Goal: Task Accomplishment & Management: Manage account settings

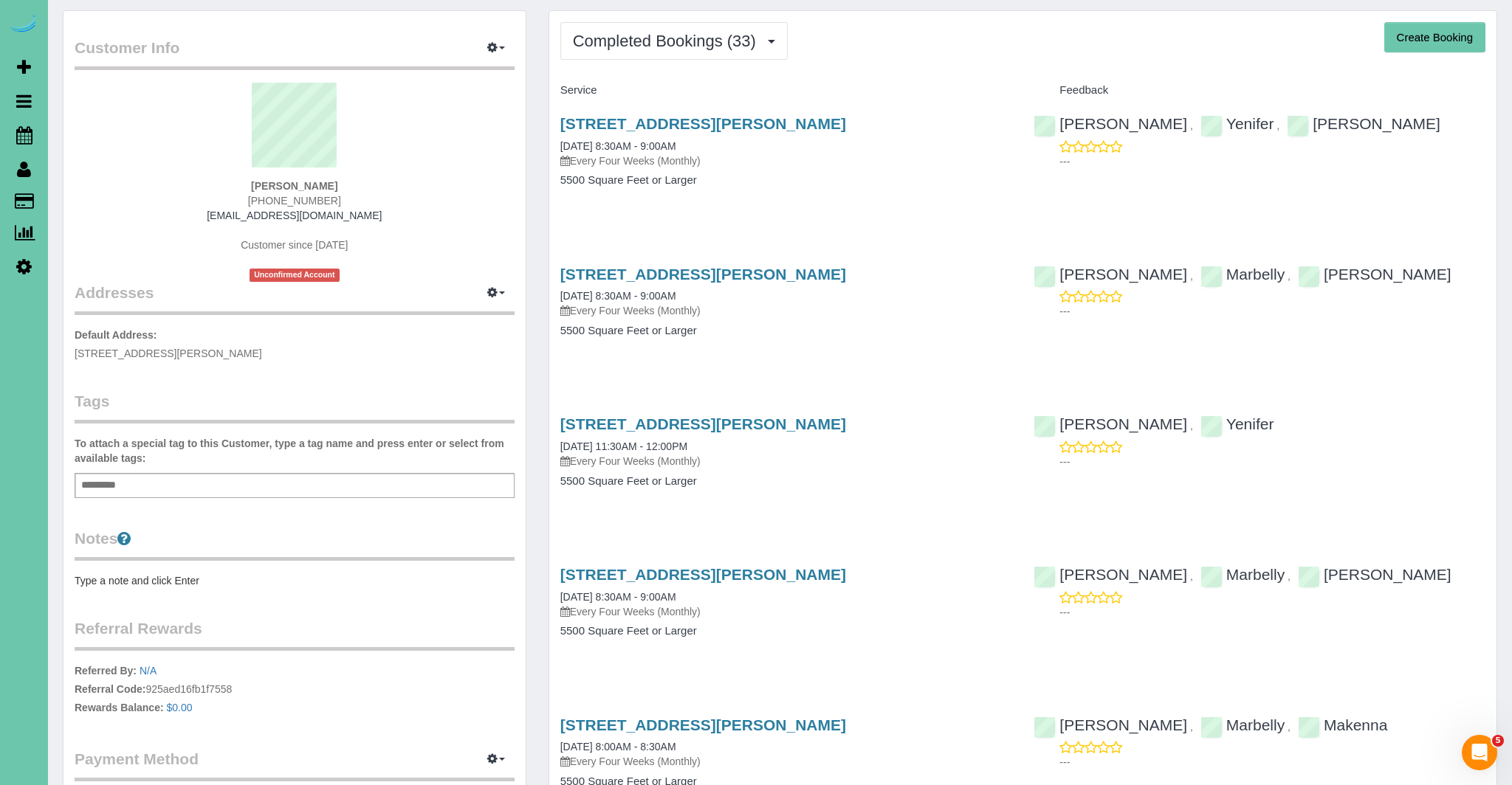
scroll to position [42, 0]
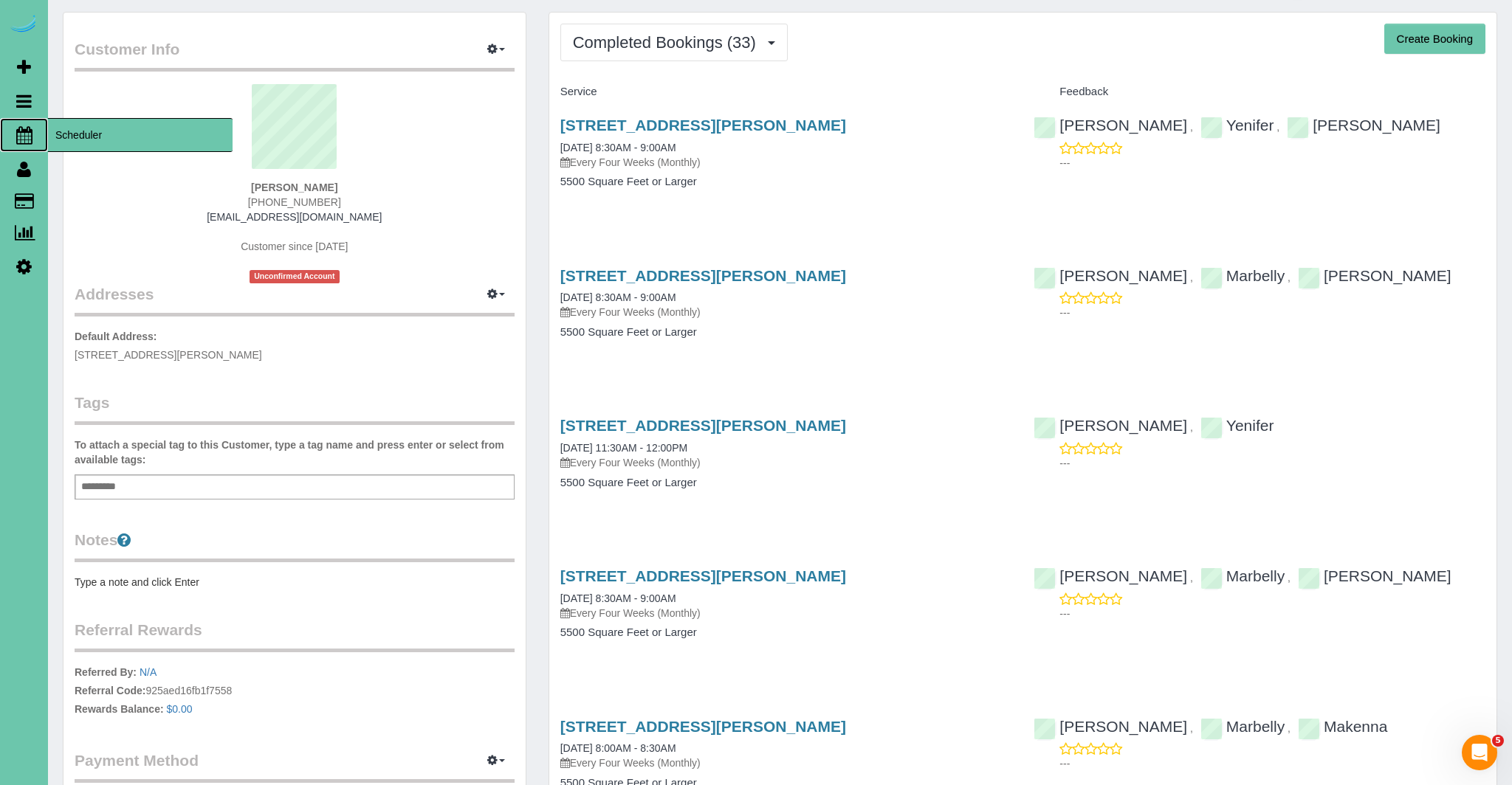
click at [25, 133] on icon at bounding box center [25, 135] width 17 height 17
click at [26, 133] on icon at bounding box center [25, 135] width 17 height 17
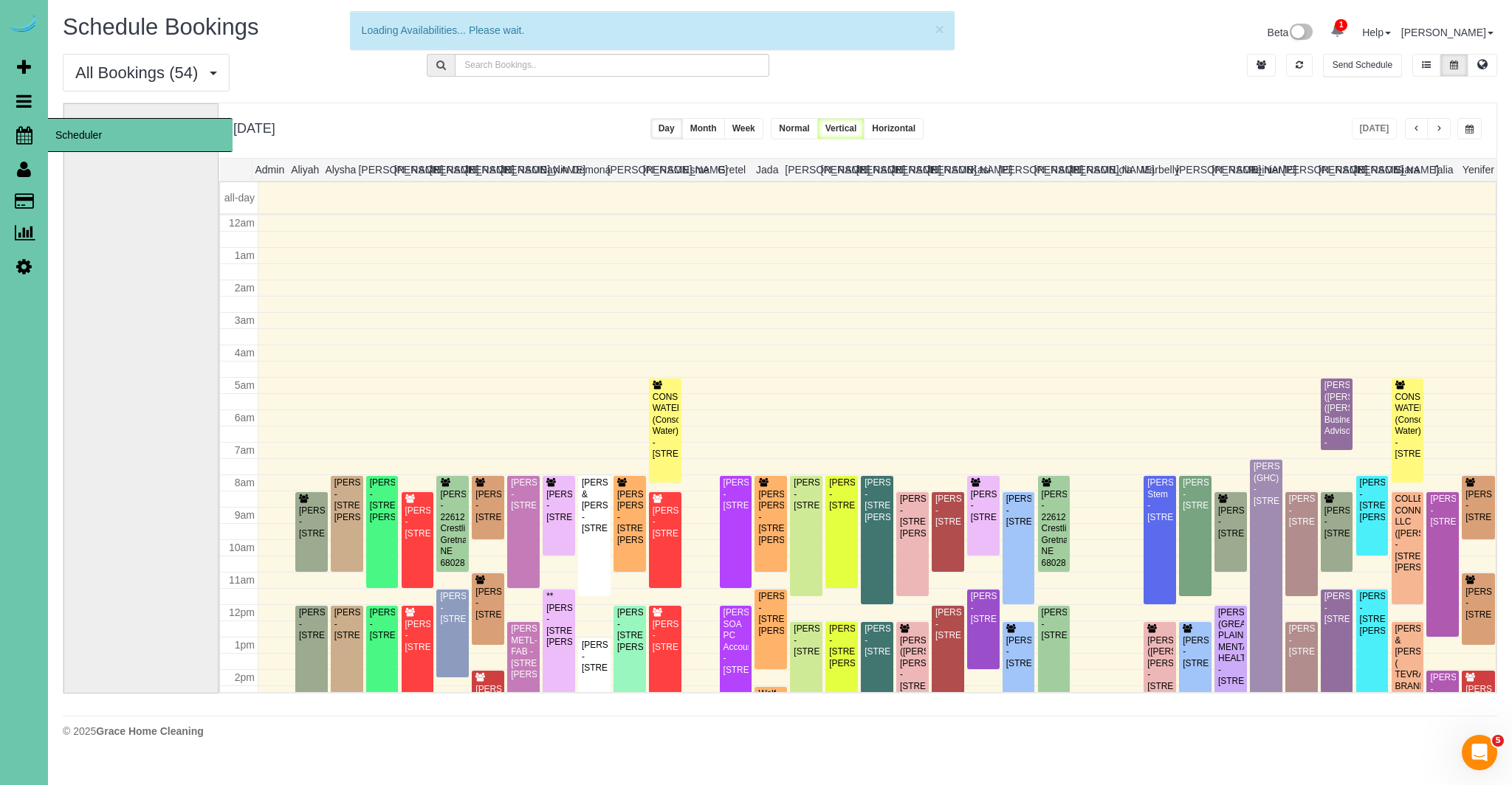
scroll to position [195, 0]
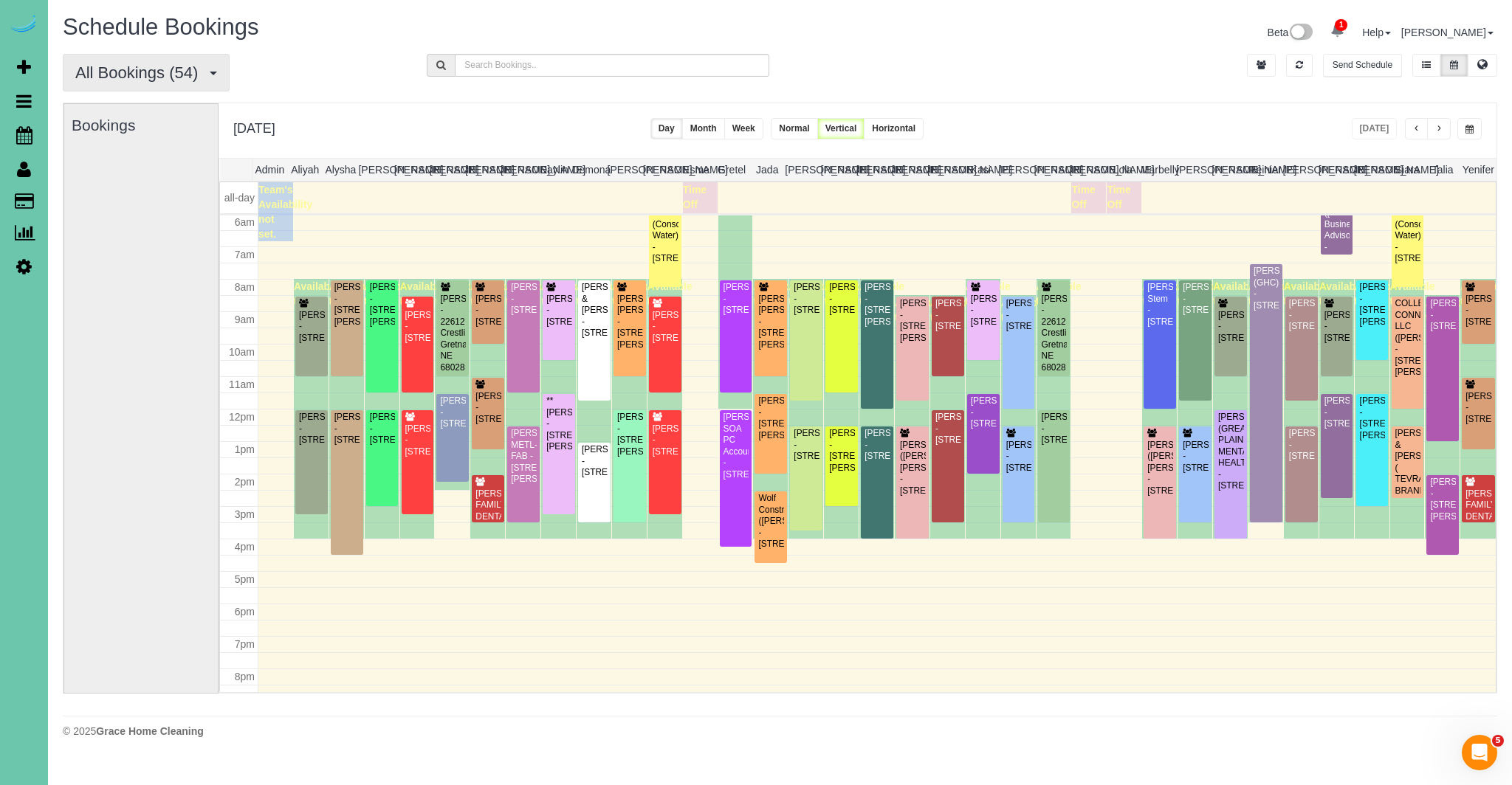
click at [119, 68] on span "All Bookings (54)" at bounding box center [140, 73] width 130 height 18
click at [122, 160] on link "New Customer Bookings" at bounding box center [142, 164] width 156 height 19
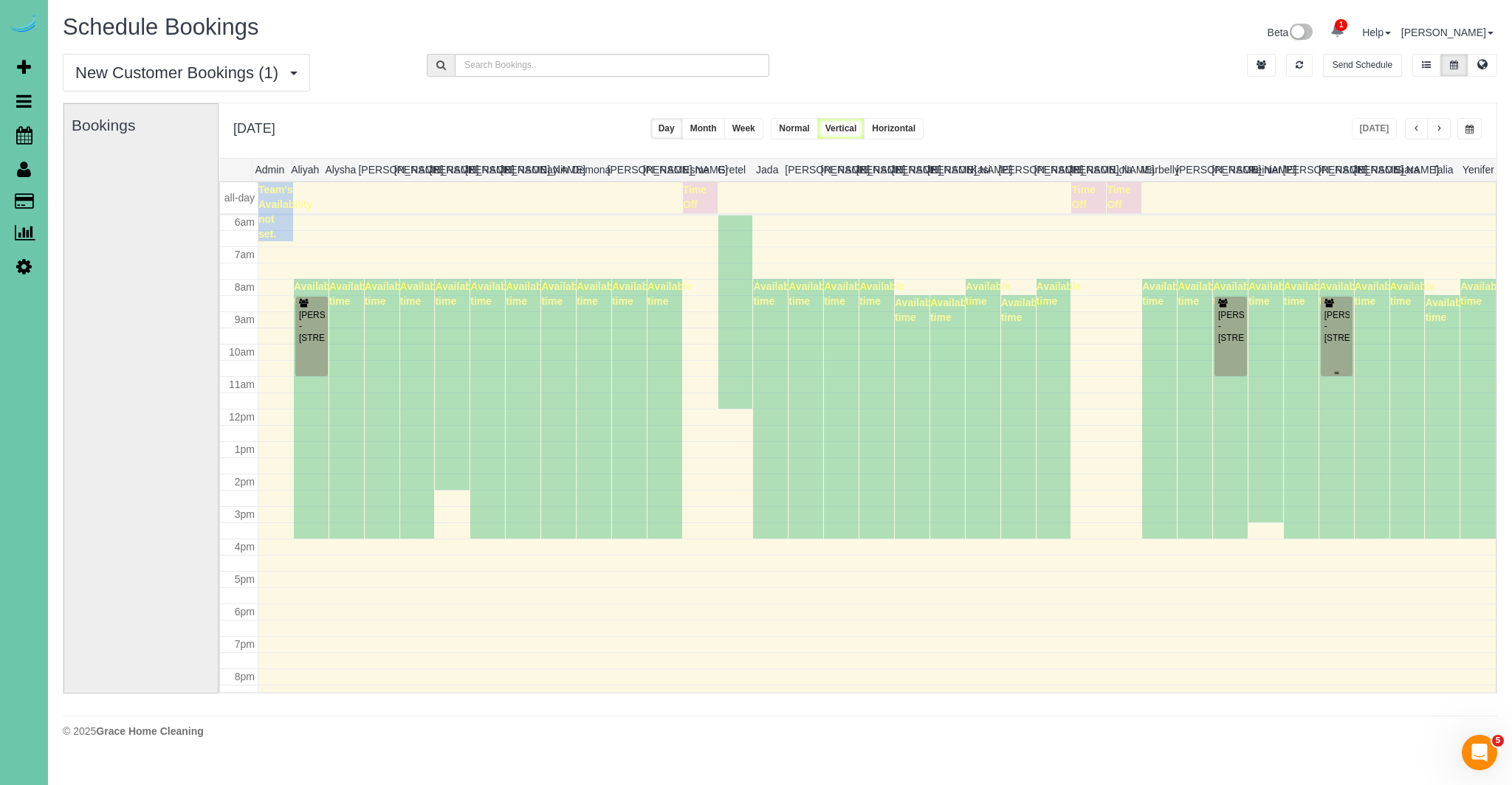
click at [1332, 325] on div "Bart Sladavnik - 521 N 52nd St, Omaha, NE 68132" at bounding box center [1337, 327] width 26 height 34
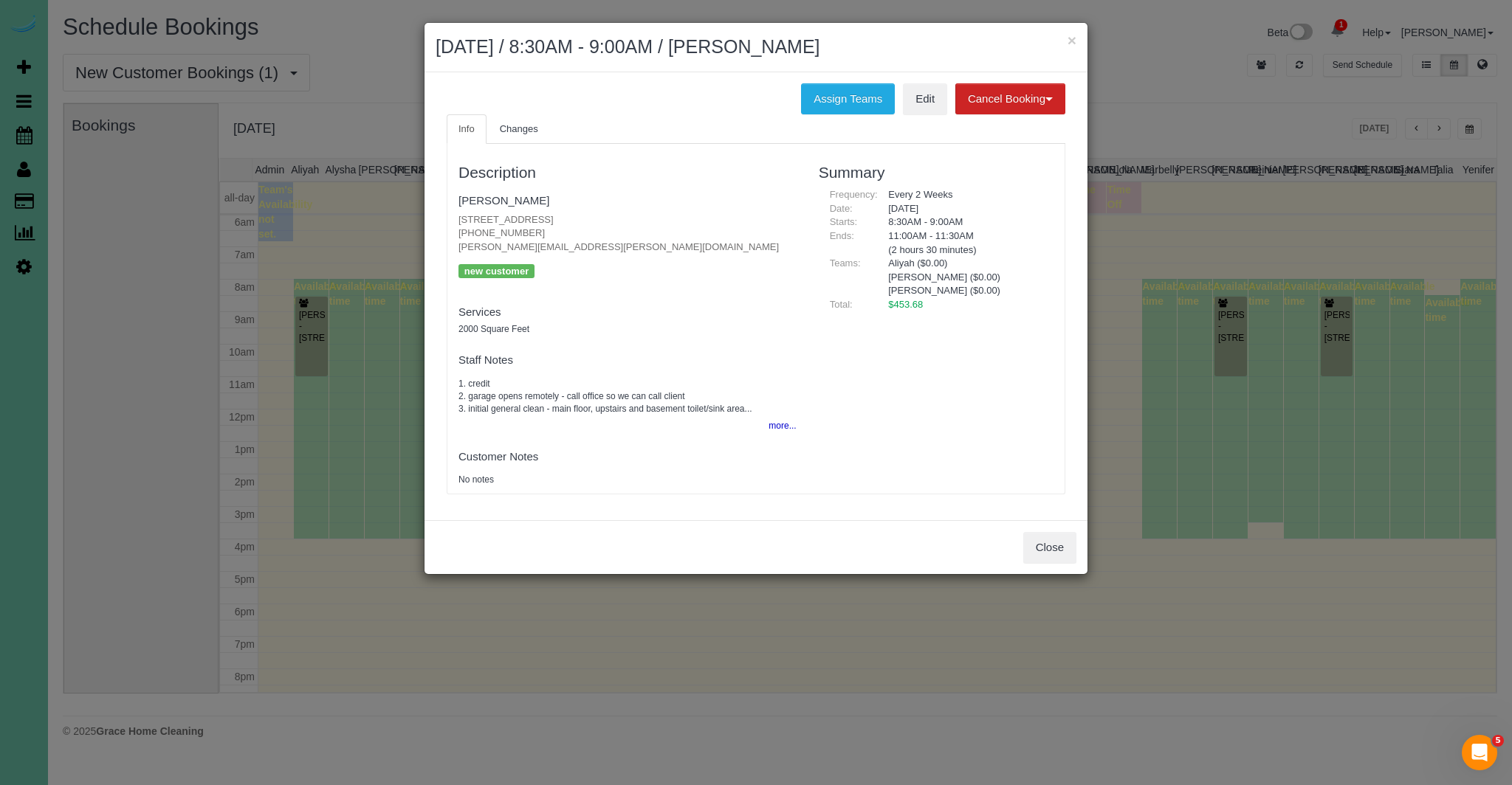
click at [1332, 325] on body "× September 12, 2025 / 8:30AM - 9:00AM / Bart Sladavnik Assign Teams Edit Cance…" at bounding box center [756, 392] width 1512 height 785
click at [781, 424] on button "more..." at bounding box center [778, 426] width 36 height 22
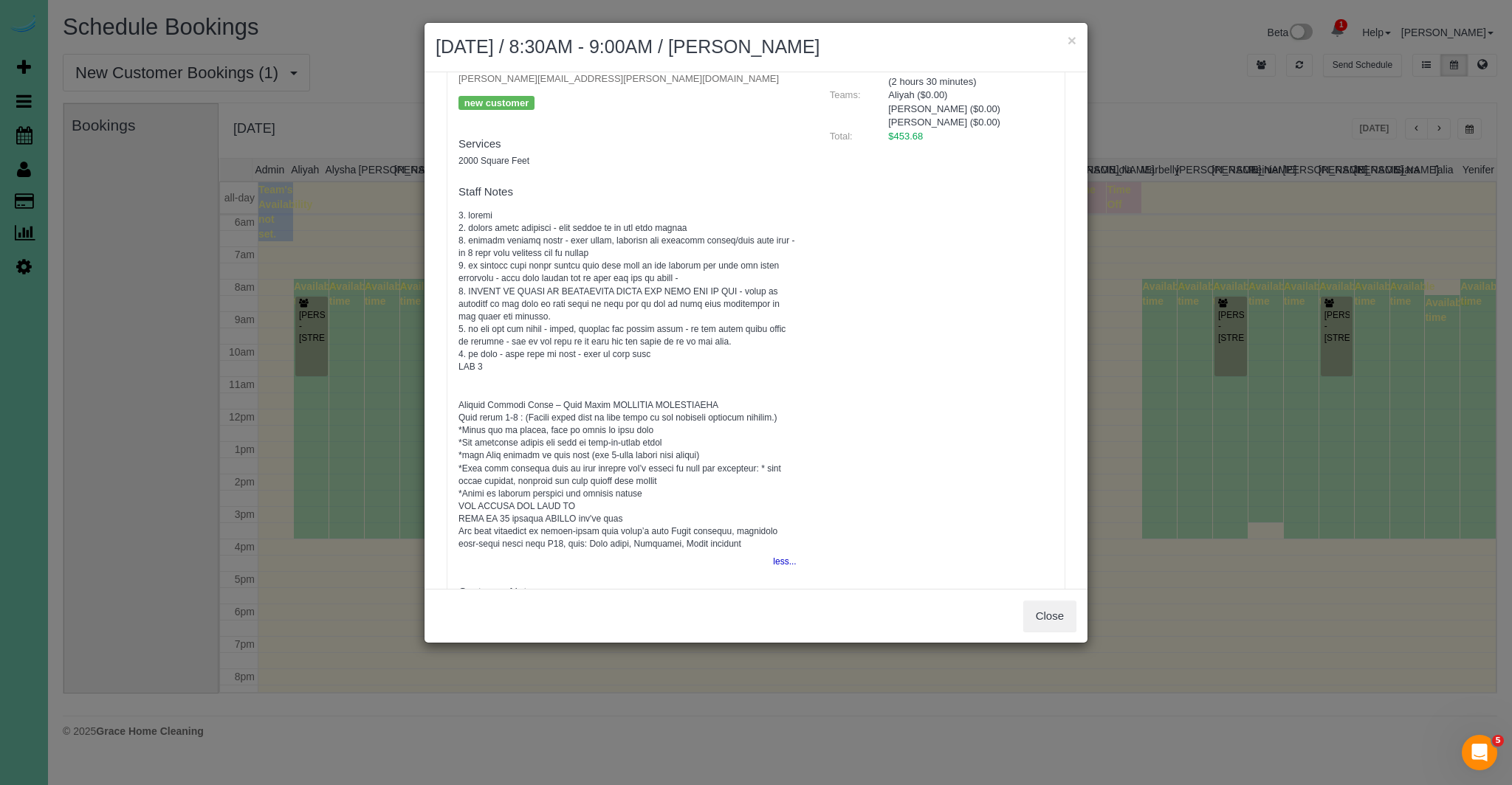
scroll to position [181, 0]
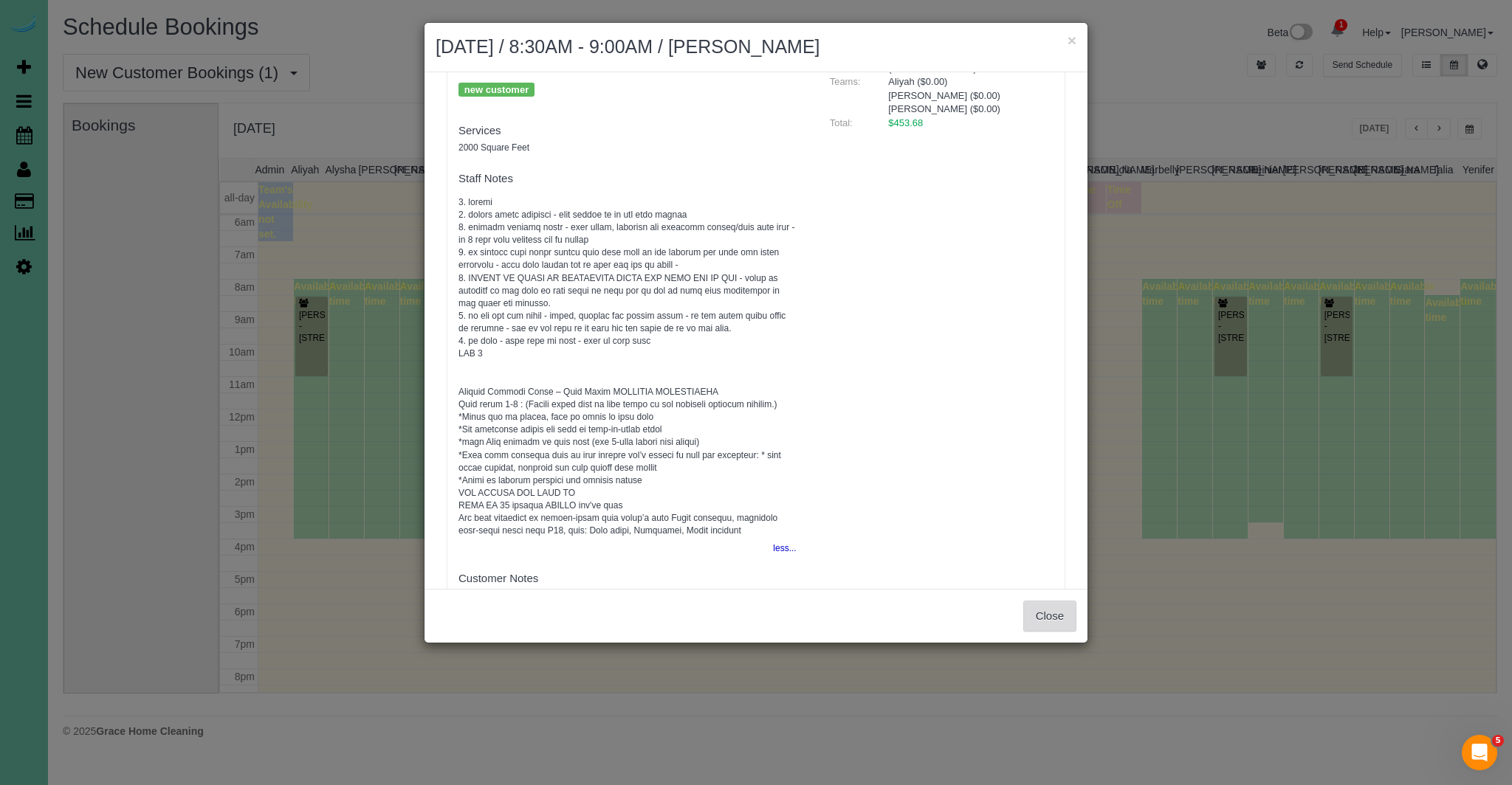
click at [1062, 612] on button "Close" at bounding box center [1049, 615] width 53 height 31
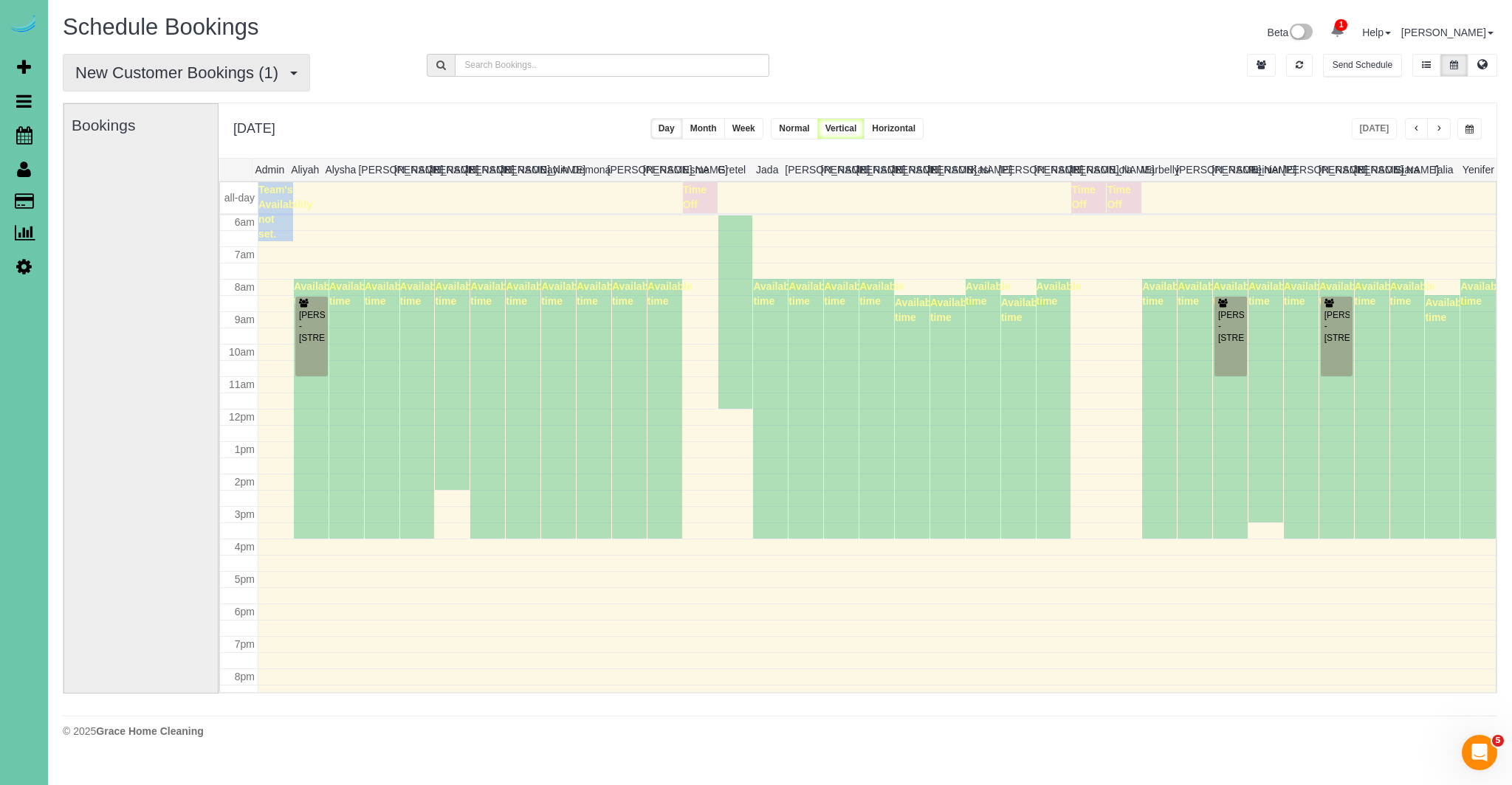
click at [284, 79] on span "New Customer Bookings (1)" at bounding box center [180, 73] width 210 height 18
click at [145, 101] on link "All Bookings" at bounding box center [142, 107] width 156 height 19
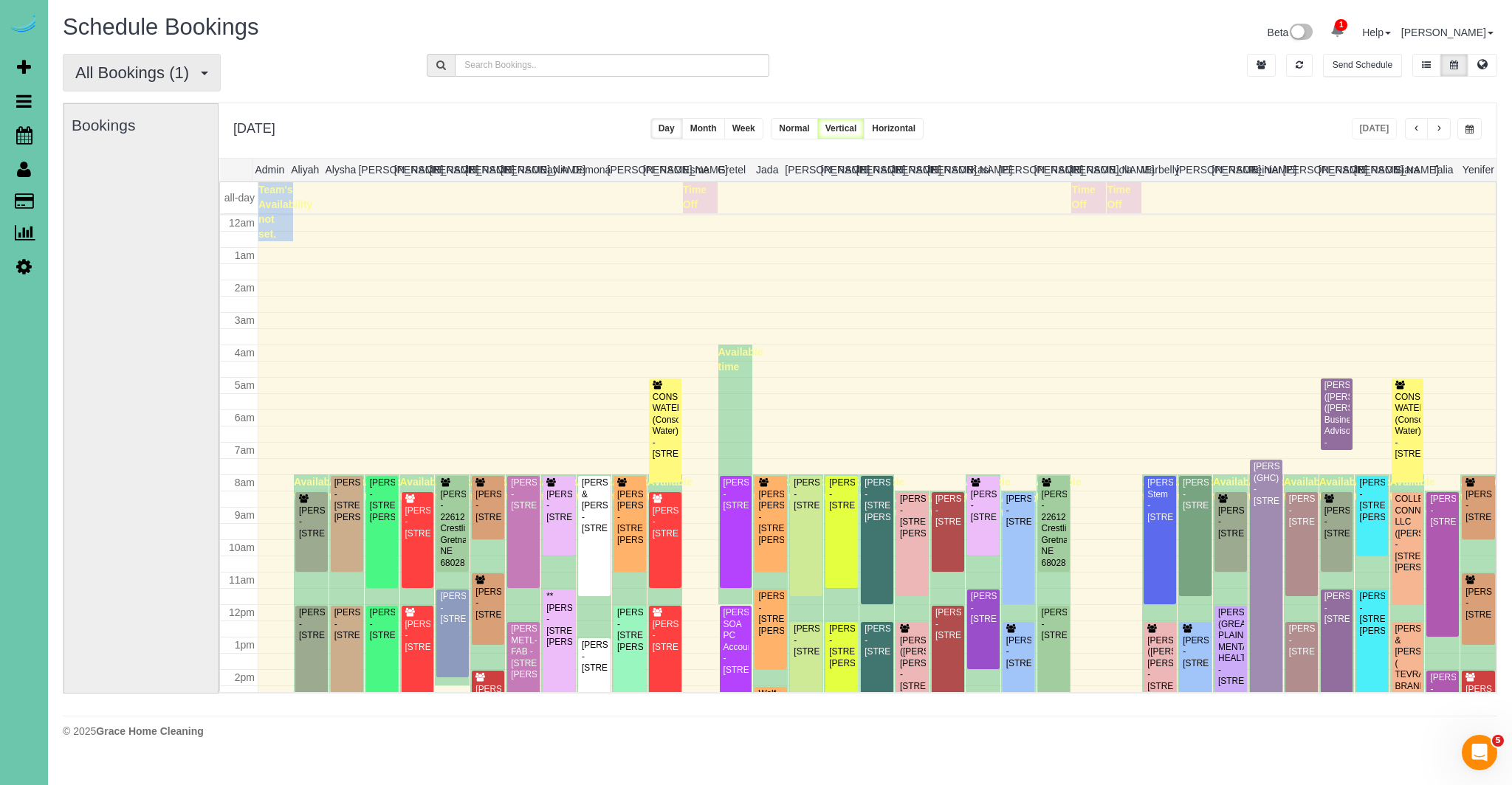
scroll to position [195, 0]
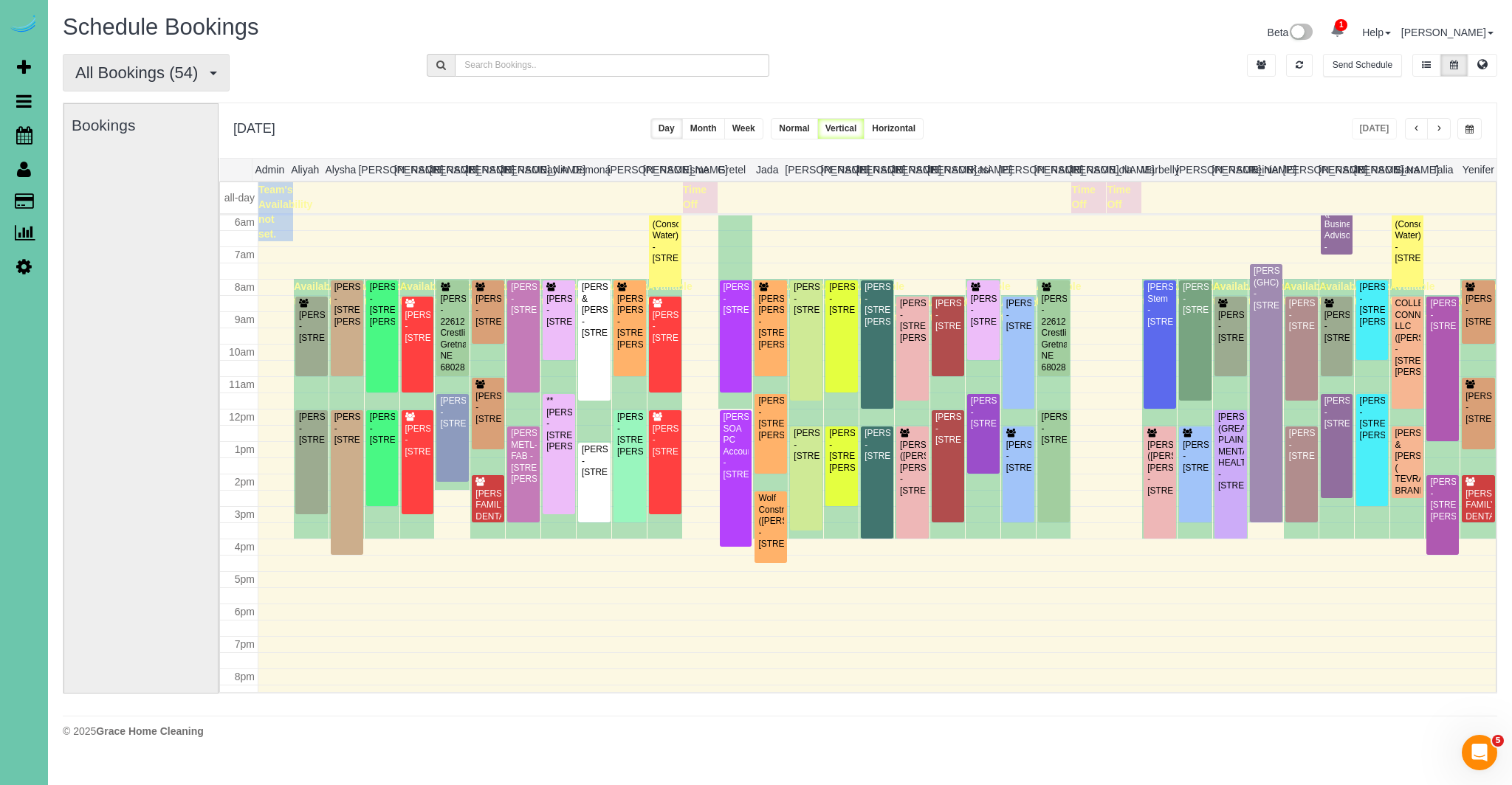
click at [199, 60] on button "All Bookings (54)" at bounding box center [146, 72] width 167 height 37
click at [170, 145] on link "Recurring Bookings" at bounding box center [142, 145] width 156 height 19
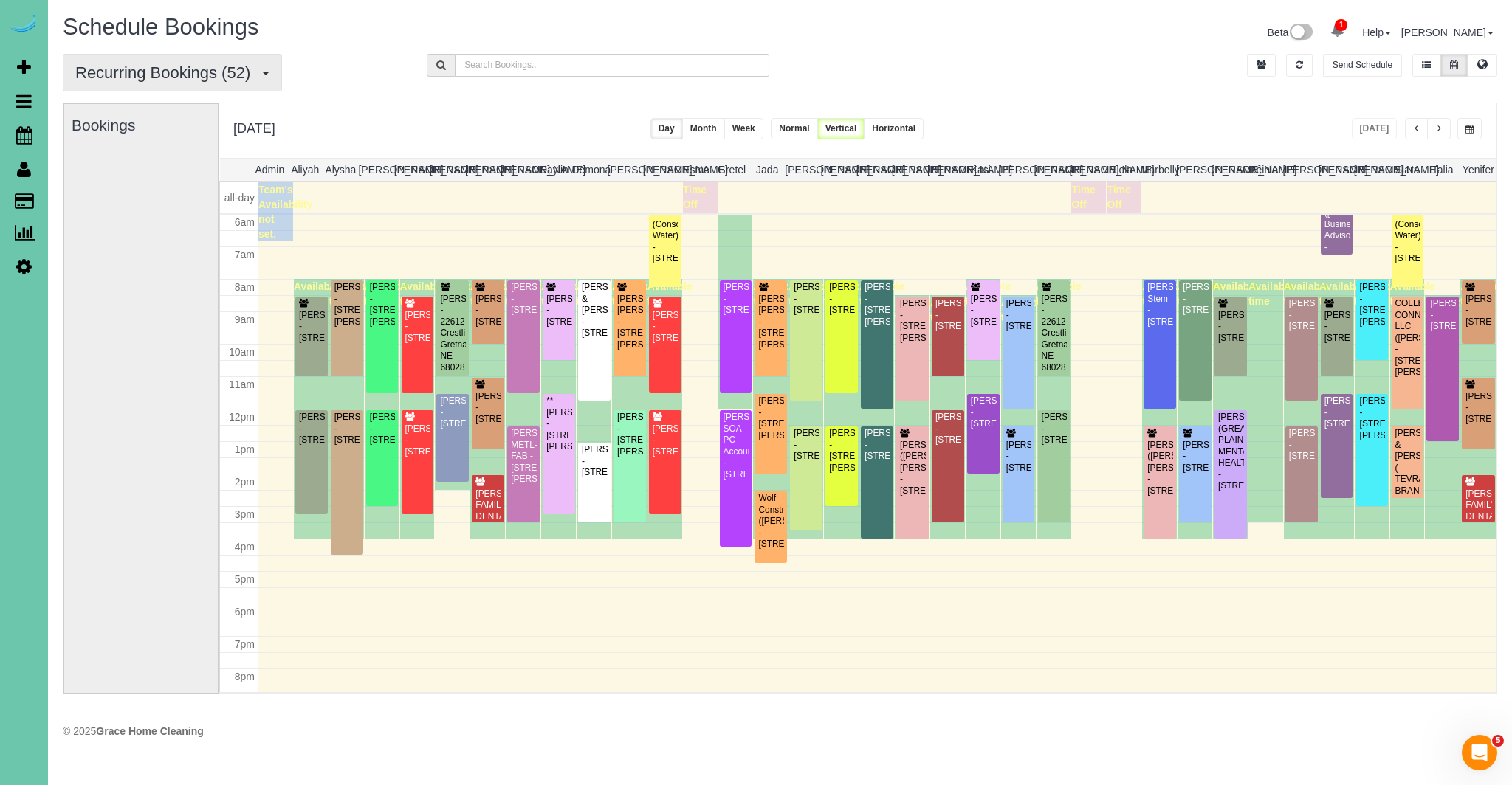
click at [176, 85] on button "Recurring Bookings (52)" at bounding box center [172, 72] width 219 height 37
click at [140, 110] on link "All Bookings" at bounding box center [142, 107] width 156 height 19
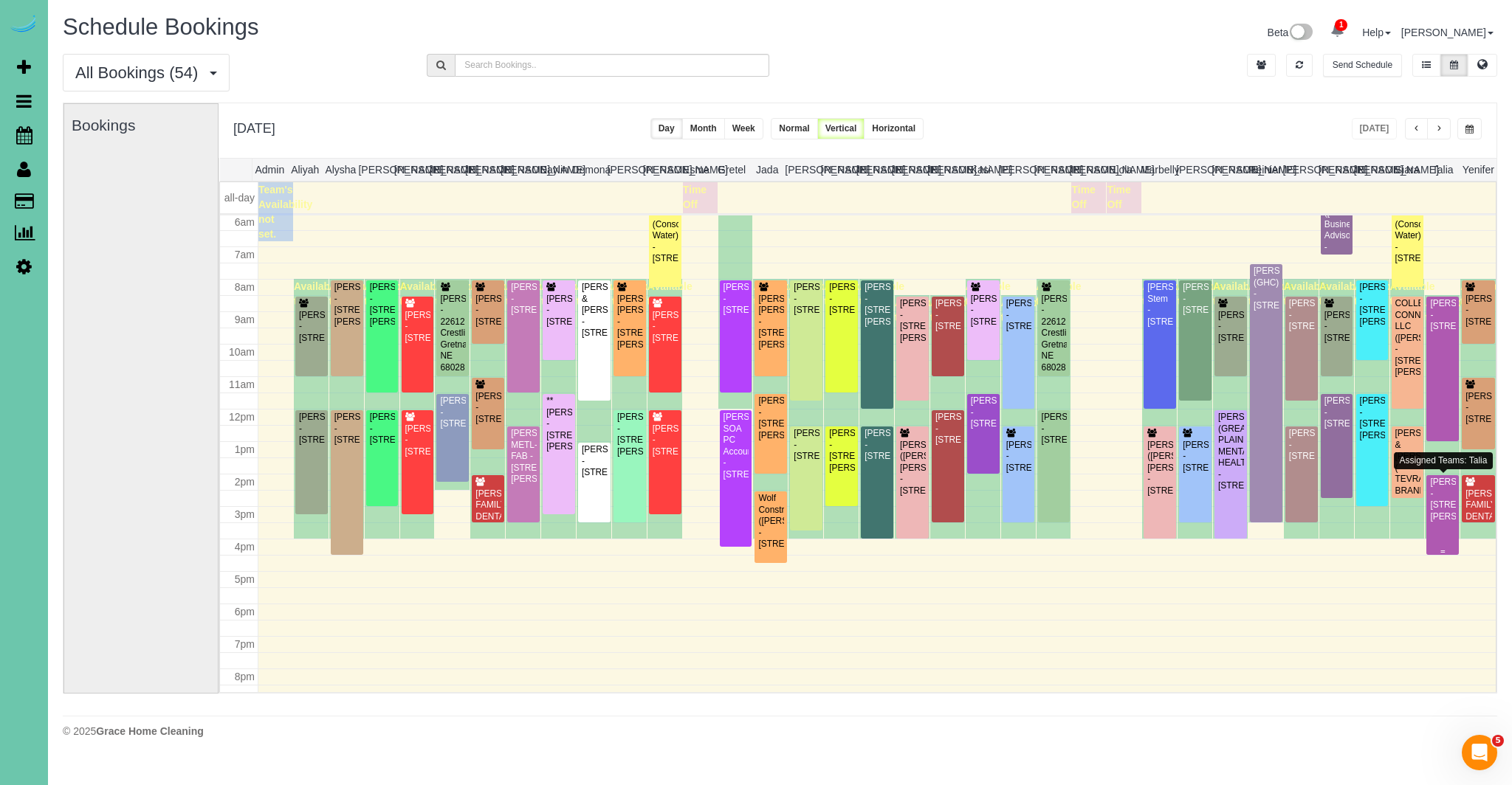
click at [1451, 510] on div "Kaci Bendorf - 4014 Hawk Woods Circle, Omaha, NE 68112" at bounding box center [1442, 499] width 26 height 45
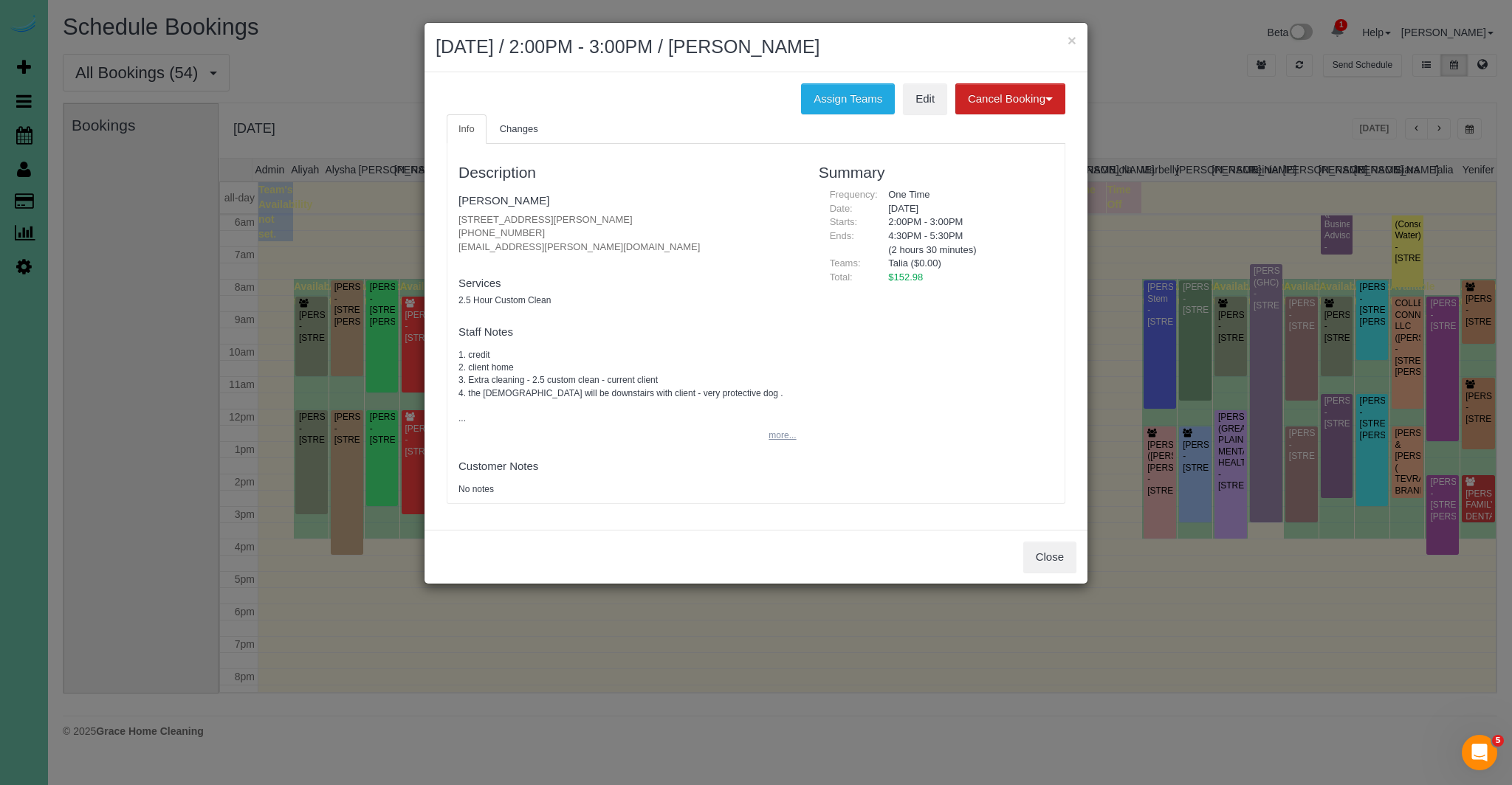
click at [790, 438] on button "more..." at bounding box center [778, 436] width 36 height 22
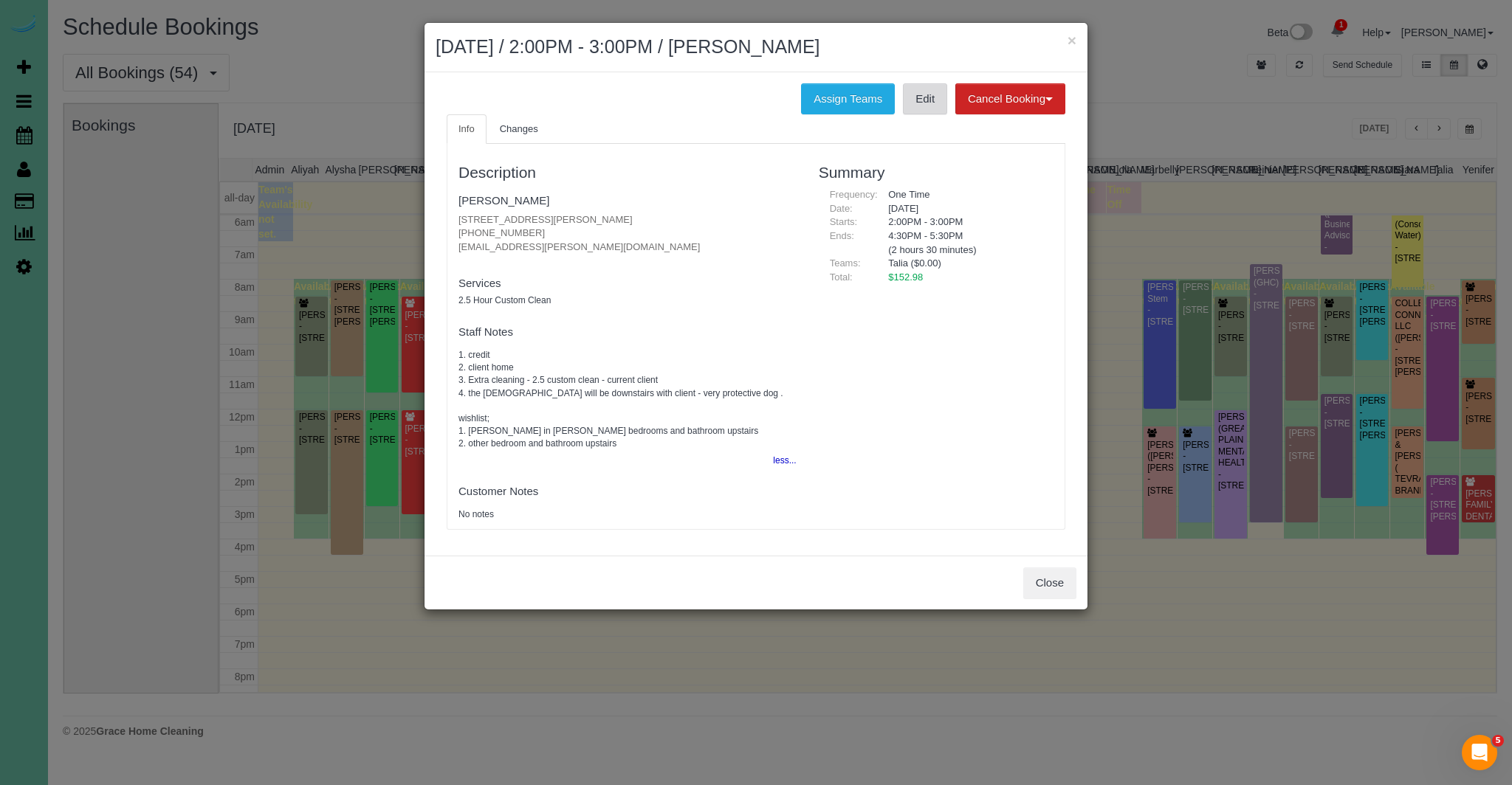
click at [923, 97] on link "Edit" at bounding box center [925, 98] width 45 height 31
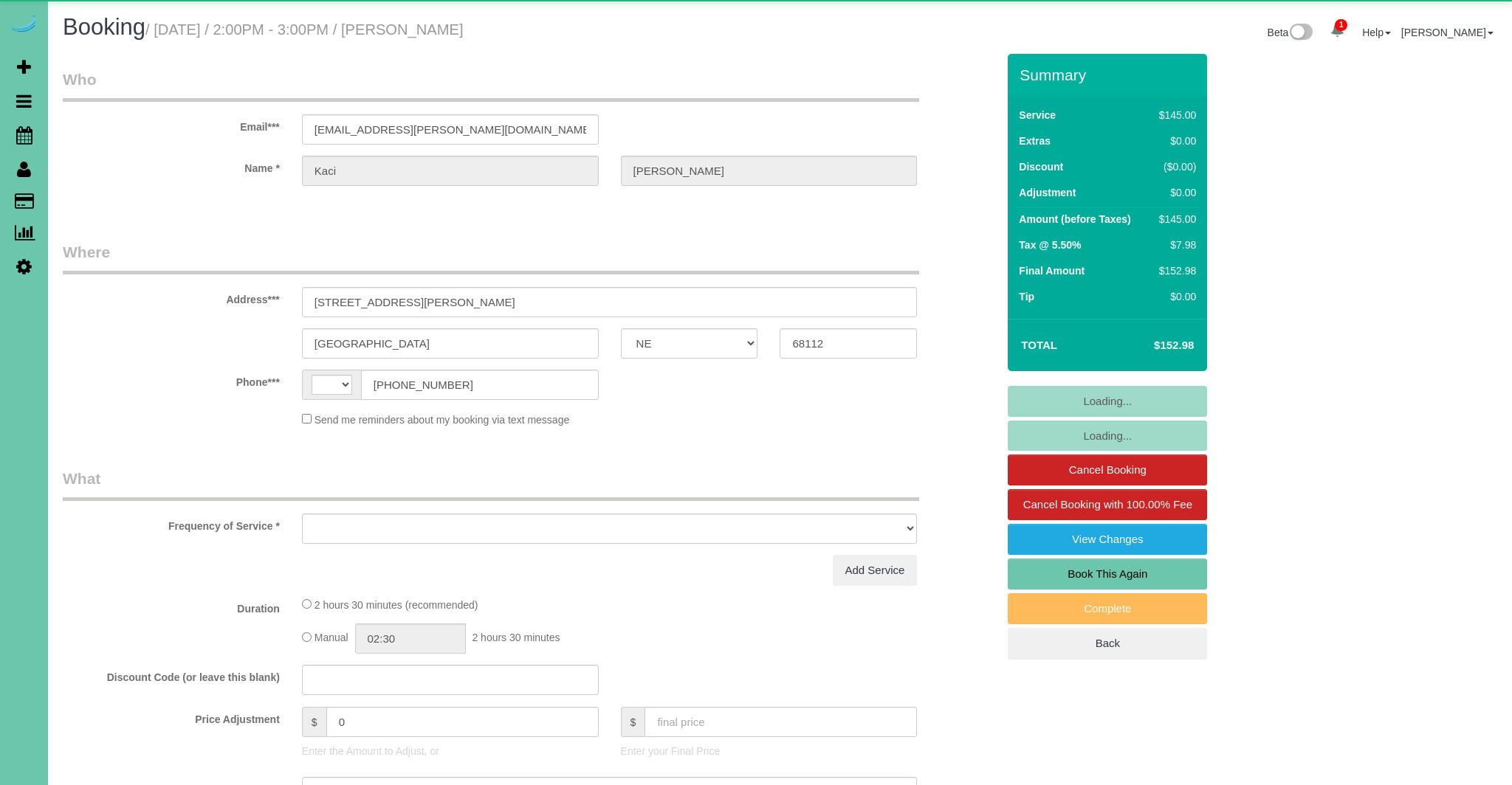
select select "NE"
select select "string:[GEOGRAPHIC_DATA]"
select select "object:630"
select select "string:fspay-71b5e3ae-0e4b-4444-9072-11e9acc8220a"
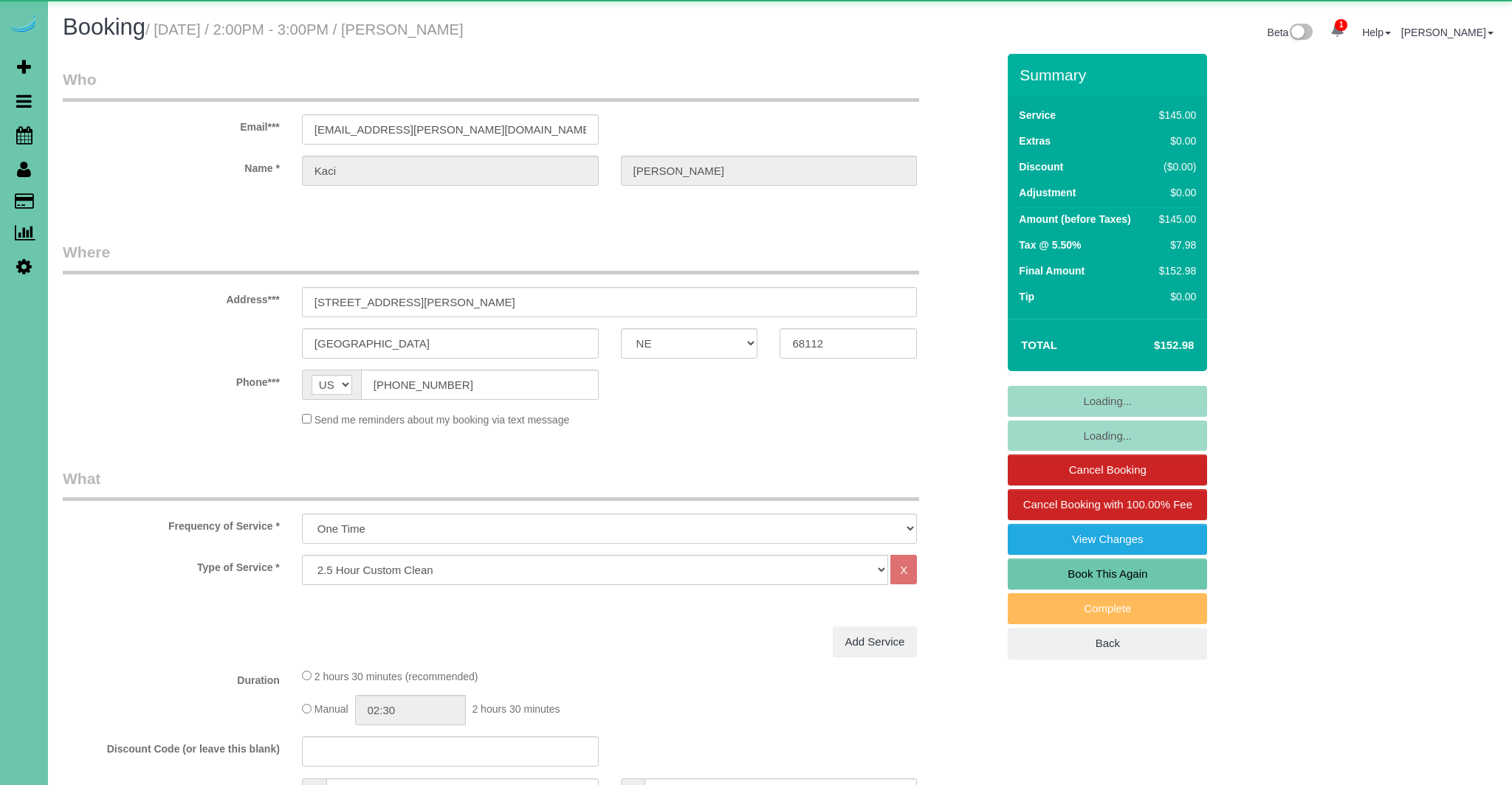
select select "object:703"
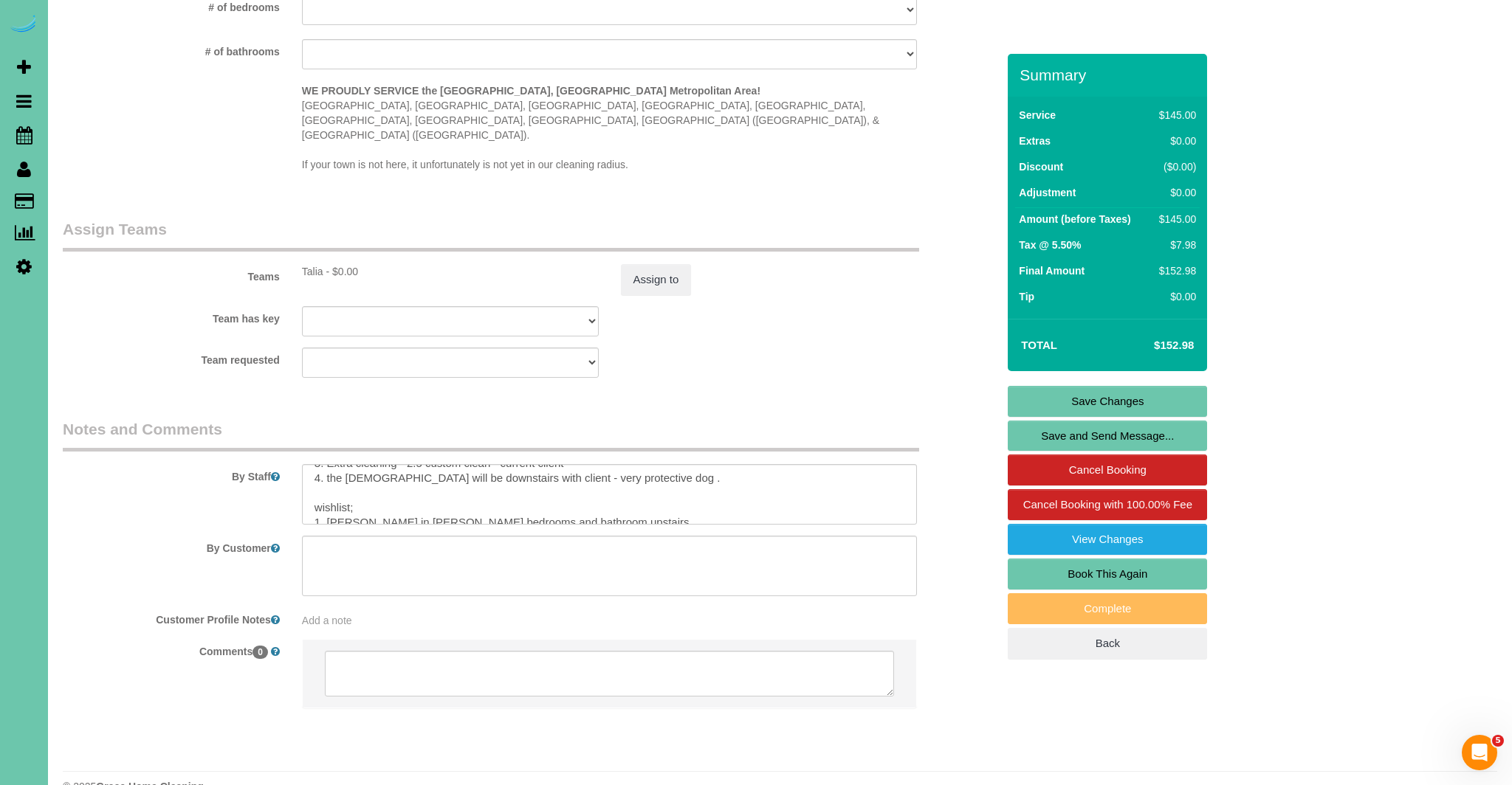
scroll to position [42, 0]
drag, startPoint x: 365, startPoint y: 455, endPoint x: 437, endPoint y: 473, distance: 74.2
click at [366, 464] on textarea at bounding box center [610, 494] width 616 height 60
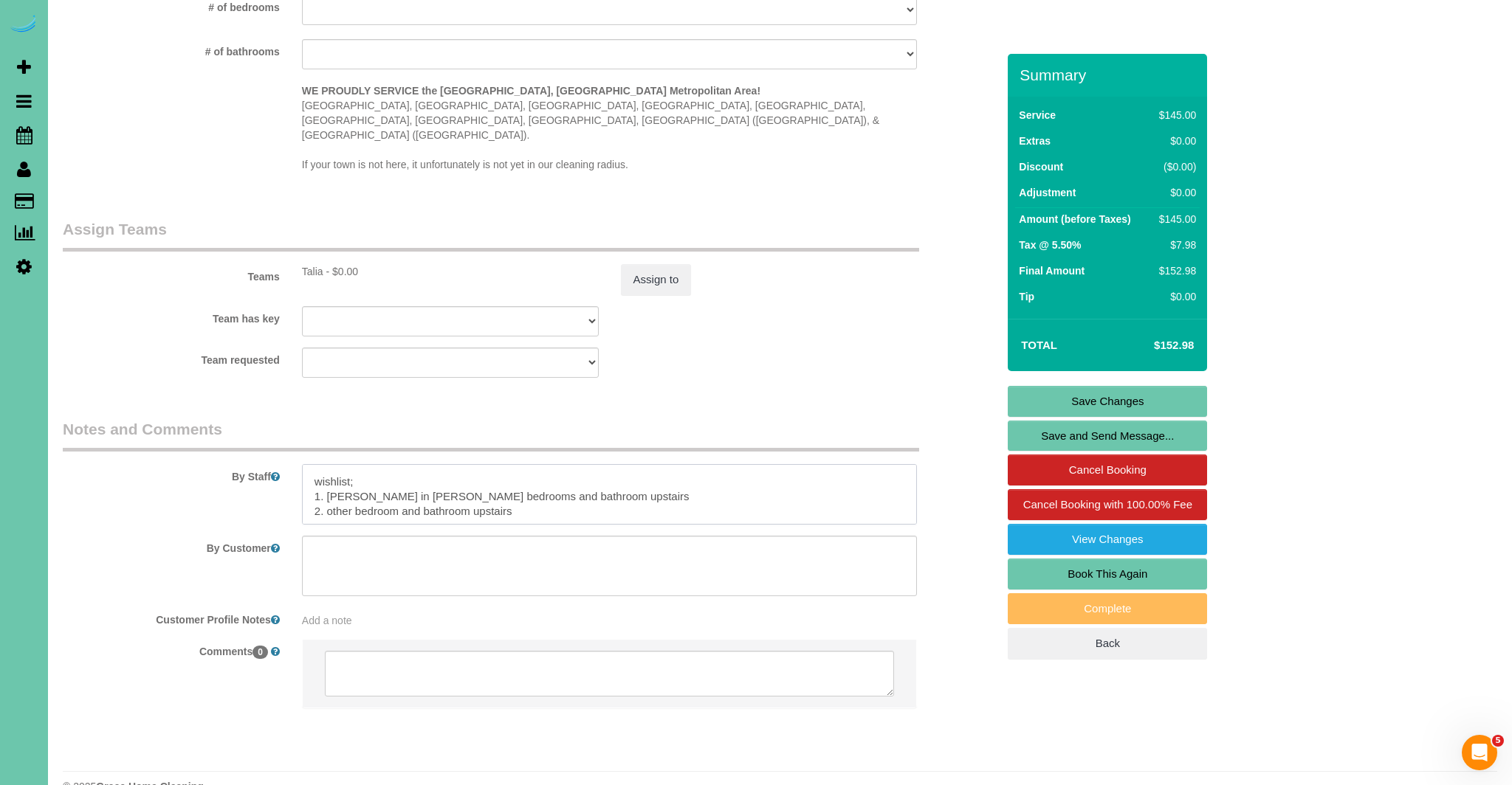
scroll to position [73, 0]
type textarea "1. credit 2. client home 3. Extra cleaning - 2.5 custom clean - current client …"
click at [1151, 409] on link "Save Changes" at bounding box center [1107, 401] width 199 height 31
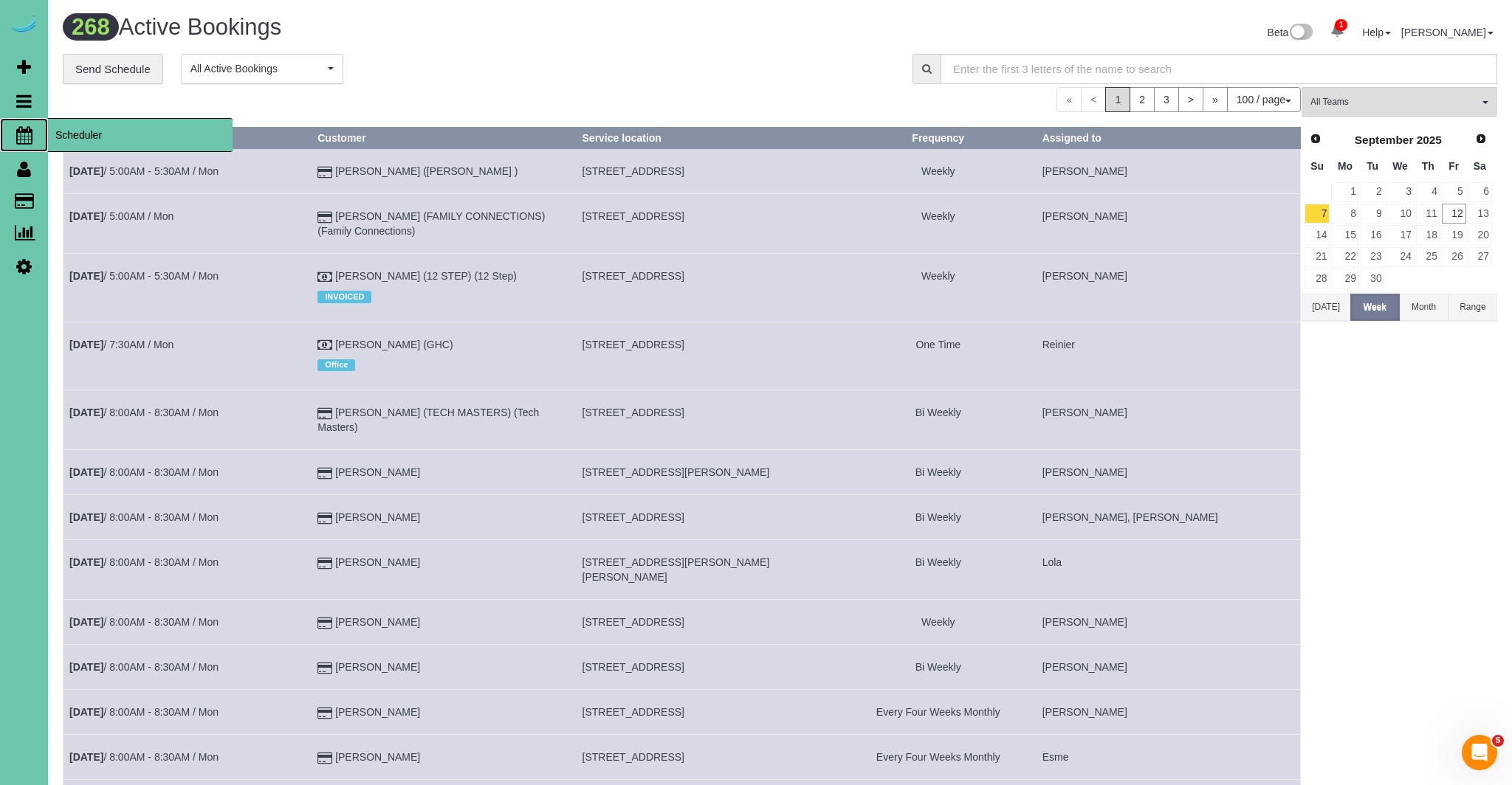
click at [22, 133] on icon at bounding box center [25, 135] width 17 height 17
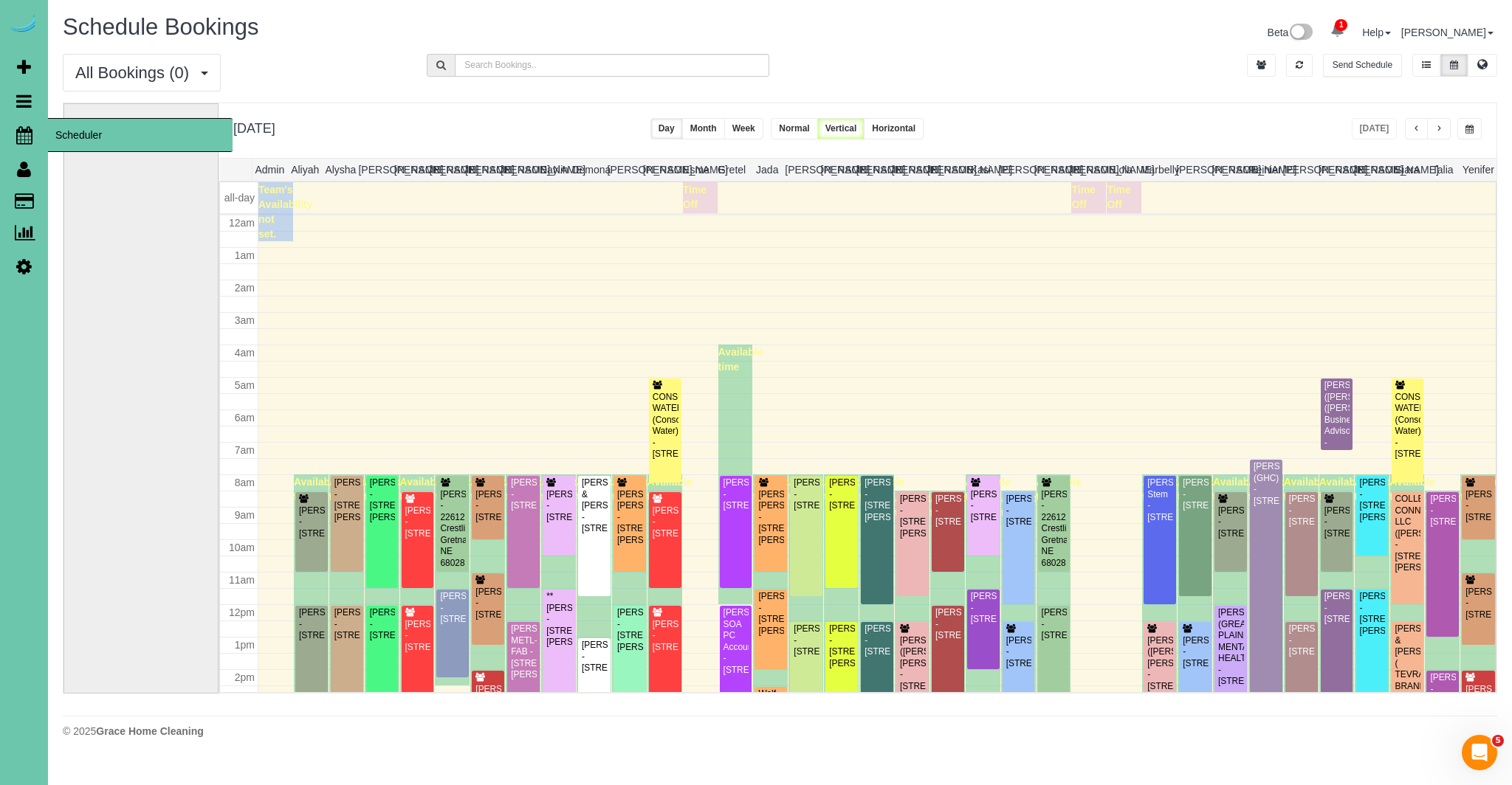
scroll to position [195, 0]
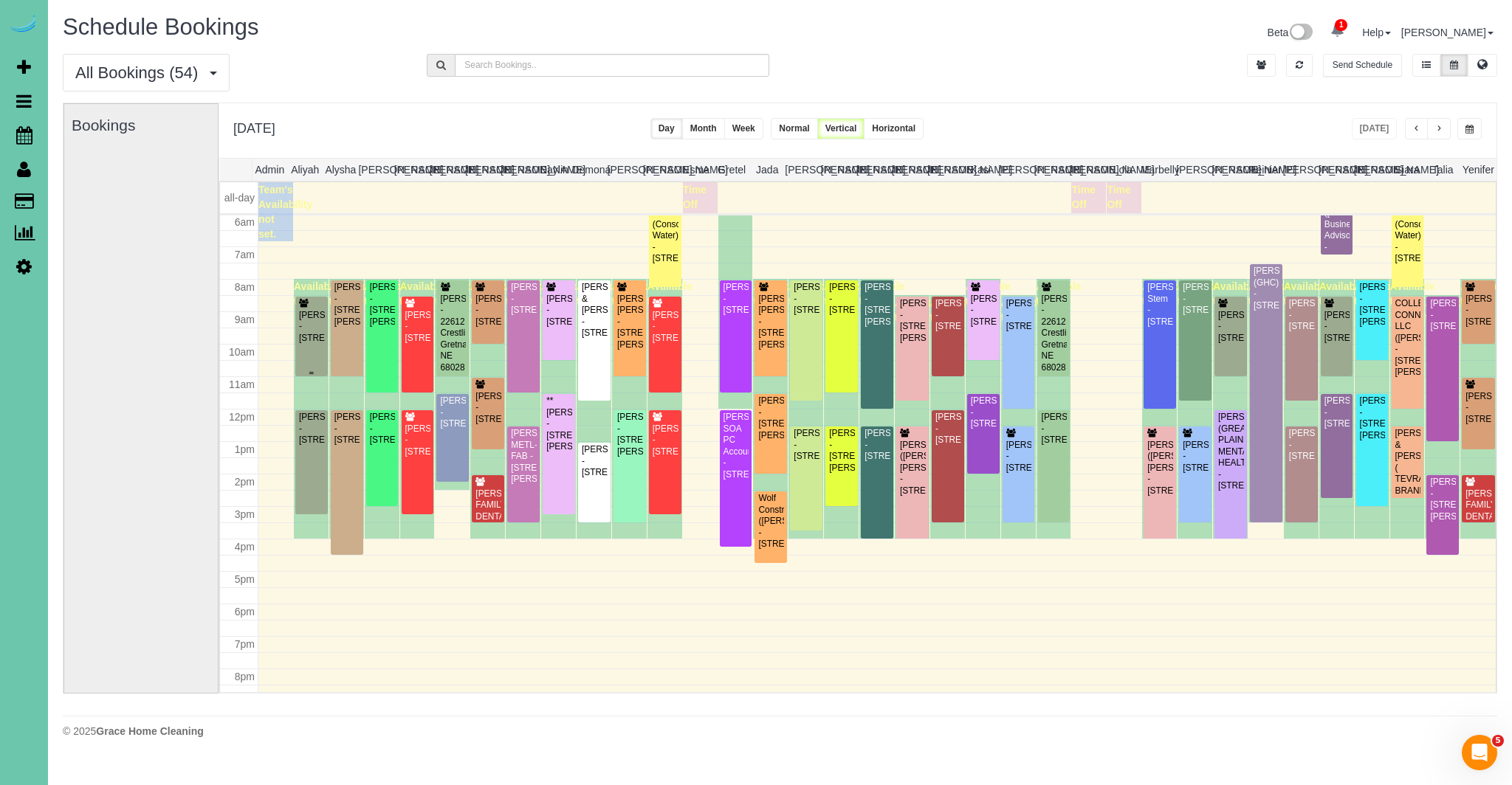
click at [315, 332] on div "Bart Sladavnik - 521 N 52nd St, Omaha, NE 68132" at bounding box center [311, 327] width 26 height 34
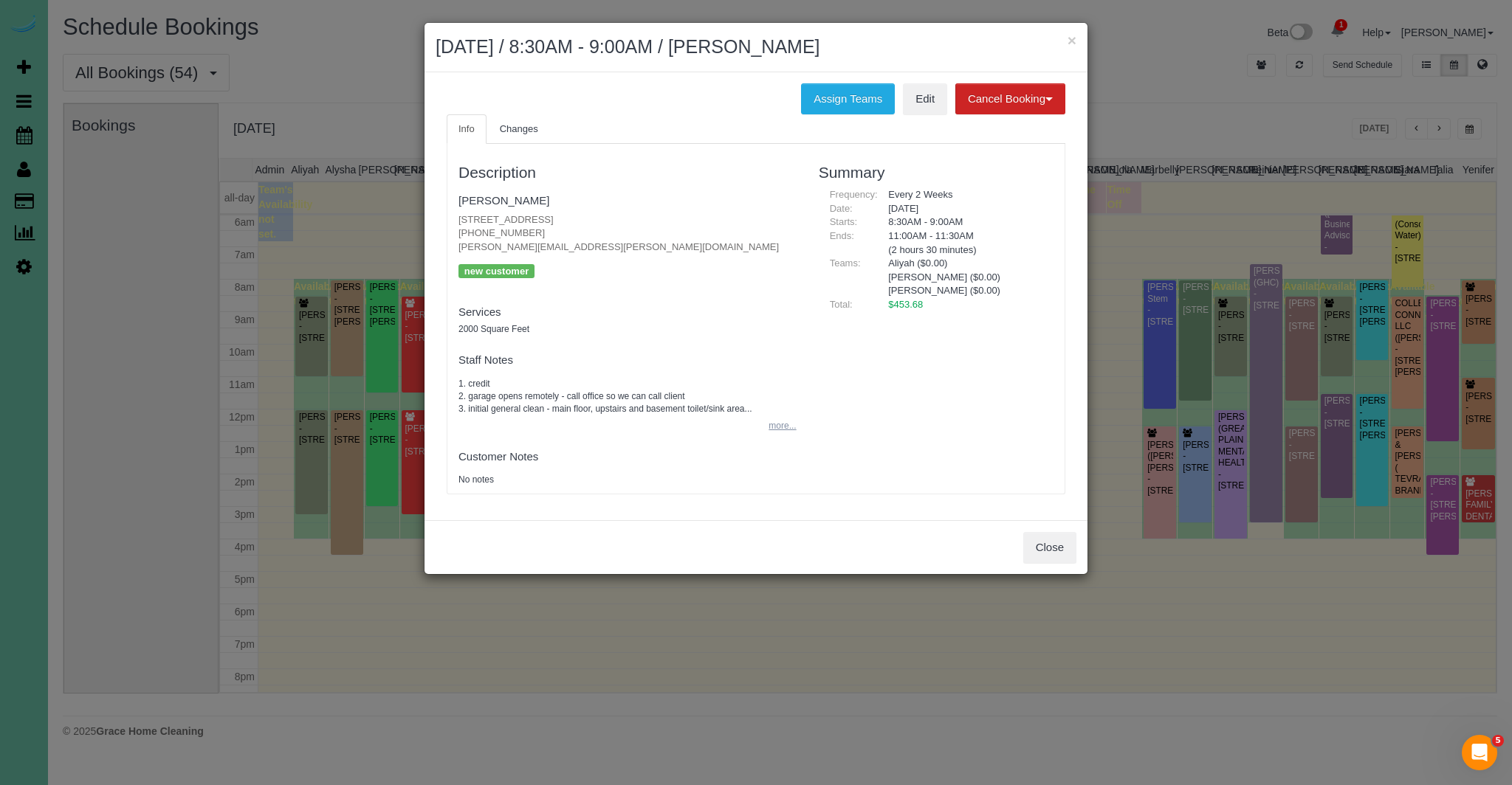
click at [780, 432] on button "more..." at bounding box center [778, 426] width 36 height 22
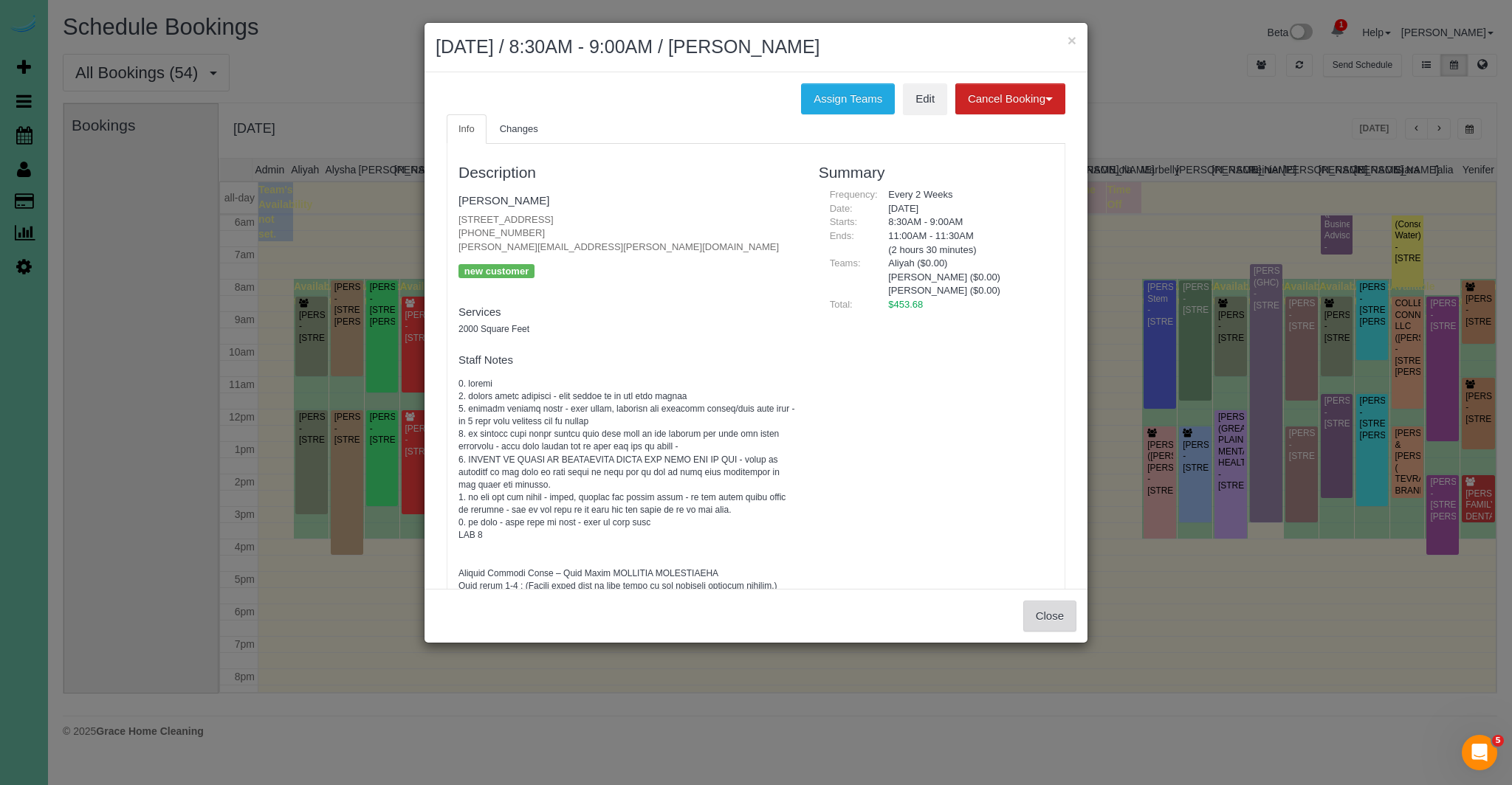
click at [1051, 613] on button "Close" at bounding box center [1049, 615] width 53 height 31
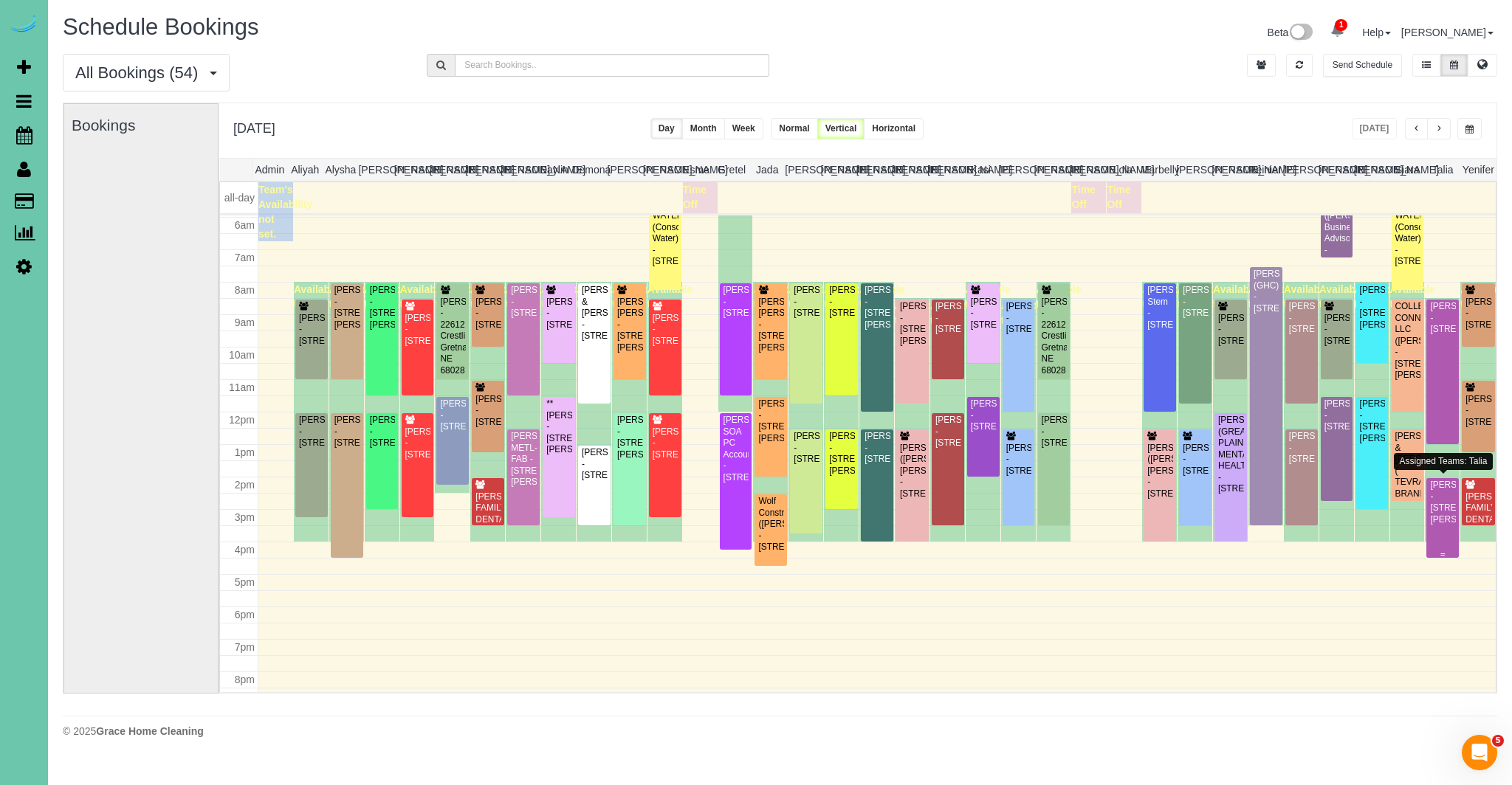
click at [1438, 509] on div "Kaci Bendorf - 4014 Hawk Woods Circle, Omaha, NE 68112" at bounding box center [1442, 502] width 26 height 45
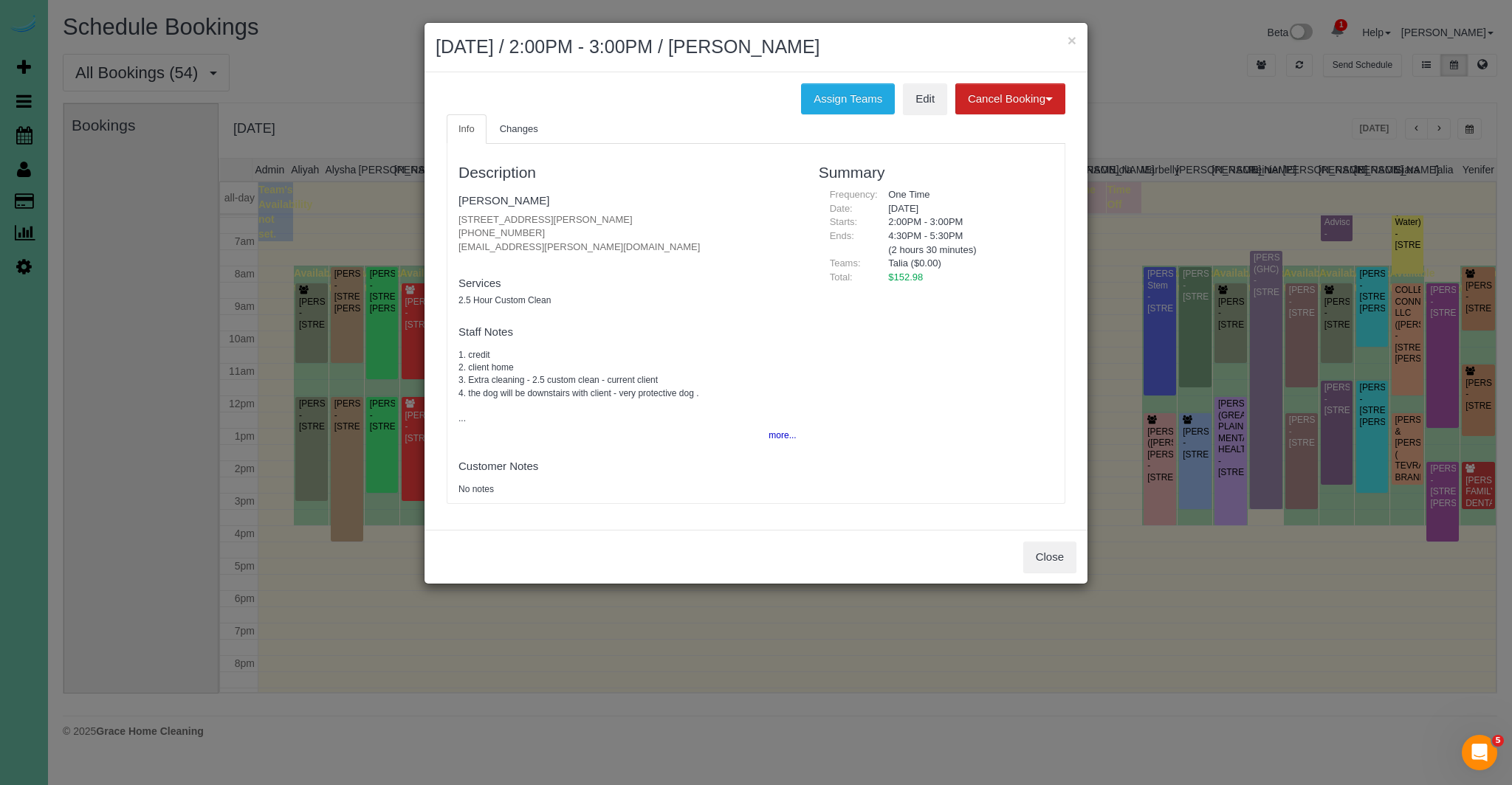
scroll to position [212, 0]
drag, startPoint x: 451, startPoint y: 223, endPoint x: 655, endPoint y: 225, distance: 204.0
click at [656, 225] on div "Info Changes Description Kaci Bendorf 4014 Hawk Woods Circle, Omaha, NE 68112 (…" at bounding box center [756, 317] width 641 height 405
copy p "4014 Hawk Woods Circle, Omaha, NE 68112"
click at [506, 207] on link "Kaci Bendorf" at bounding box center [504, 200] width 91 height 12
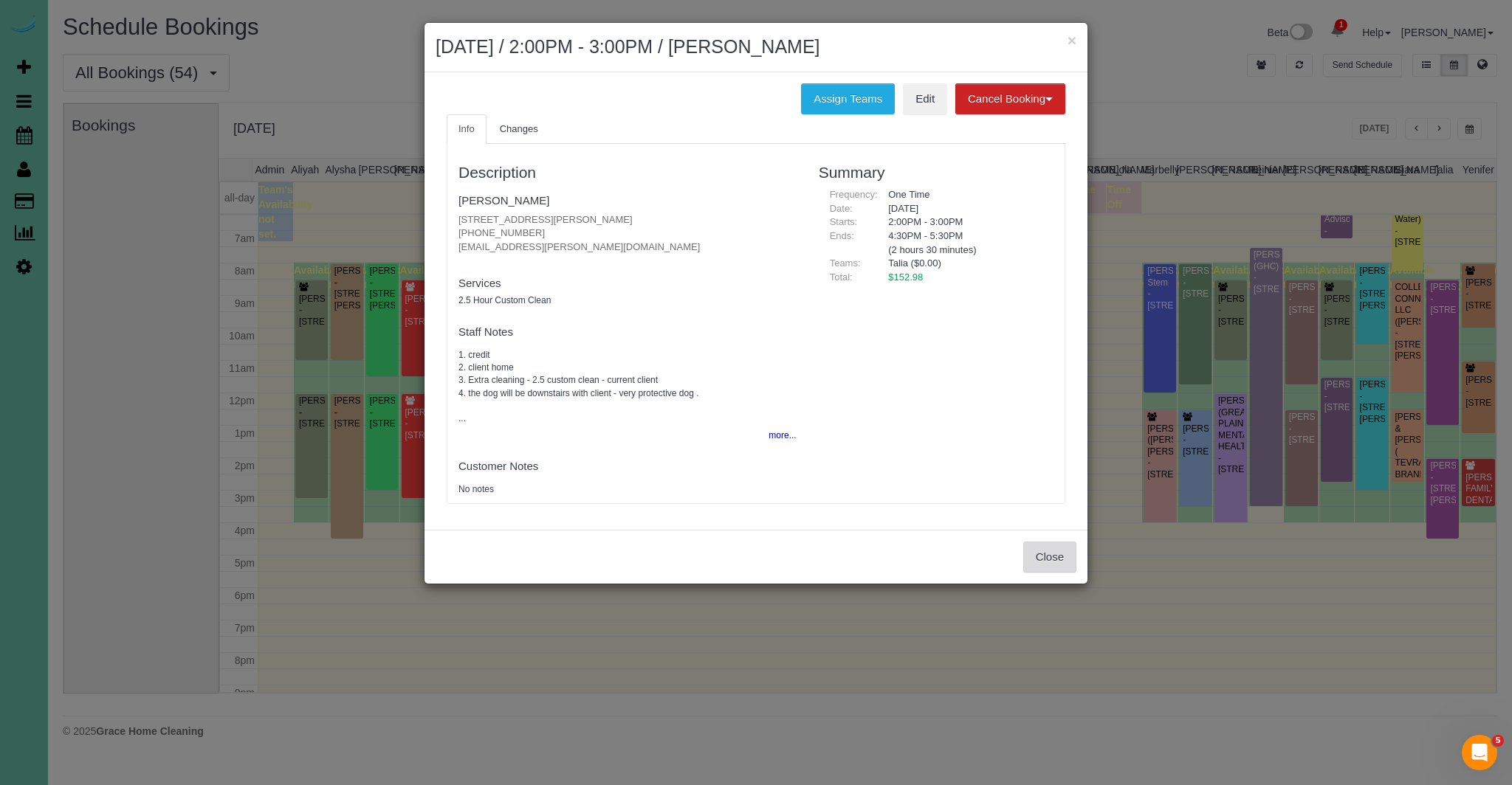
click at [1038, 554] on button "Close" at bounding box center [1049, 557] width 53 height 31
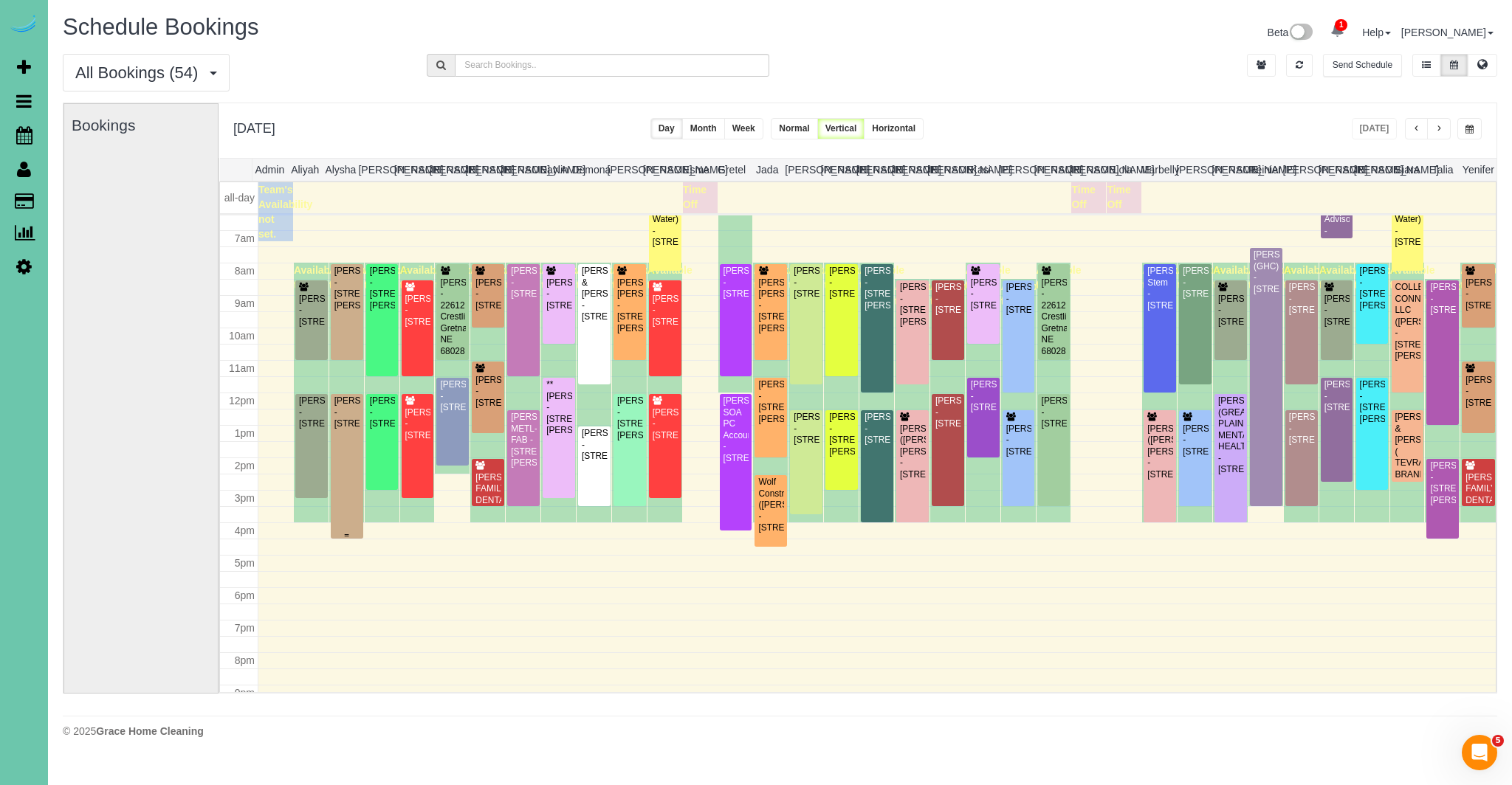
click at [341, 429] on div "Susan Tegt - 5206 Chicago St, Omaha, NE 68132" at bounding box center [347, 412] width 26 height 34
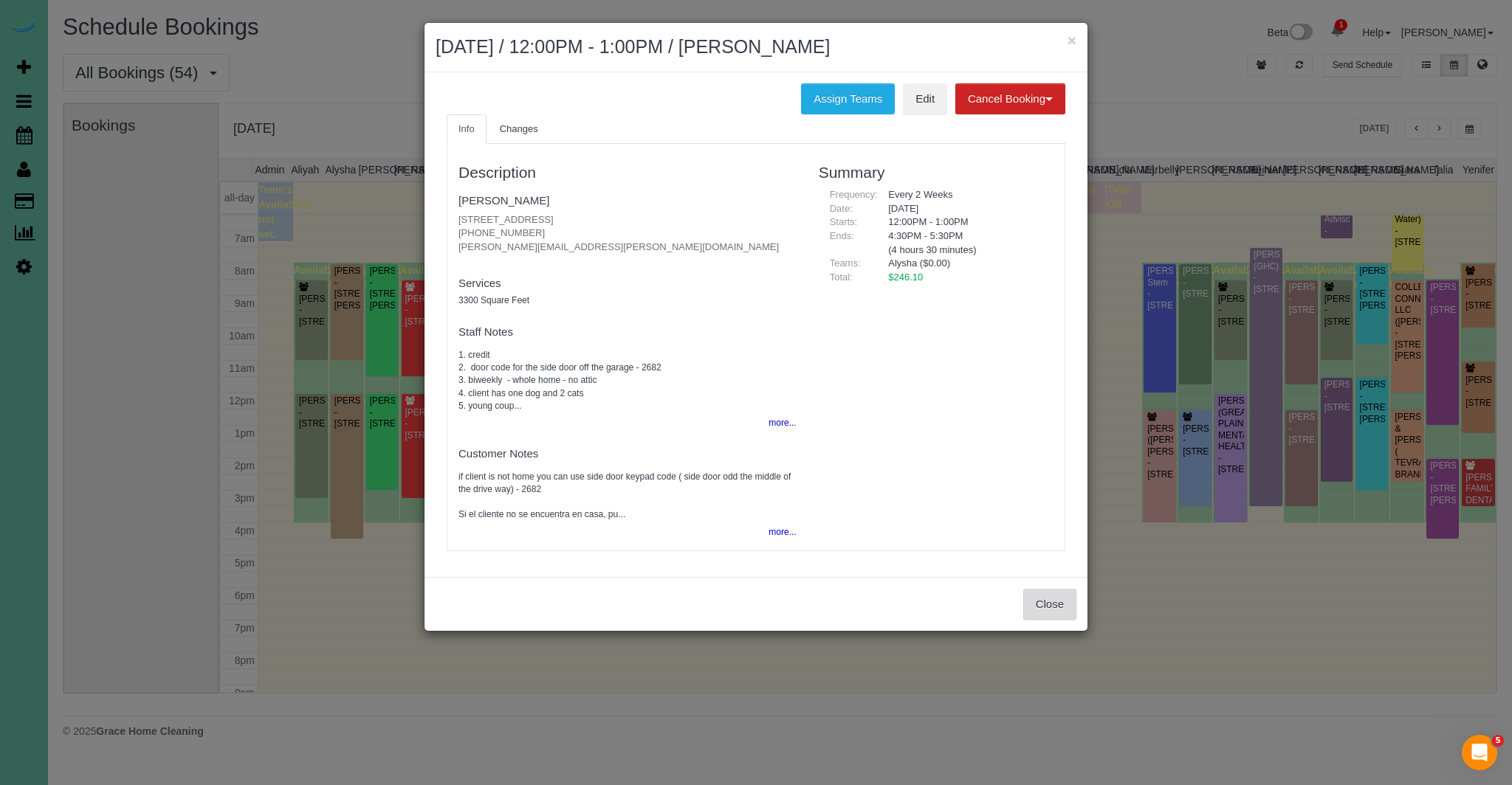
click at [1044, 608] on button "Close" at bounding box center [1049, 604] width 53 height 31
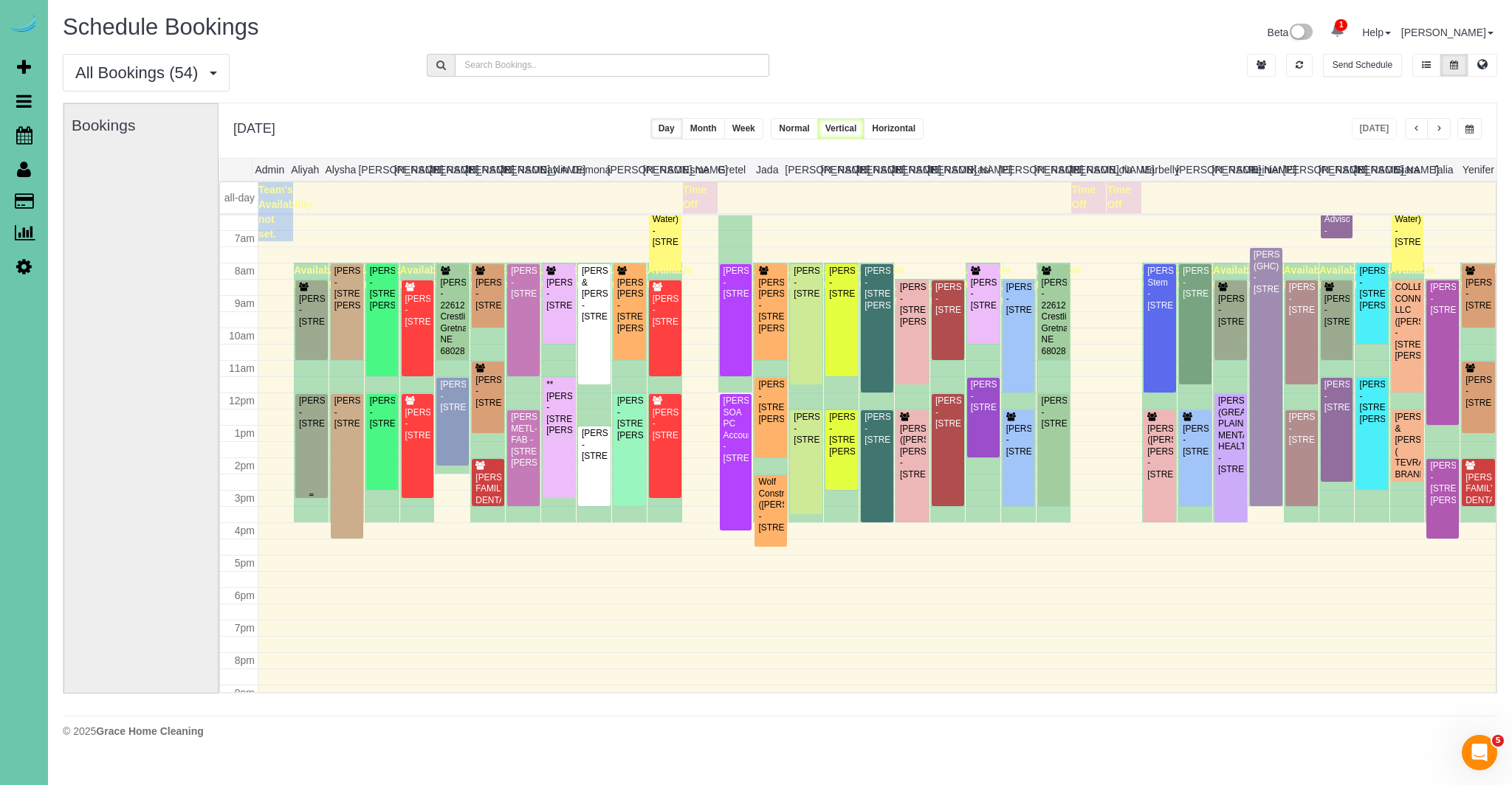
click at [308, 429] on div "Christine Hill - 1705 South 95th Street, Omaha, NE 68124" at bounding box center [311, 412] width 26 height 34
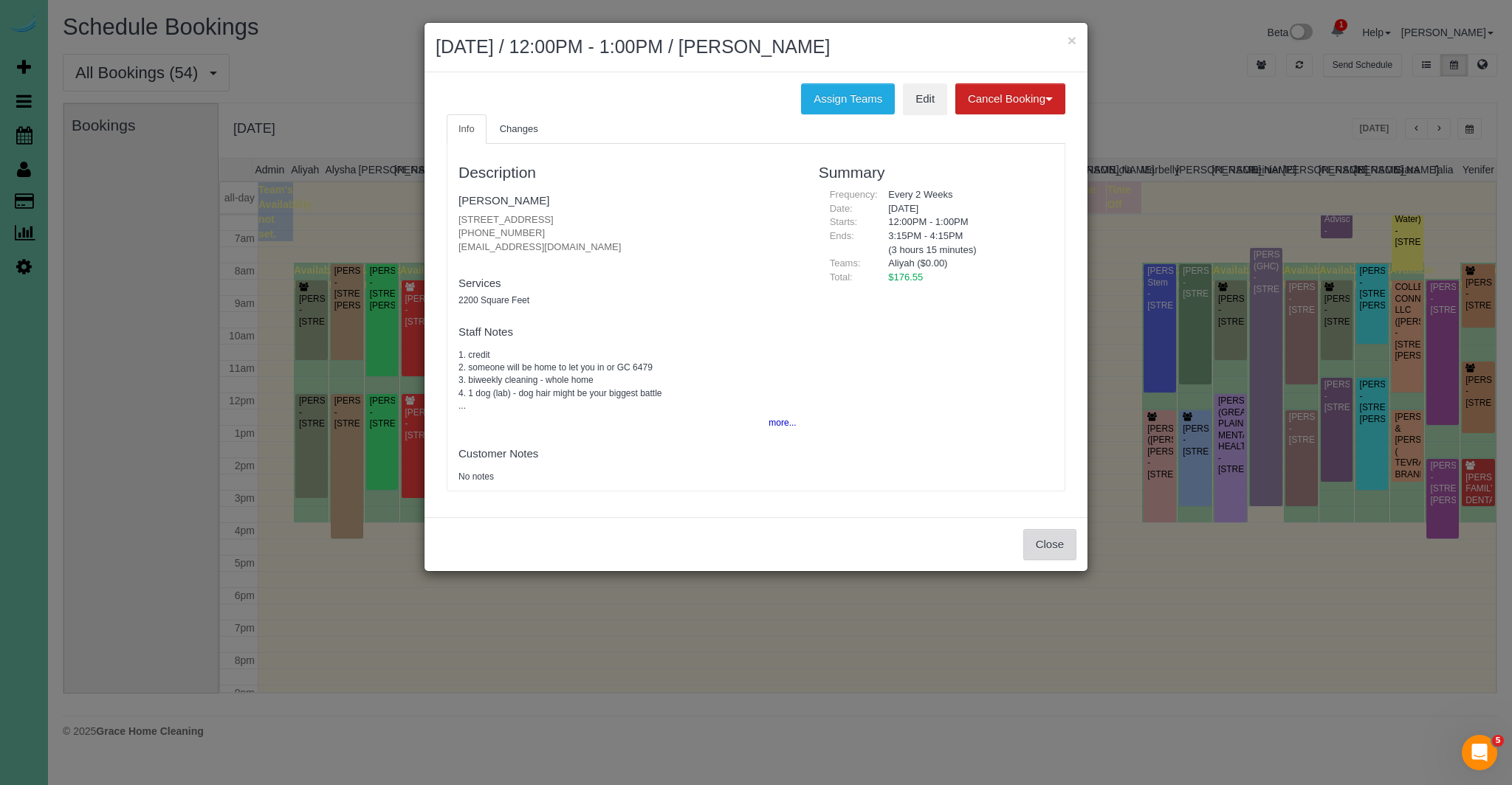
click at [1069, 547] on button "Close" at bounding box center [1049, 544] width 53 height 31
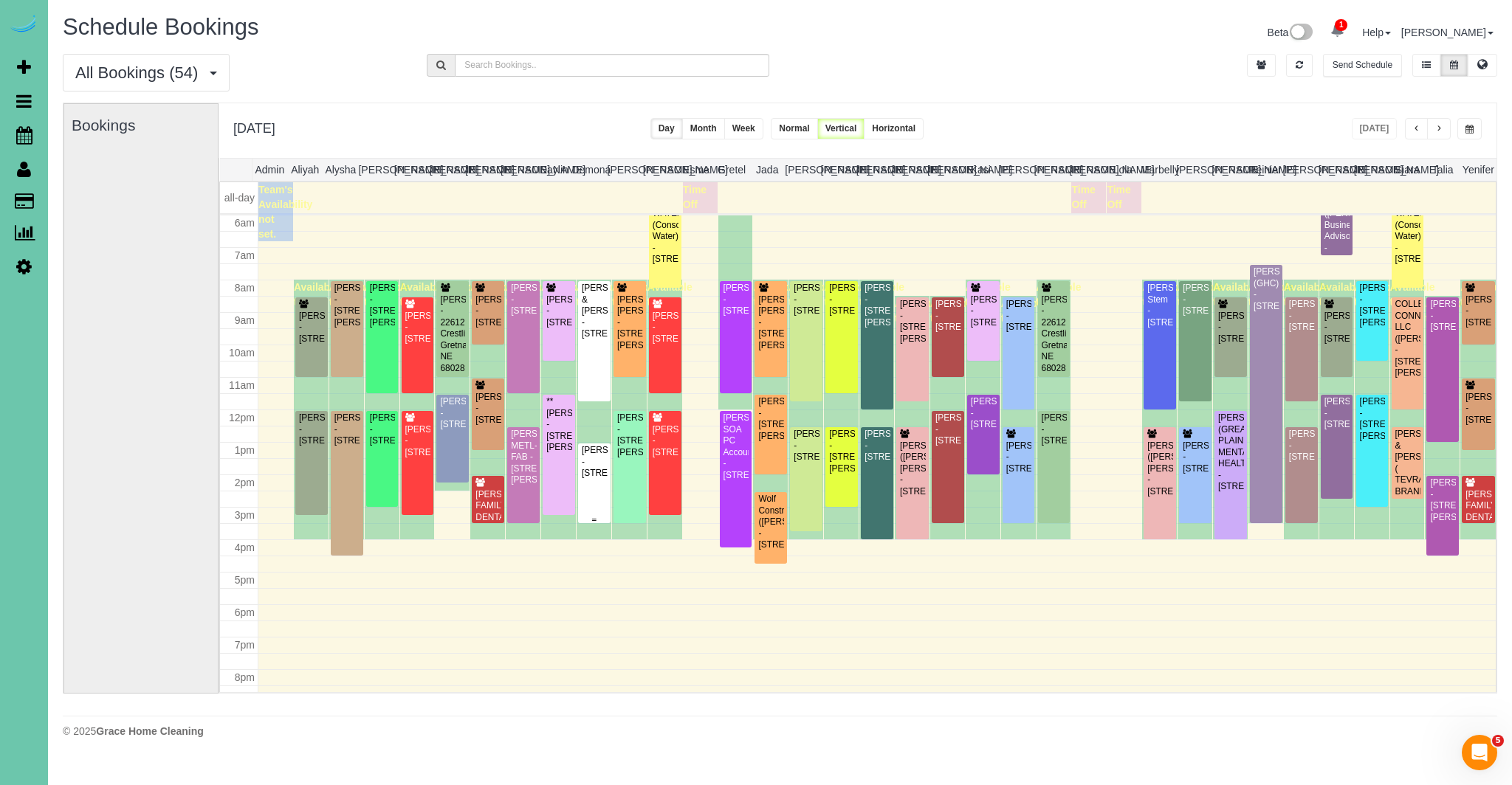
click at [594, 457] on div "Alex Gum - 19394 Perry Road, Council Bluffs, IA 51503" at bounding box center [594, 462] width 26 height 34
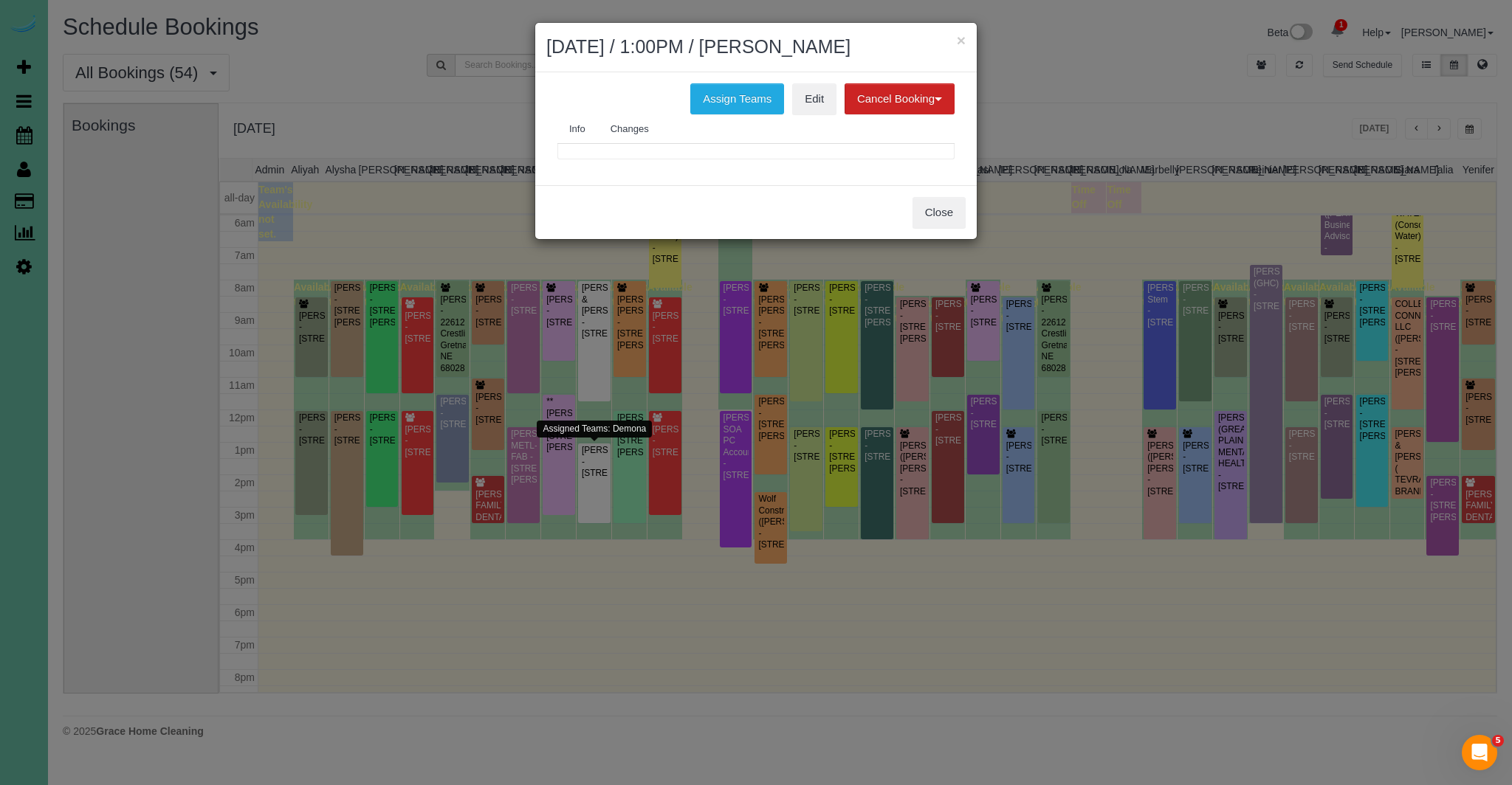
scroll to position [196, 0]
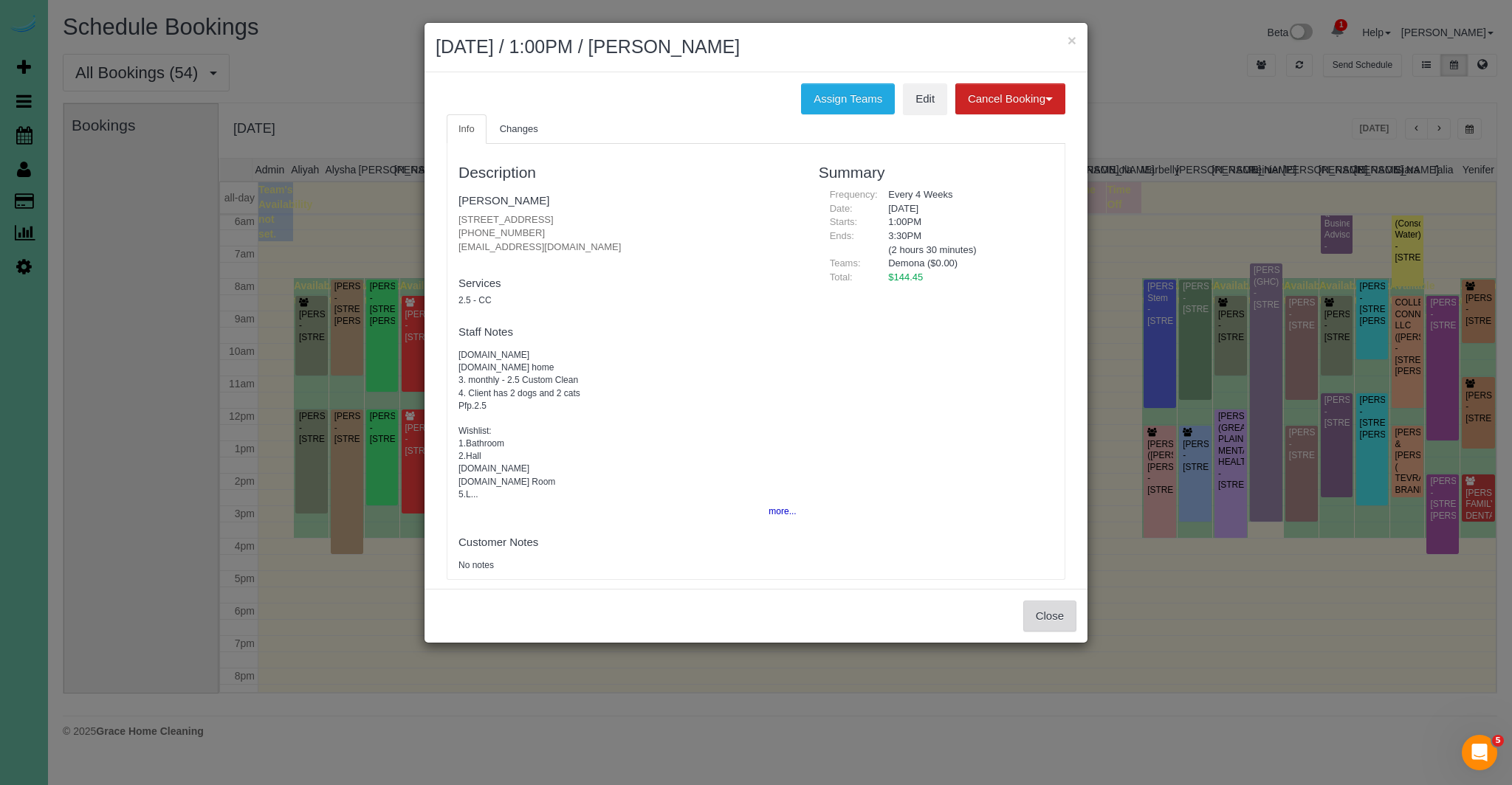
click at [1072, 612] on button "Close" at bounding box center [1049, 615] width 53 height 31
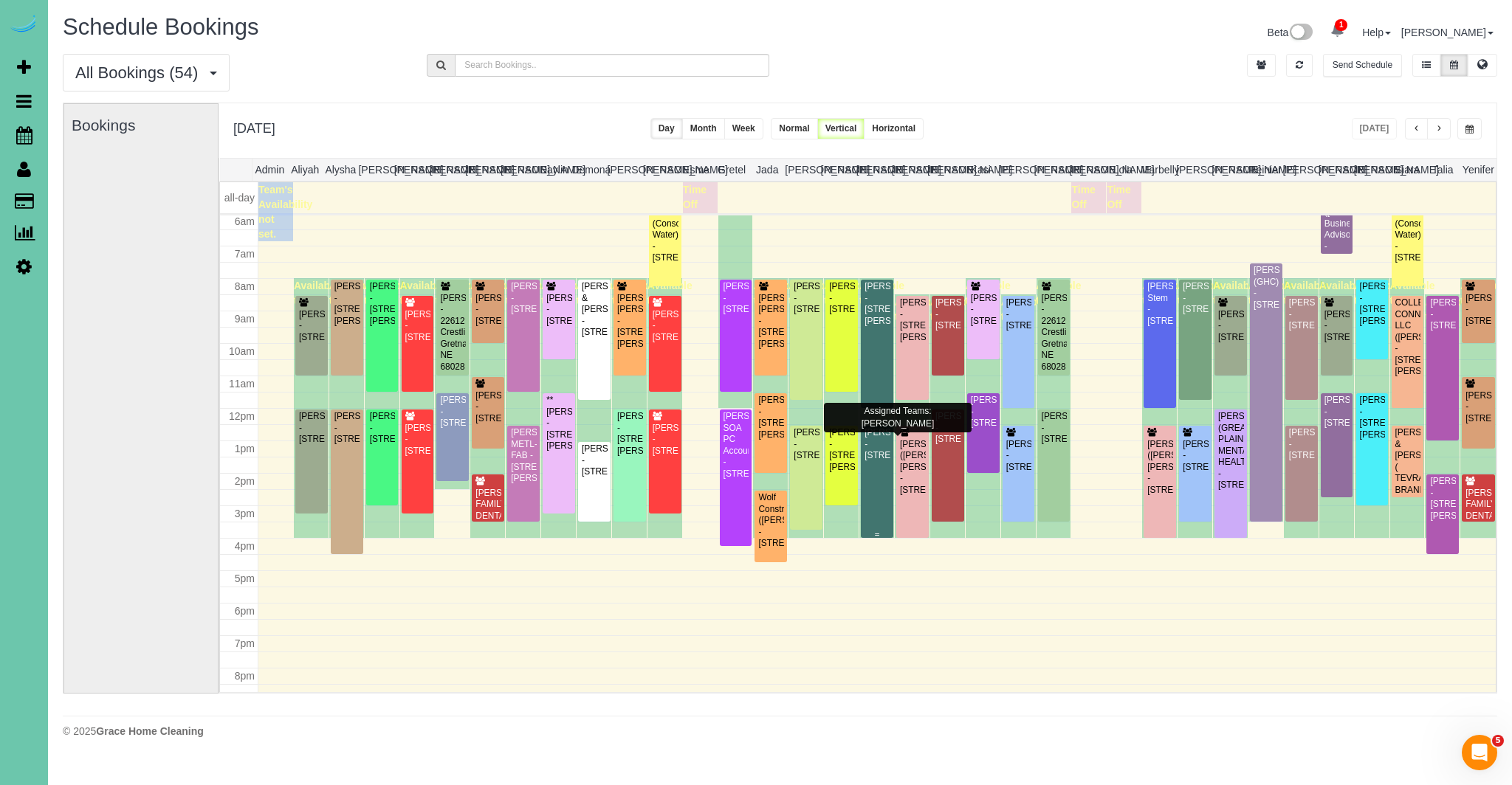
click at [886, 462] on div "Dylan Browning - 18462 Palisades Dr, Omaha, NE 68136" at bounding box center [877, 444] width 26 height 34
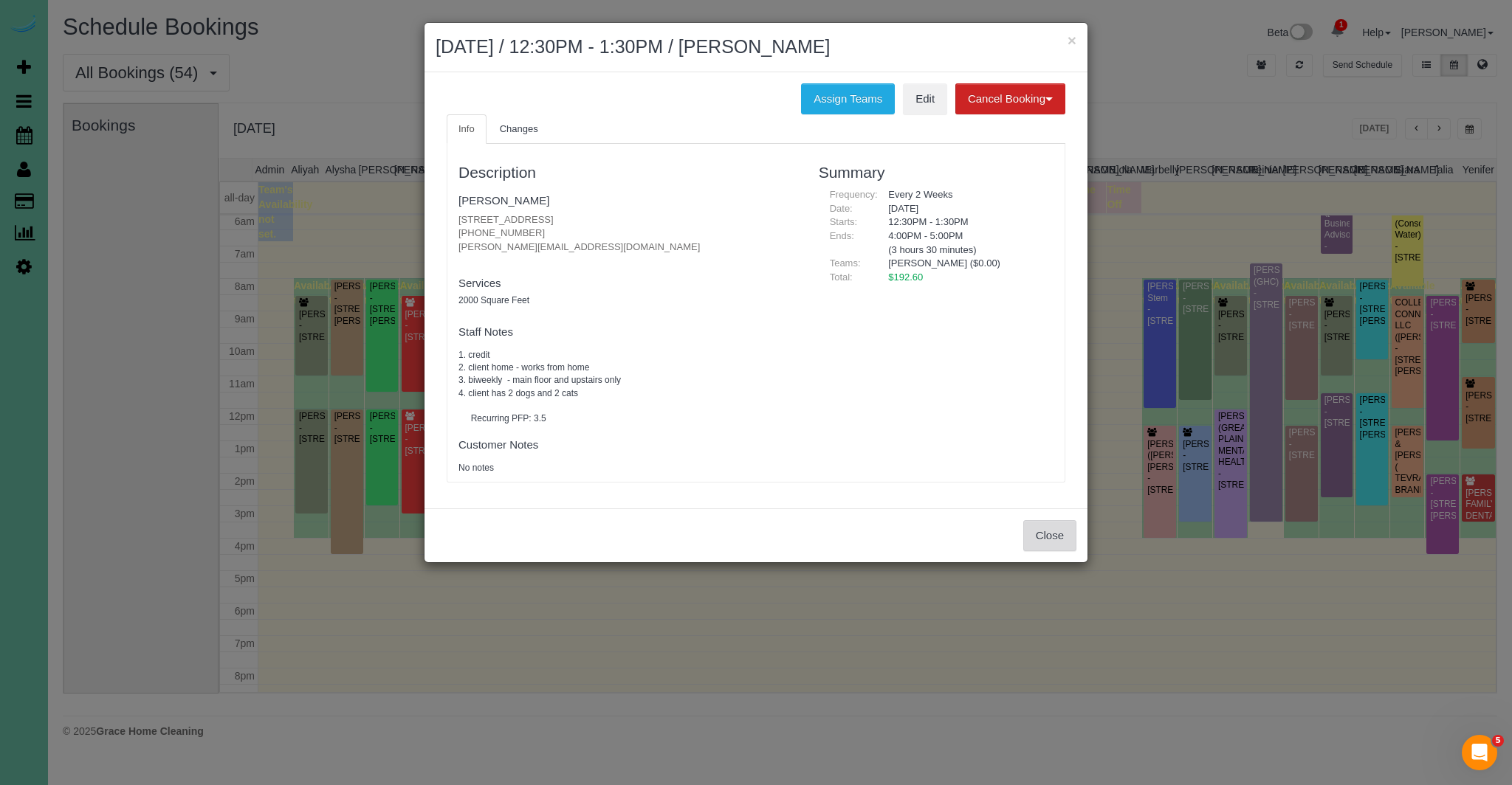
click at [1063, 544] on button "Close" at bounding box center [1049, 535] width 53 height 31
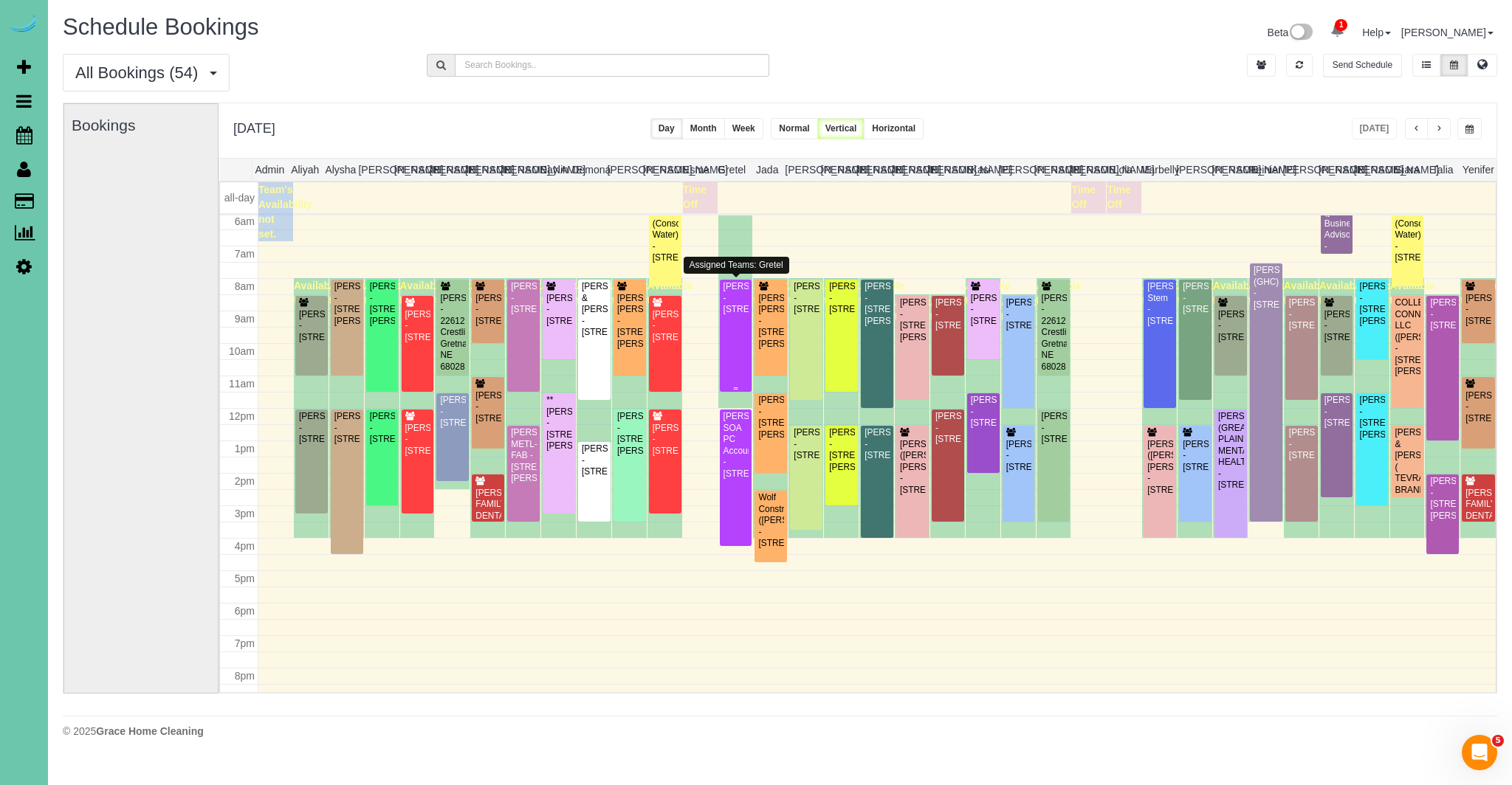
click at [739, 315] on div "Jennifer Adams - 2502 S 99th Ave, Omaha, NE 68124" at bounding box center [736, 298] width 26 height 34
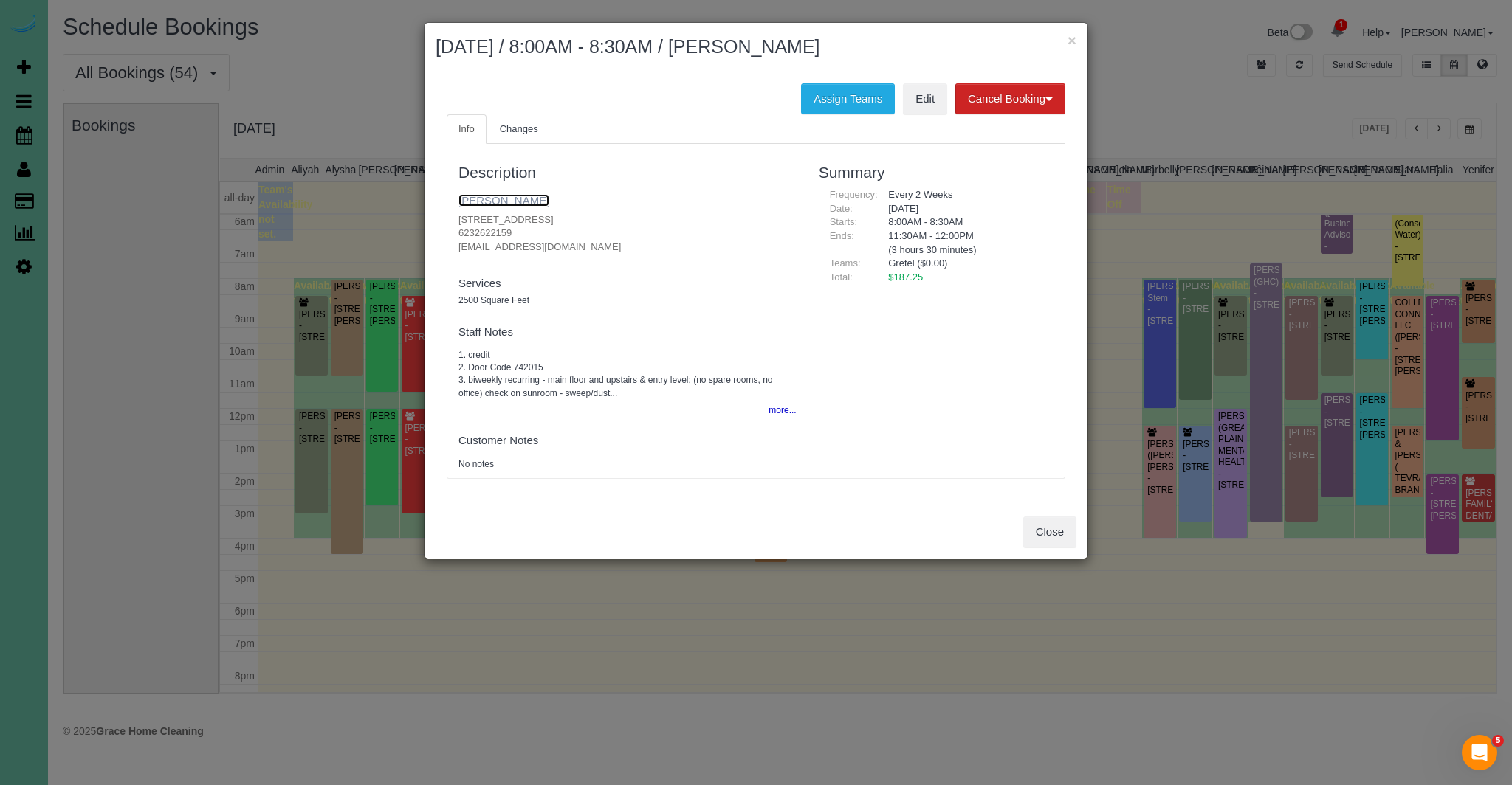
click at [503, 201] on link "Jennifer Adams" at bounding box center [504, 200] width 91 height 12
click at [1058, 532] on button "Close" at bounding box center [1049, 531] width 53 height 31
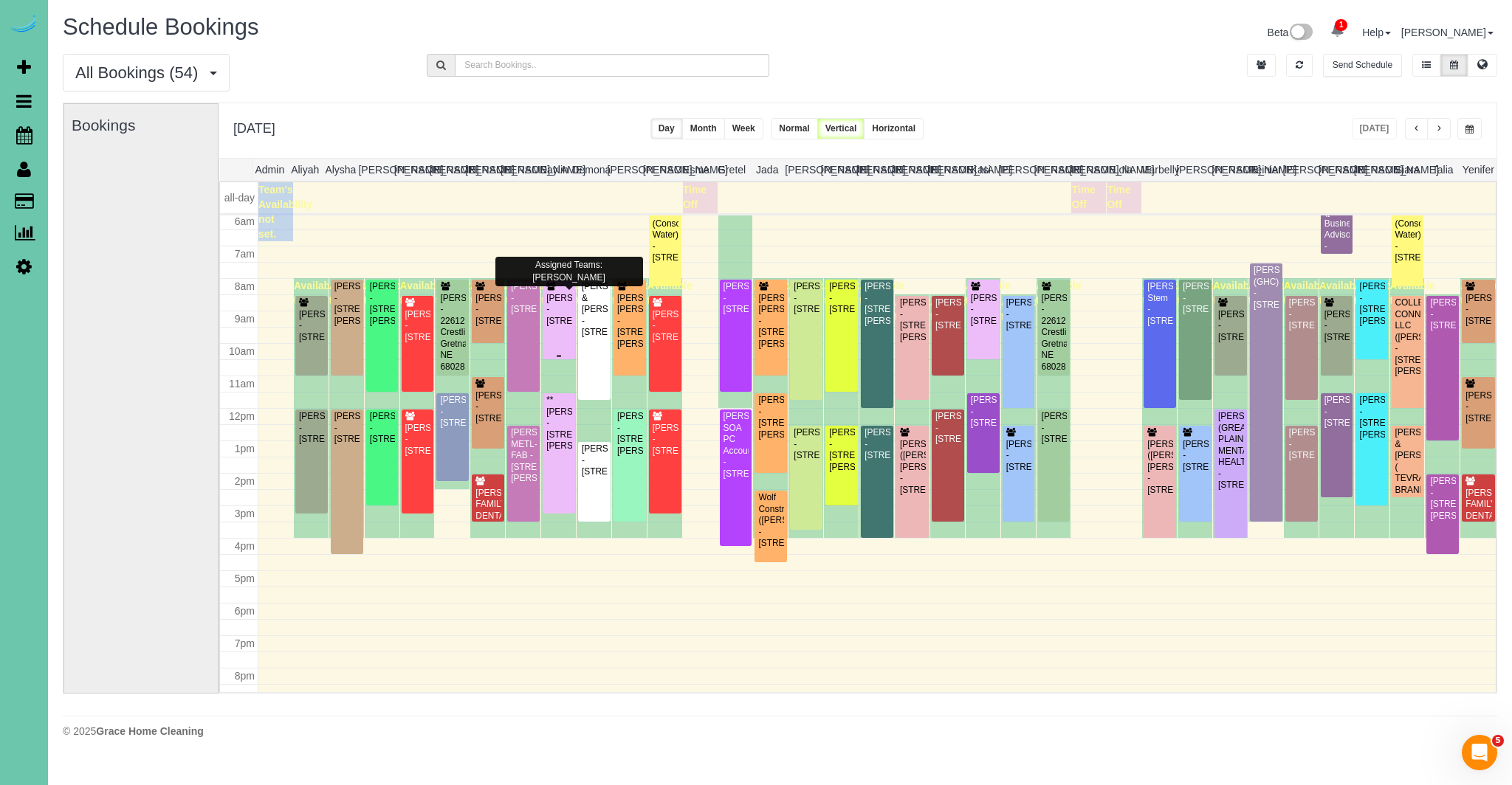
click at [564, 315] on div "Nicole Wiese - 9303 S 177th St, Omaha, NE 68136" at bounding box center [559, 309] width 26 height 34
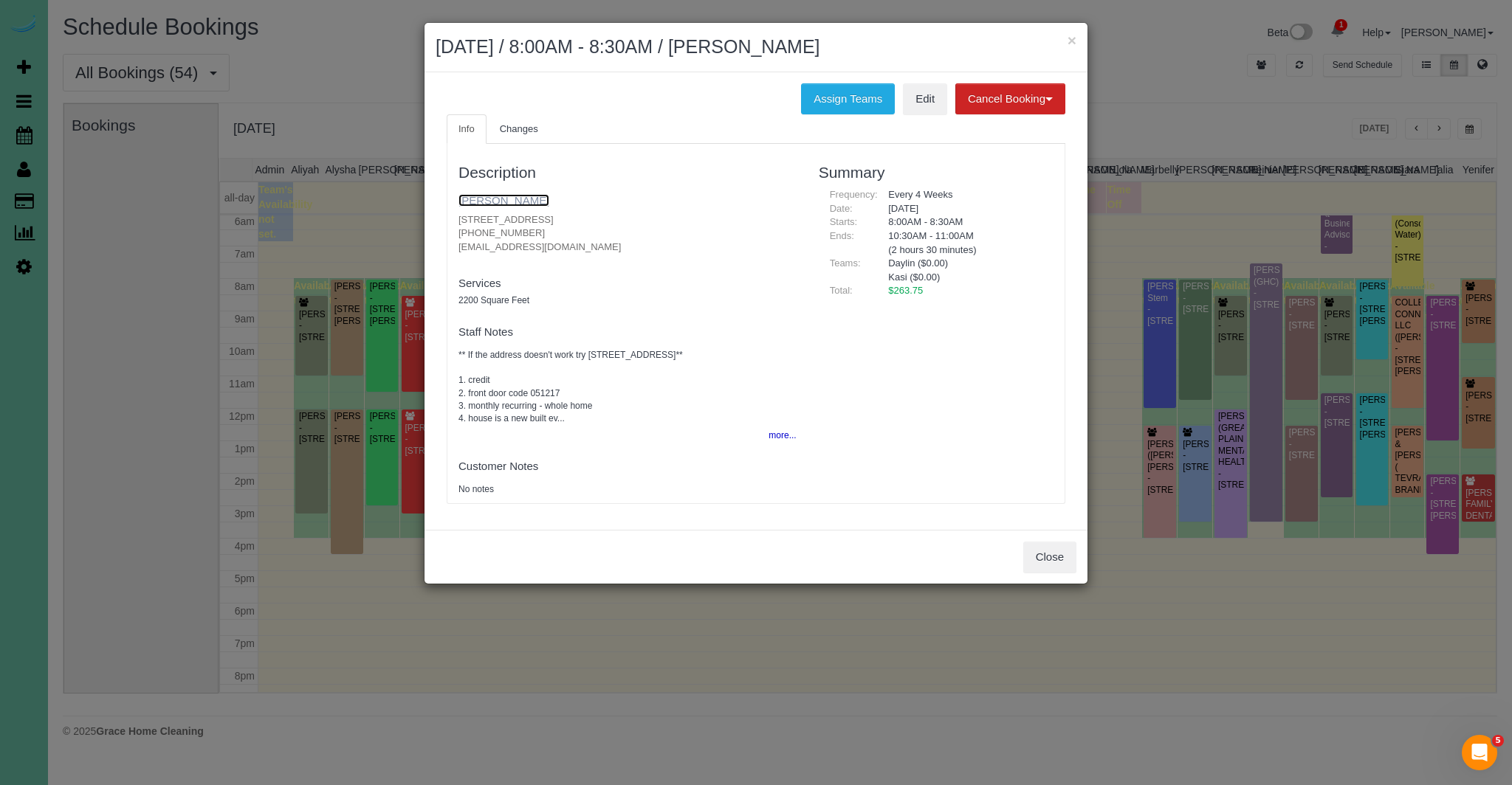
click at [482, 199] on link "Nicole Wiese" at bounding box center [504, 200] width 91 height 12
click at [1029, 563] on button "Close" at bounding box center [1049, 557] width 53 height 31
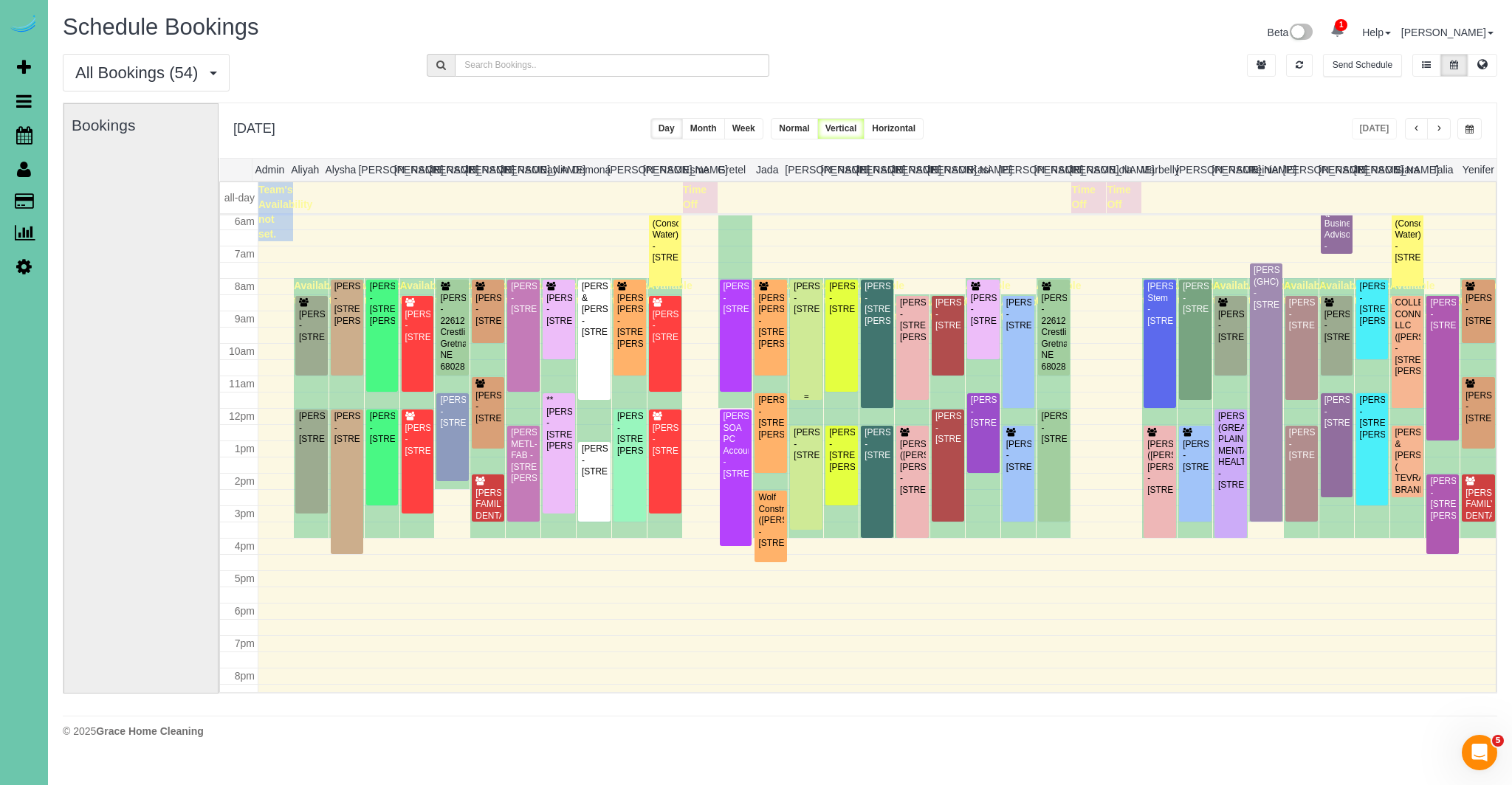
click at [806, 314] on div "Ann Tanis - 3716 S 193rd St, Omaha, NE 68130" at bounding box center [806, 298] width 26 height 34
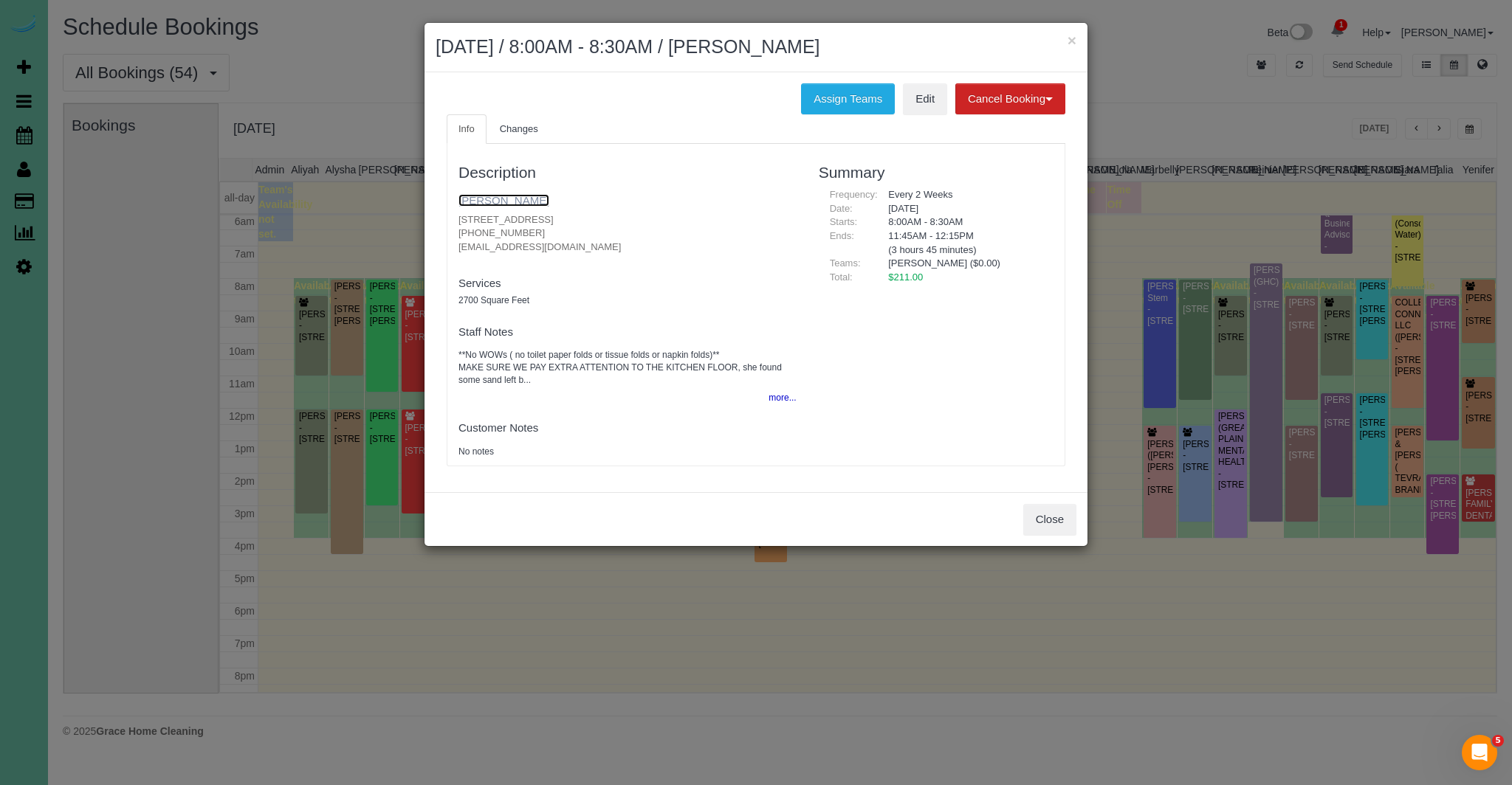
click at [492, 198] on link "Ann Tanis" at bounding box center [504, 200] width 91 height 12
click at [1047, 524] on button "Close" at bounding box center [1049, 519] width 53 height 31
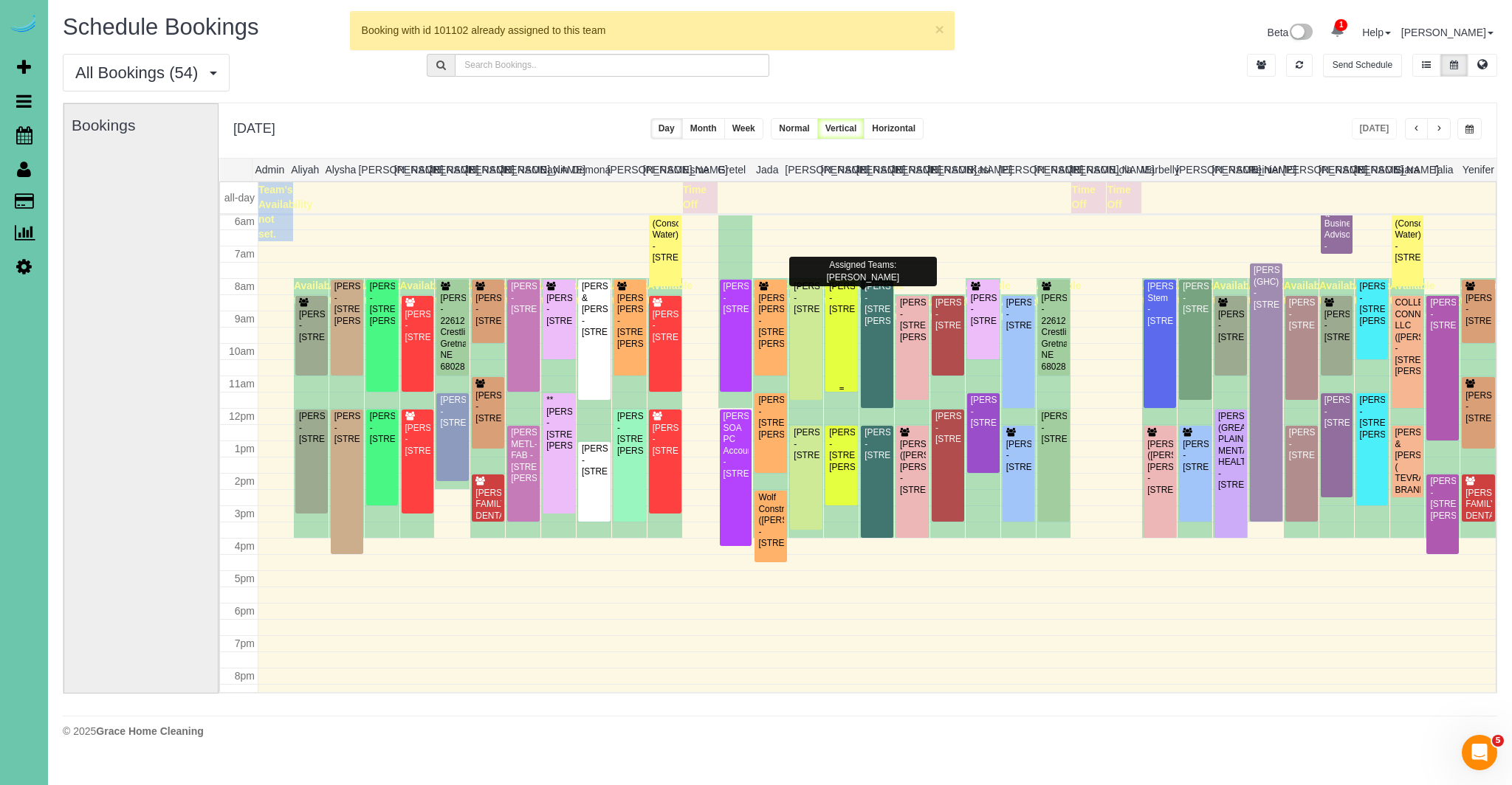
click at [846, 315] on div "Mckaela Bailey - 3821 S 212 St, Elkhorn, NE 68022" at bounding box center [842, 298] width 26 height 34
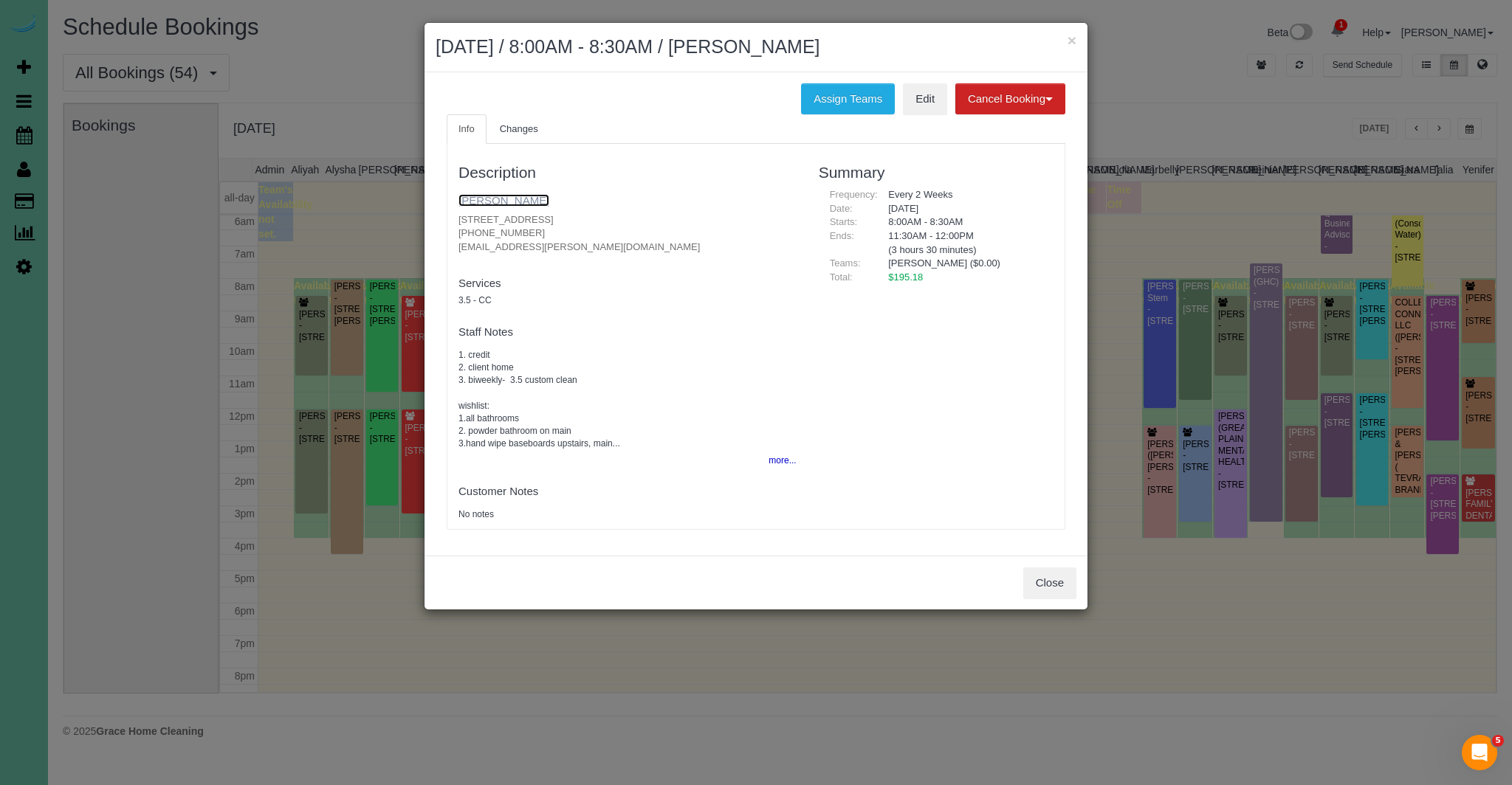
click at [492, 202] on link "Mckaela Bailey" at bounding box center [504, 200] width 91 height 12
click at [1057, 587] on button "Close" at bounding box center [1049, 582] width 53 height 31
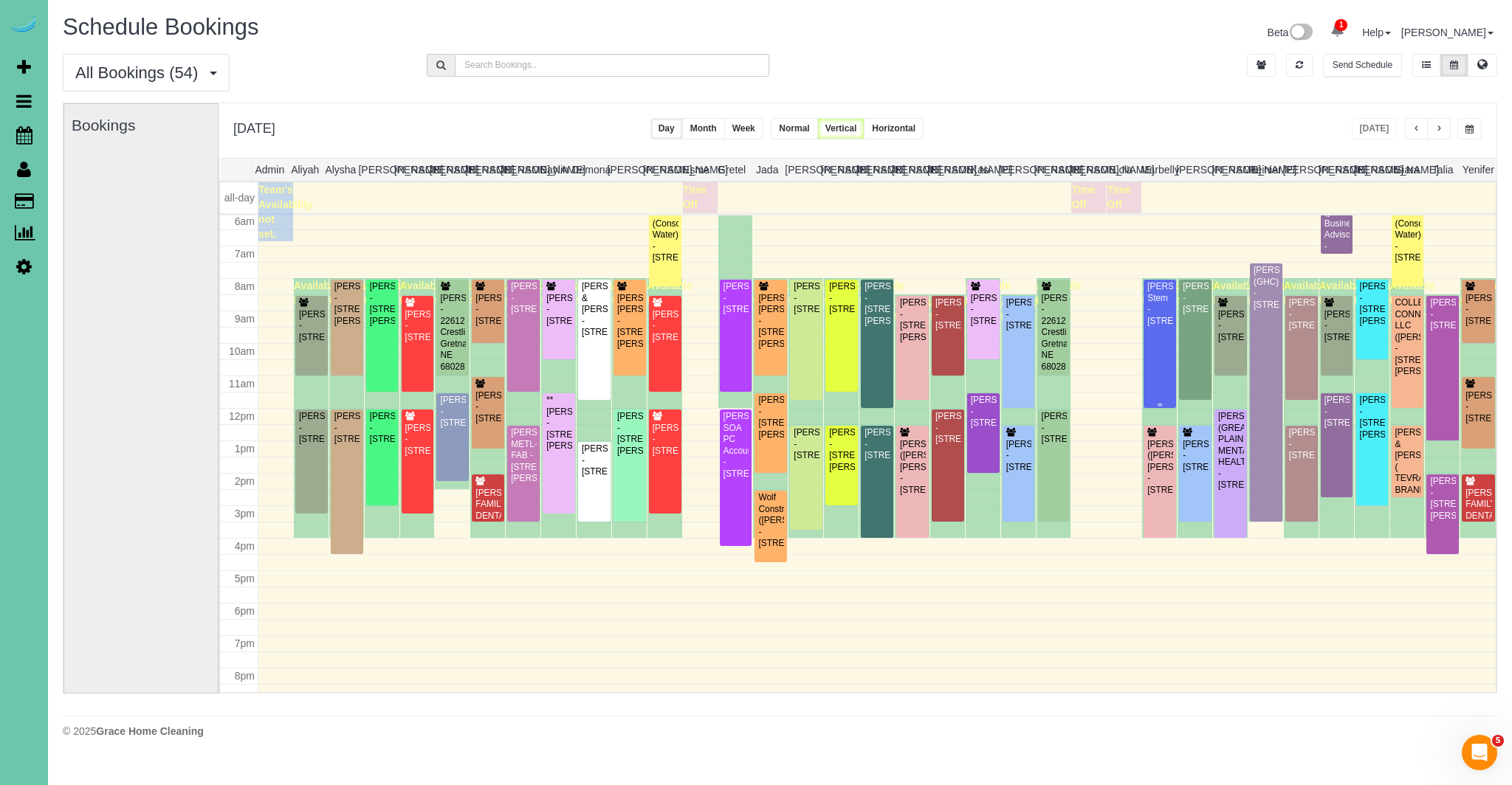
click at [1164, 298] on div "Megan Mankerian-Stem - 1903 F Street, Omaha, NE 68107" at bounding box center [1159, 304] width 26 height 45
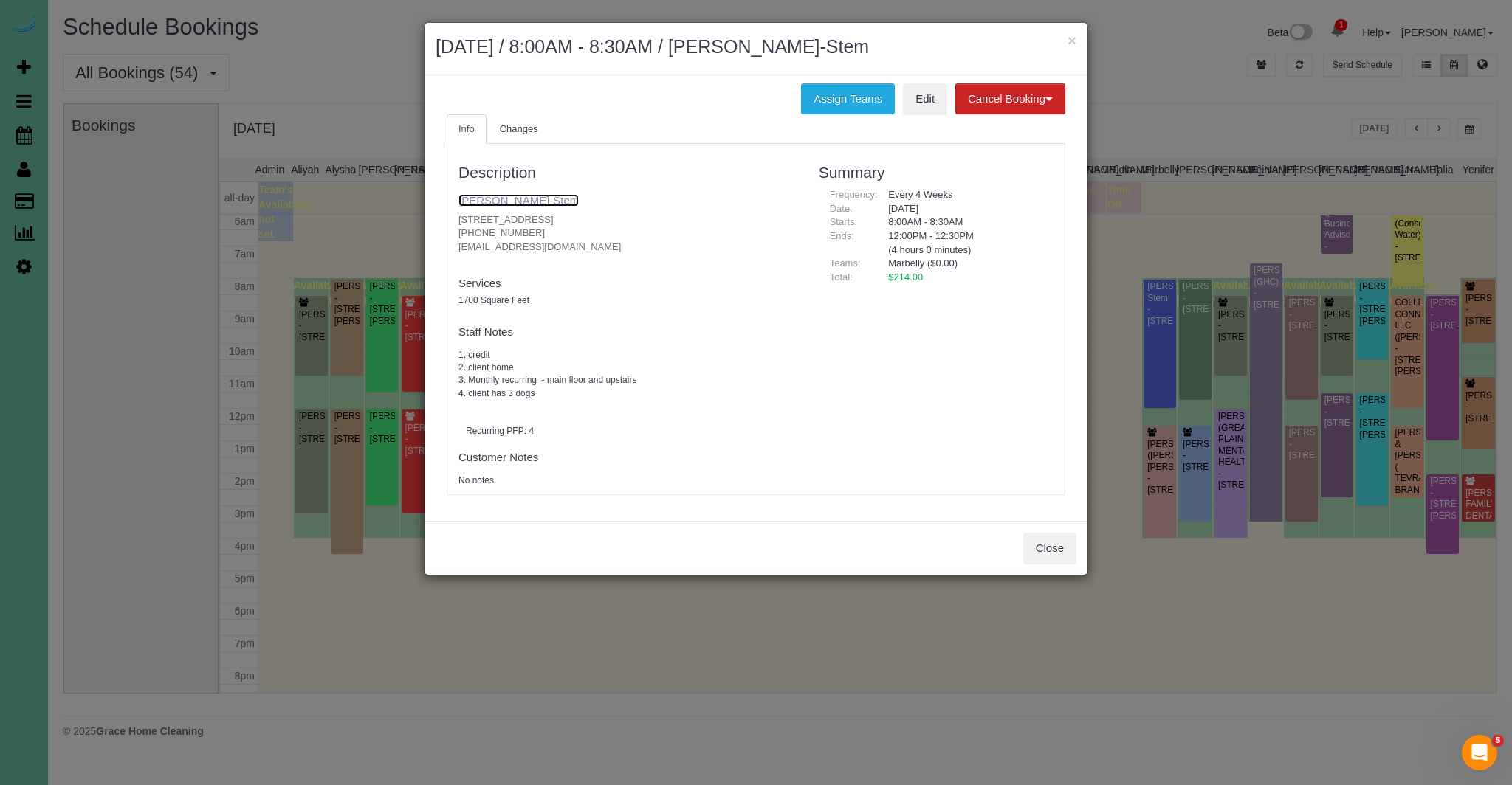
click at [553, 203] on link "Megan Mankerian-Stem" at bounding box center [518, 200] width 120 height 12
drag, startPoint x: 660, startPoint y: 218, endPoint x: 455, endPoint y: 219, distance: 205.0
click at [455, 219] on div "Description Megan Mankerian-Stem 1903 F Street, Omaha, NE 68107 (269) 358-9191 …" at bounding box center [627, 319] width 360 height 336
copy p "1903 F Street, Omaha, NE 68107"
click at [568, 202] on link "Megan Mankerian-Stem" at bounding box center [518, 200] width 120 height 12
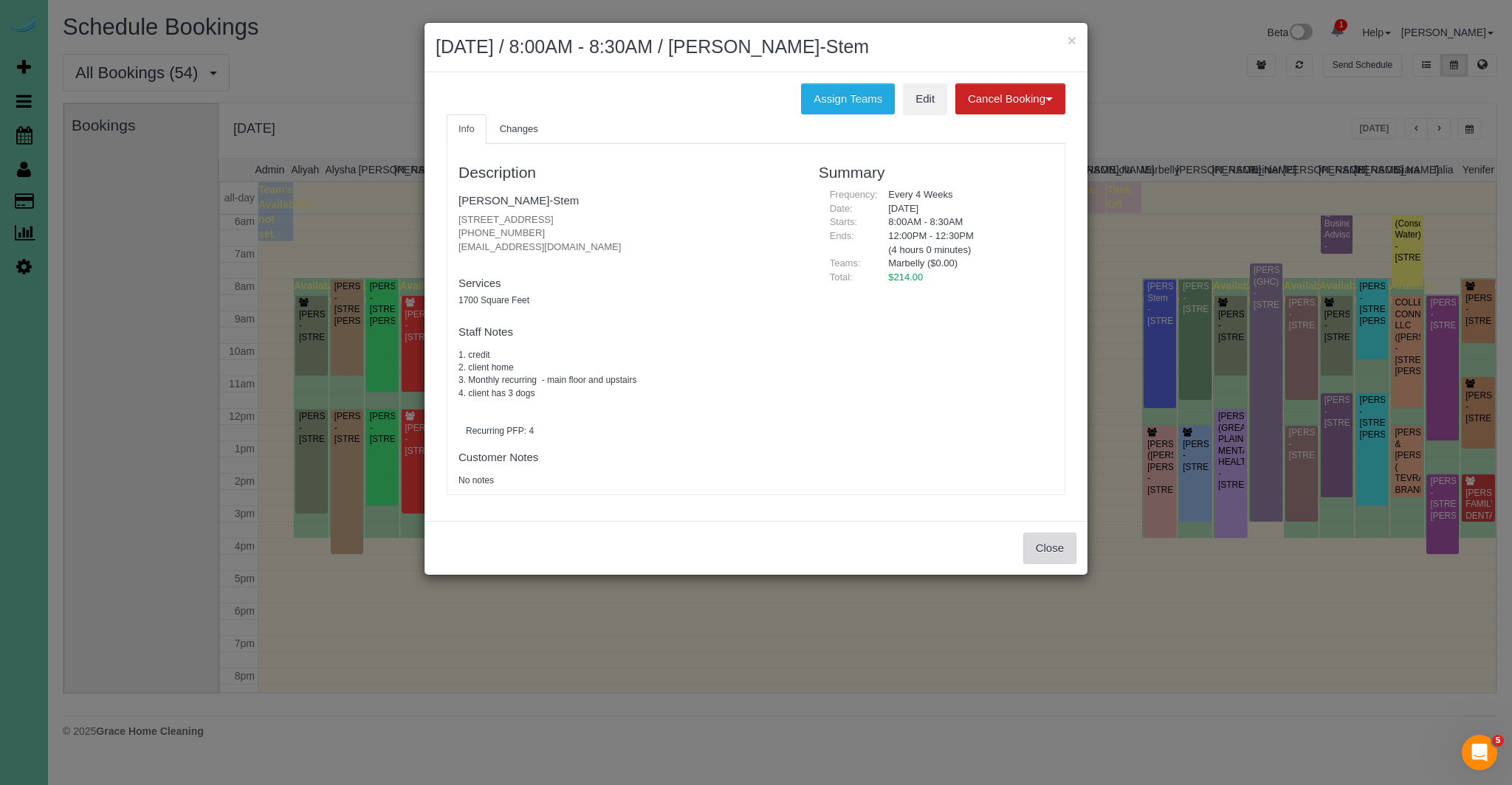
click at [1050, 553] on button "Close" at bounding box center [1049, 548] width 53 height 31
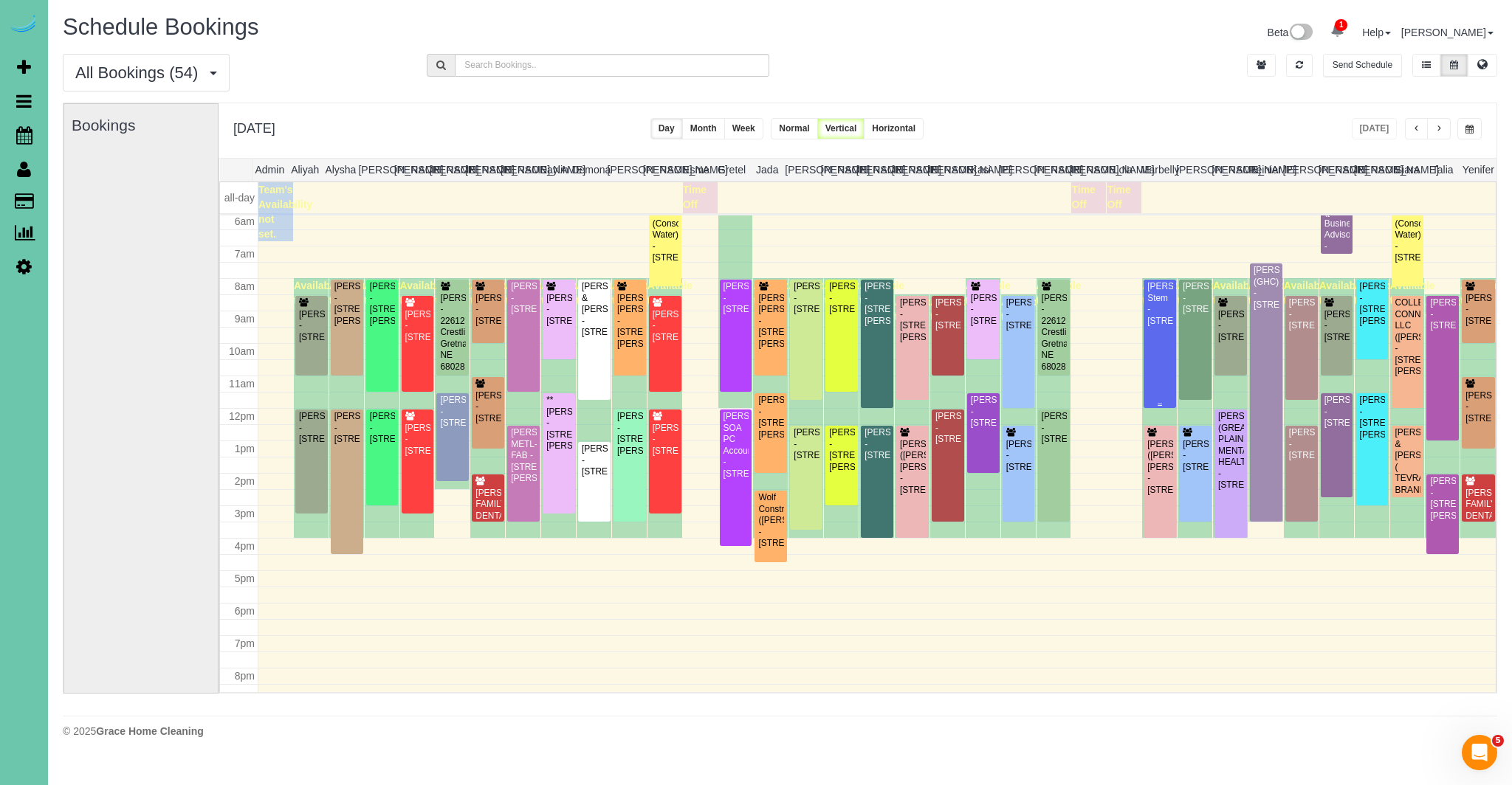
click at [1159, 327] on div "Megan Mankerian-Stem - 1903 F Street, Omaha, NE 68107" at bounding box center [1159, 304] width 26 height 45
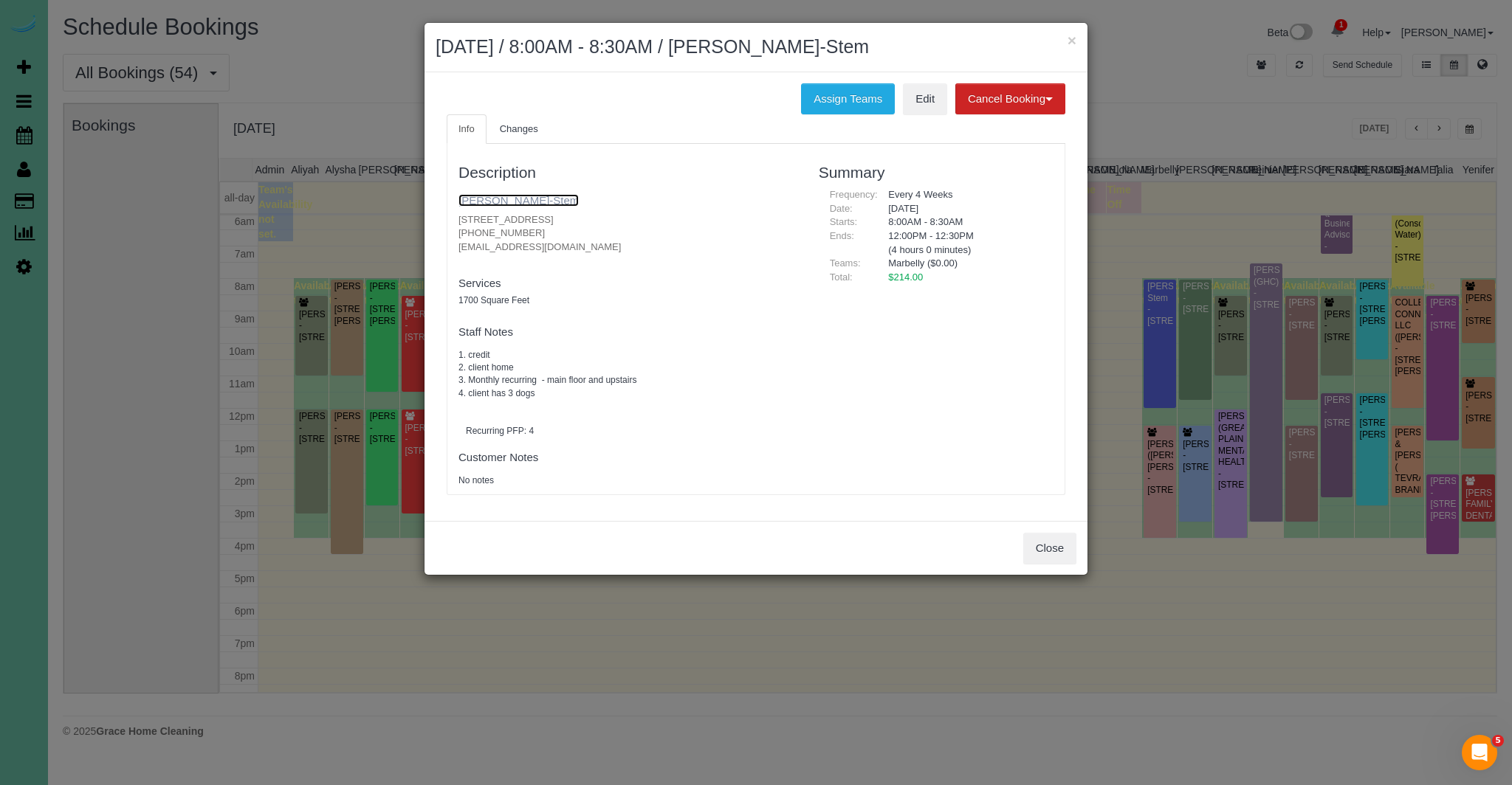
click at [496, 196] on link "Megan Mankerian-Stem" at bounding box center [518, 200] width 120 height 12
click at [1053, 546] on button "Close" at bounding box center [1049, 548] width 53 height 31
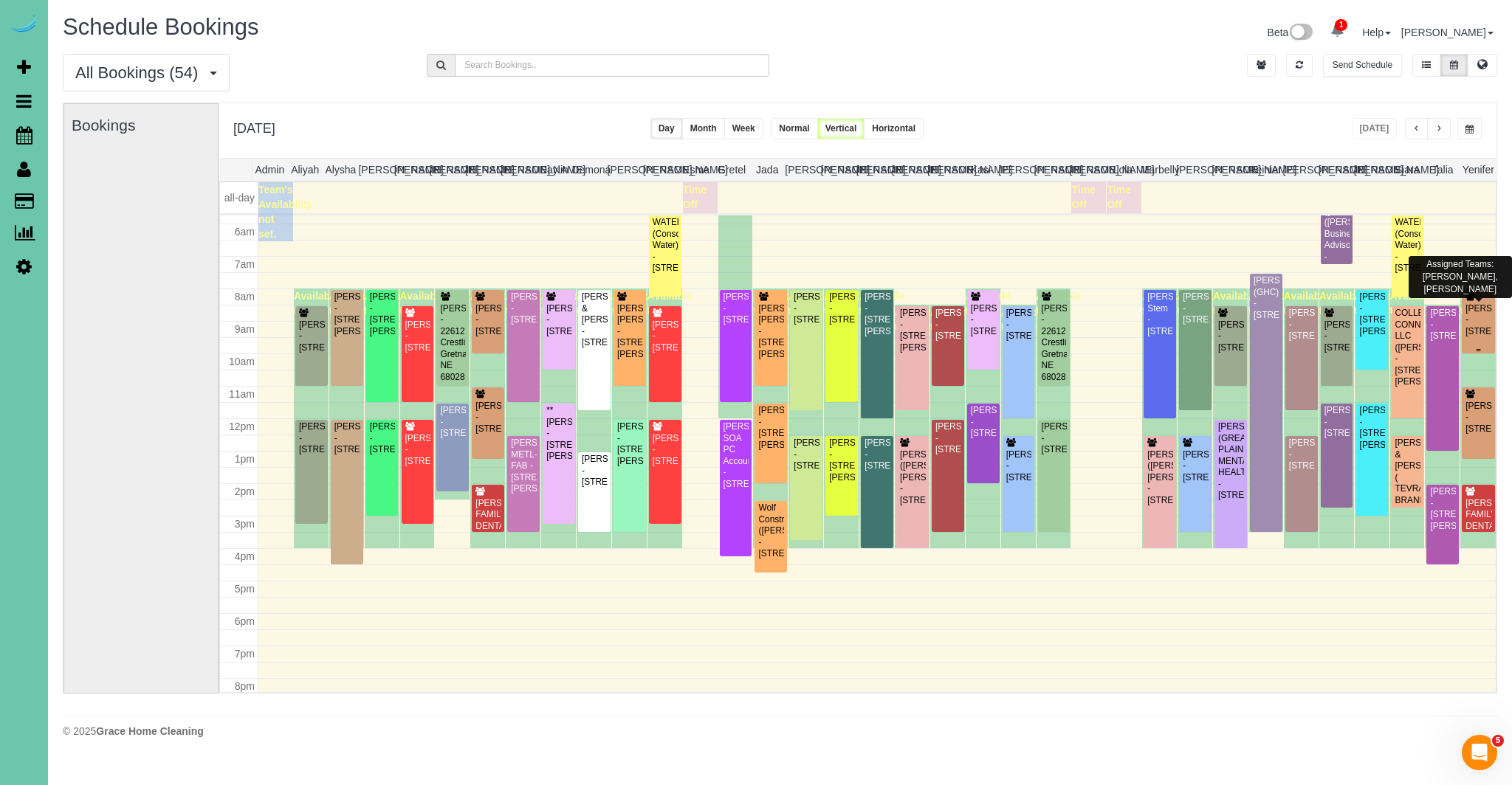
scroll to position [183, 0]
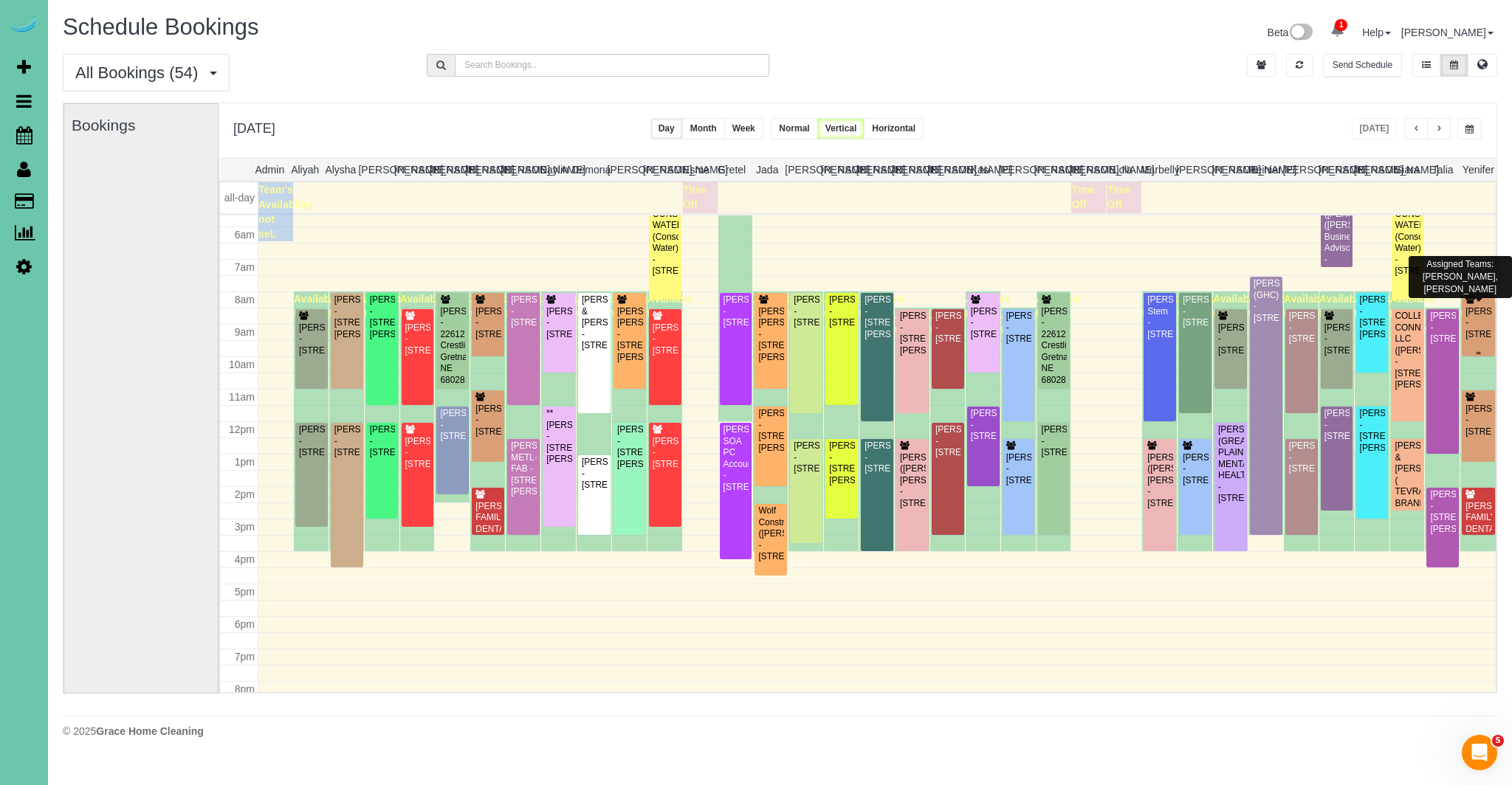
click at [1467, 331] on div "Ryan Nelson - 3805 S 202nd Street, Omaha, NE 68130" at bounding box center [1478, 323] width 27 height 34
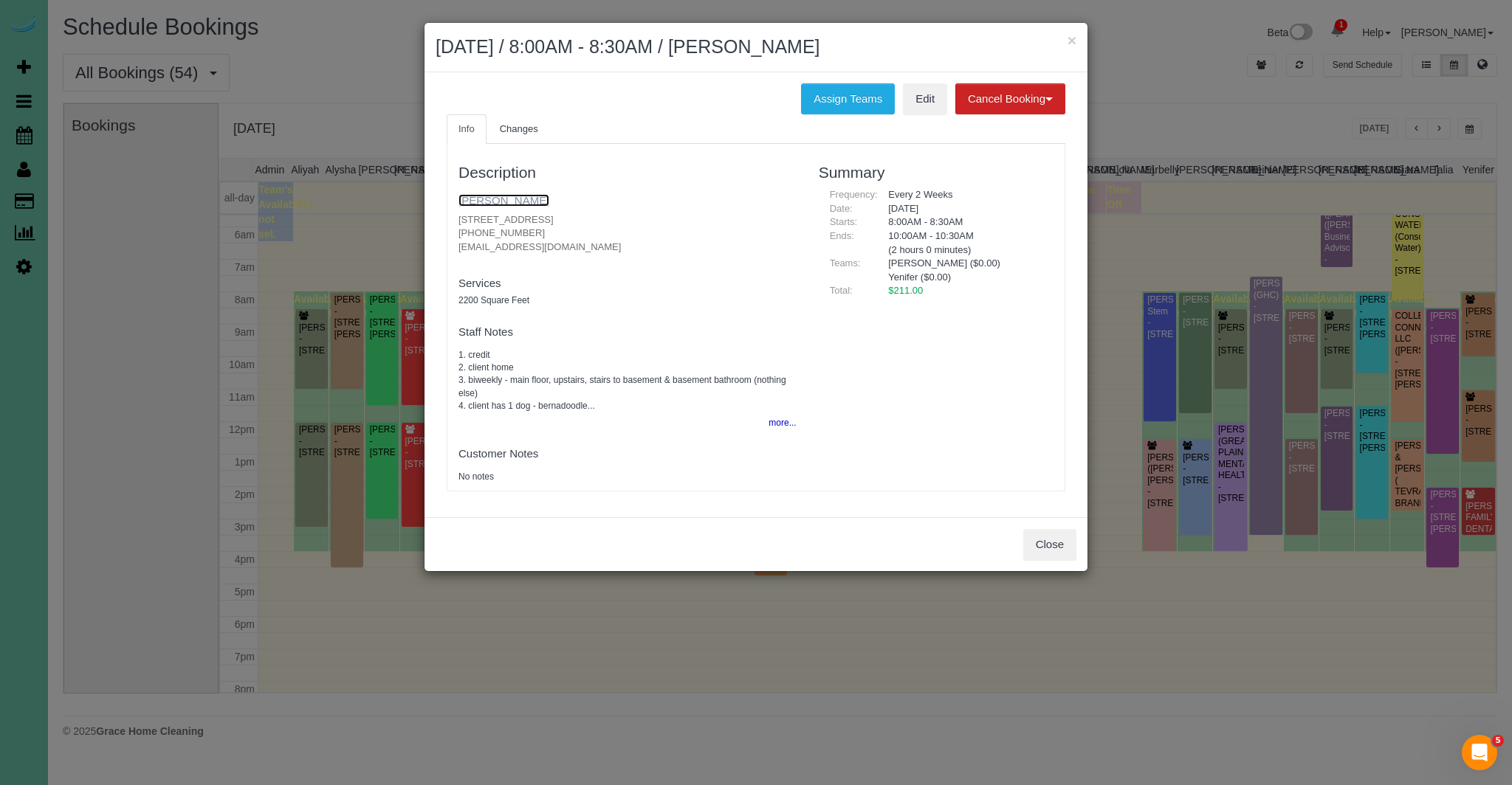
click at [502, 198] on link "Ryan Nelson" at bounding box center [504, 200] width 91 height 12
click at [1059, 548] on button "Close" at bounding box center [1049, 544] width 53 height 31
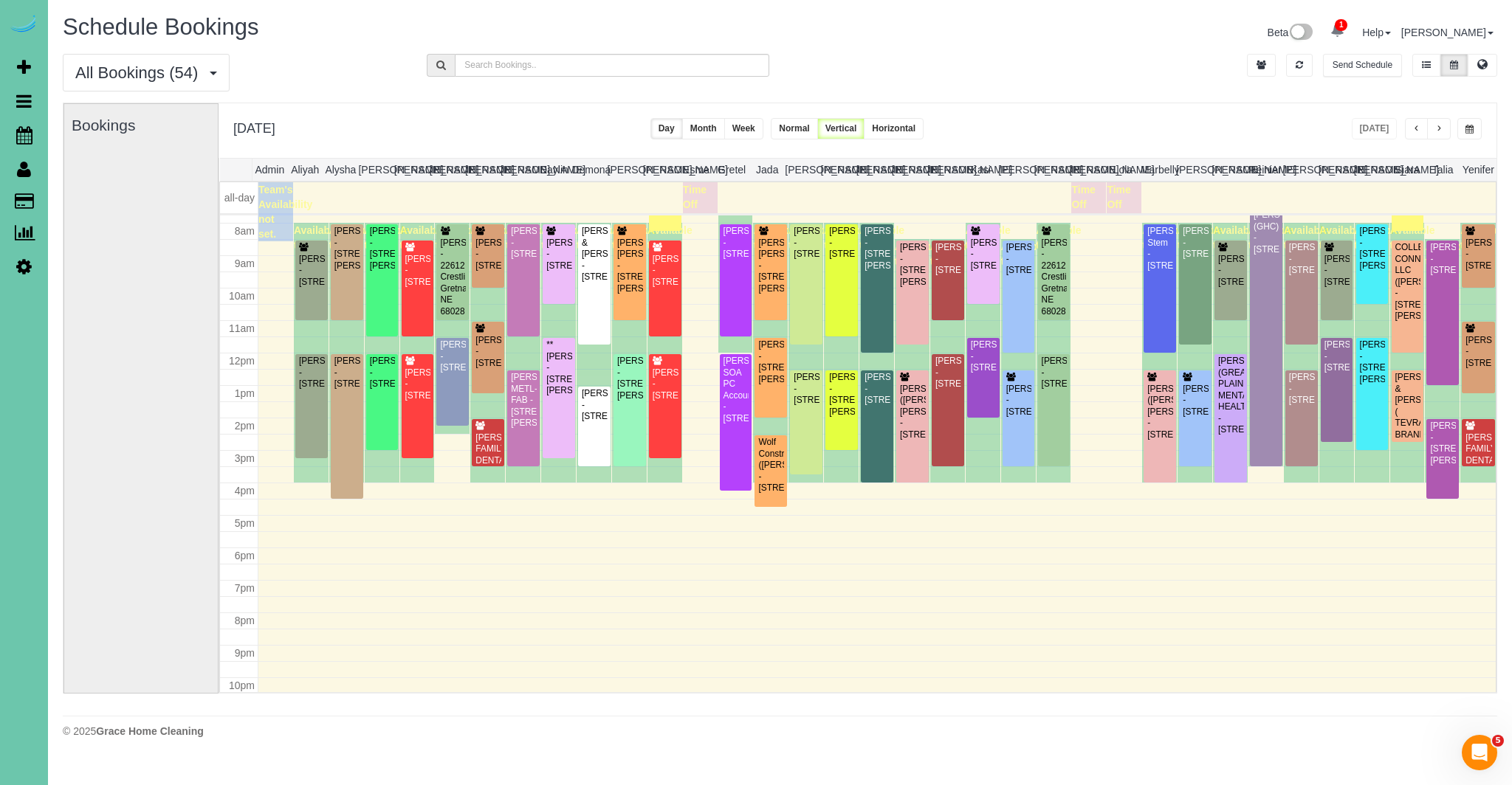
scroll to position [256, 0]
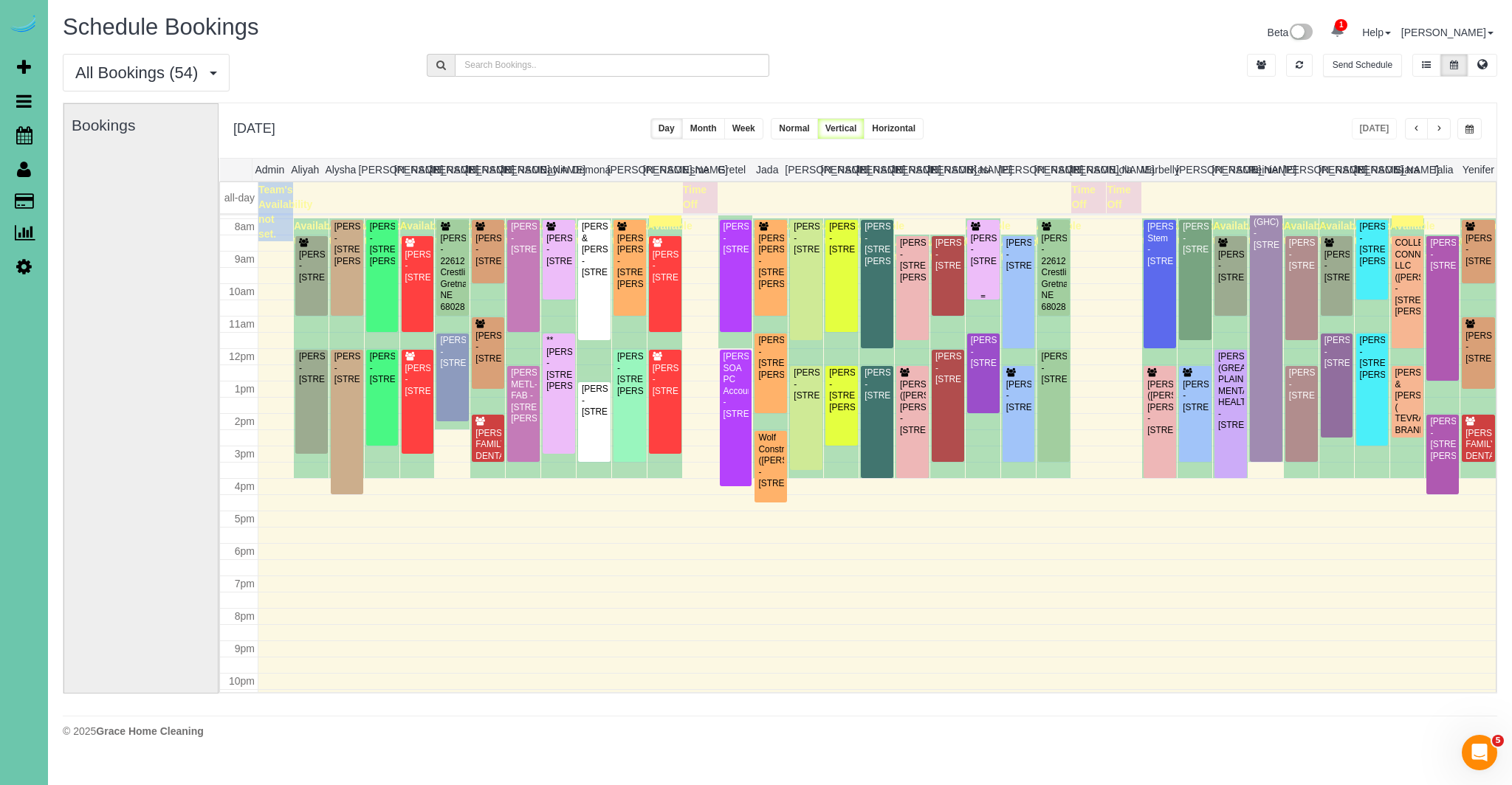
click at [986, 254] on div "Nicole Wiese - 9303 S 177th St, Omaha, NE 68136" at bounding box center [983, 250] width 26 height 34
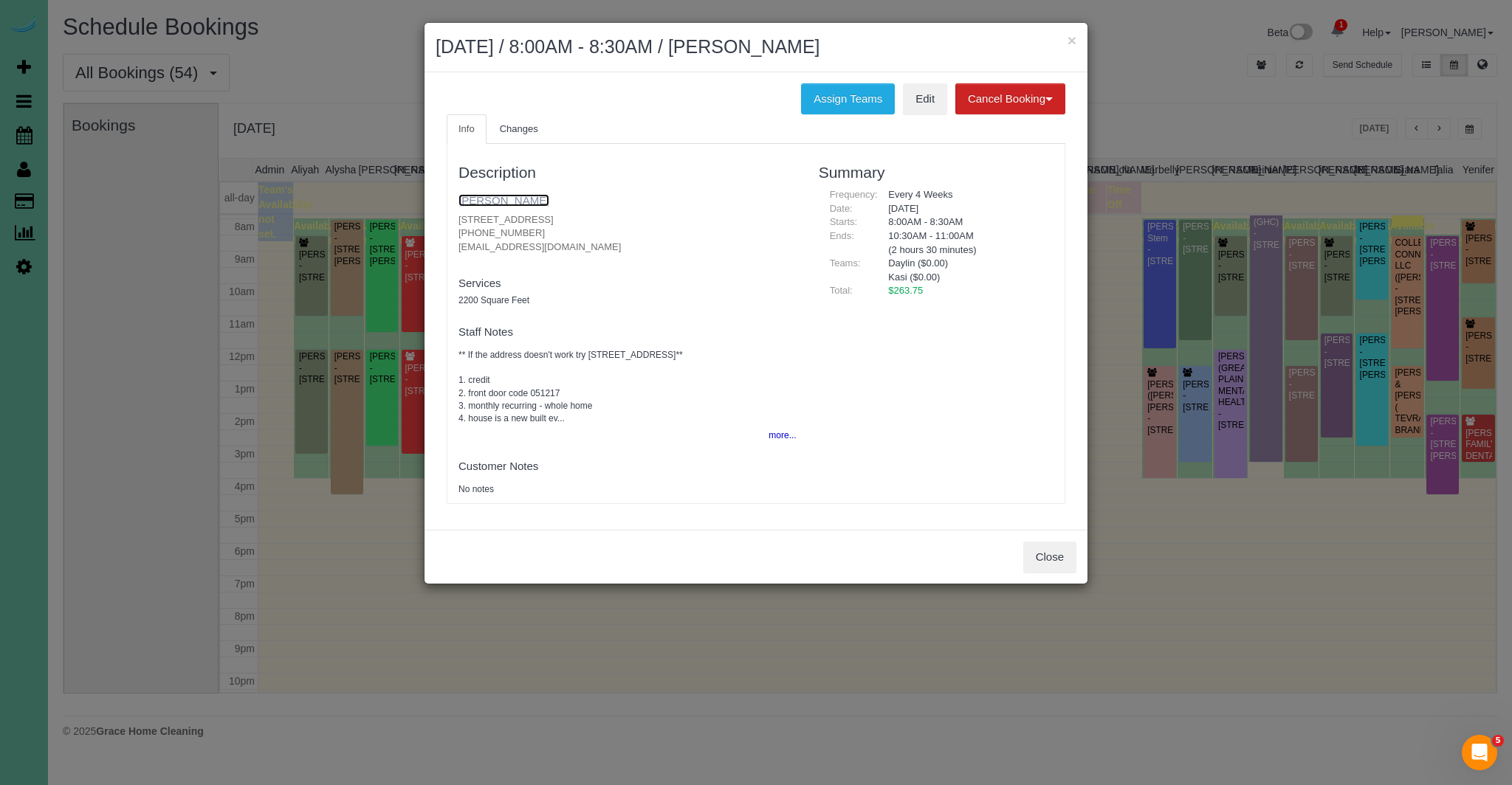
click at [513, 196] on link "Nicole Wiese" at bounding box center [504, 200] width 91 height 12
click at [1055, 562] on button "Close" at bounding box center [1049, 557] width 53 height 31
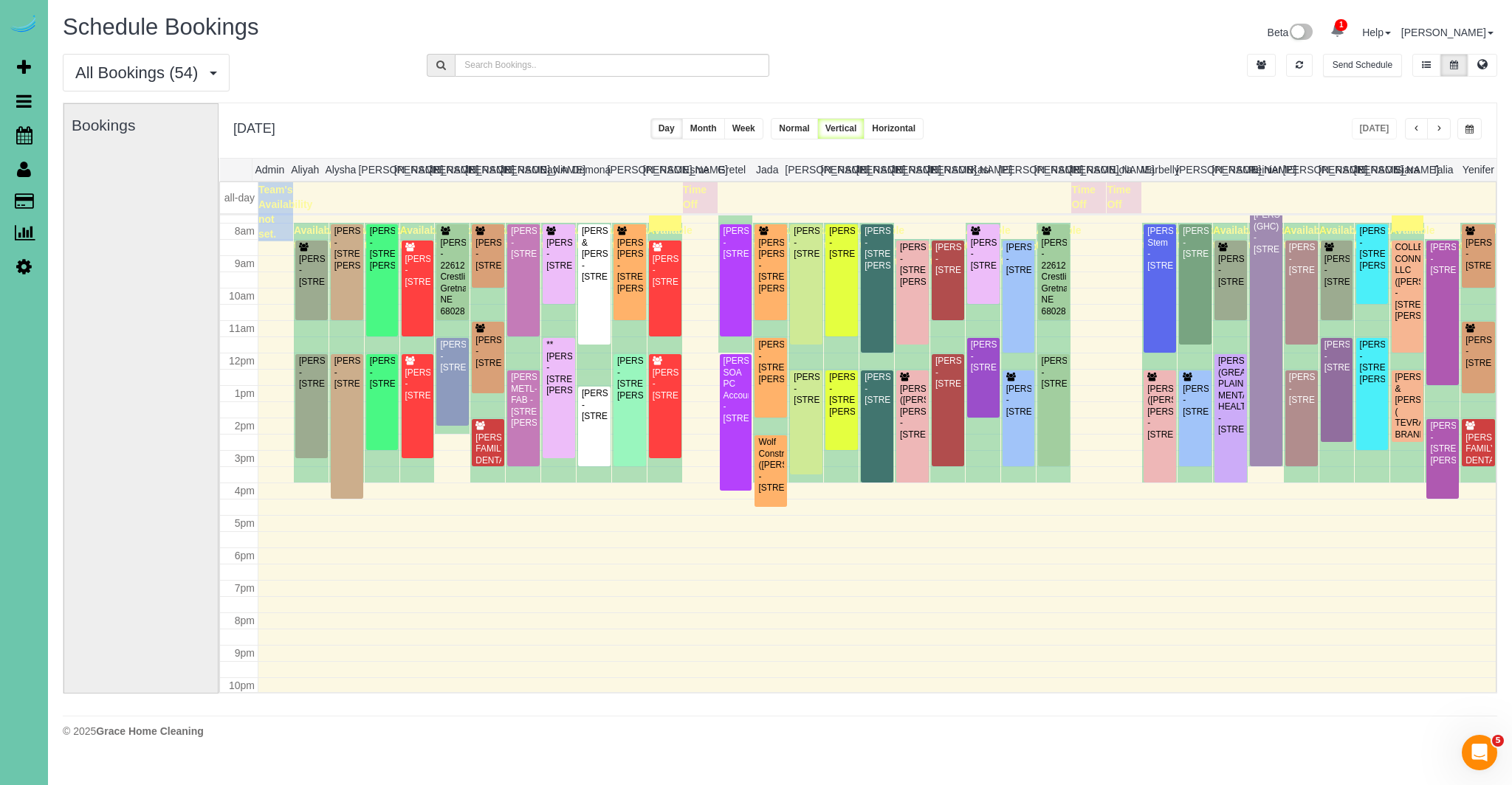
scroll to position [247, 0]
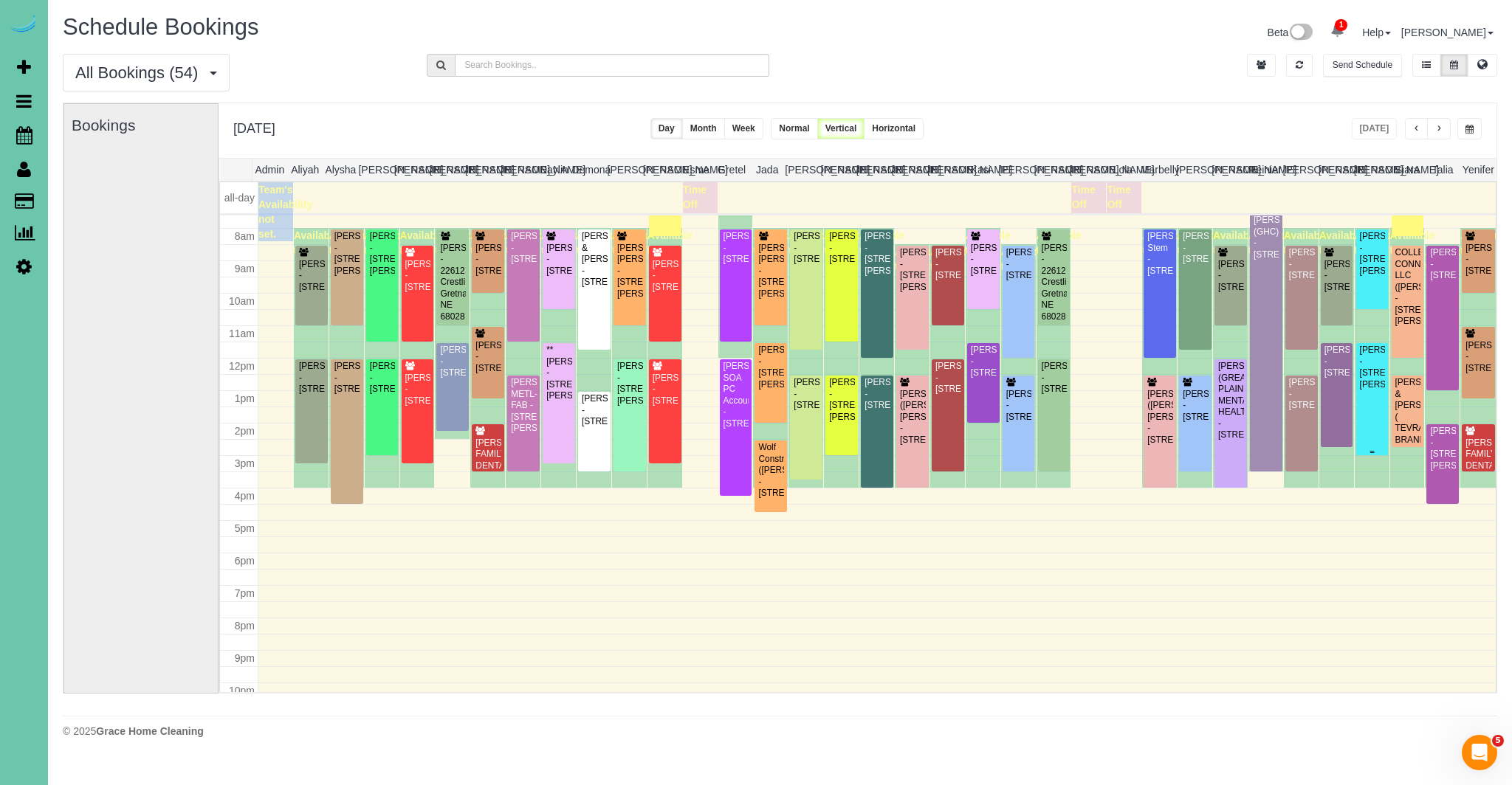
click at [1366, 361] on div "Beth Vornbrock-Smith - 18815 Larimore Street, Elkhorn, NE 68022" at bounding box center [1372, 367] width 26 height 45
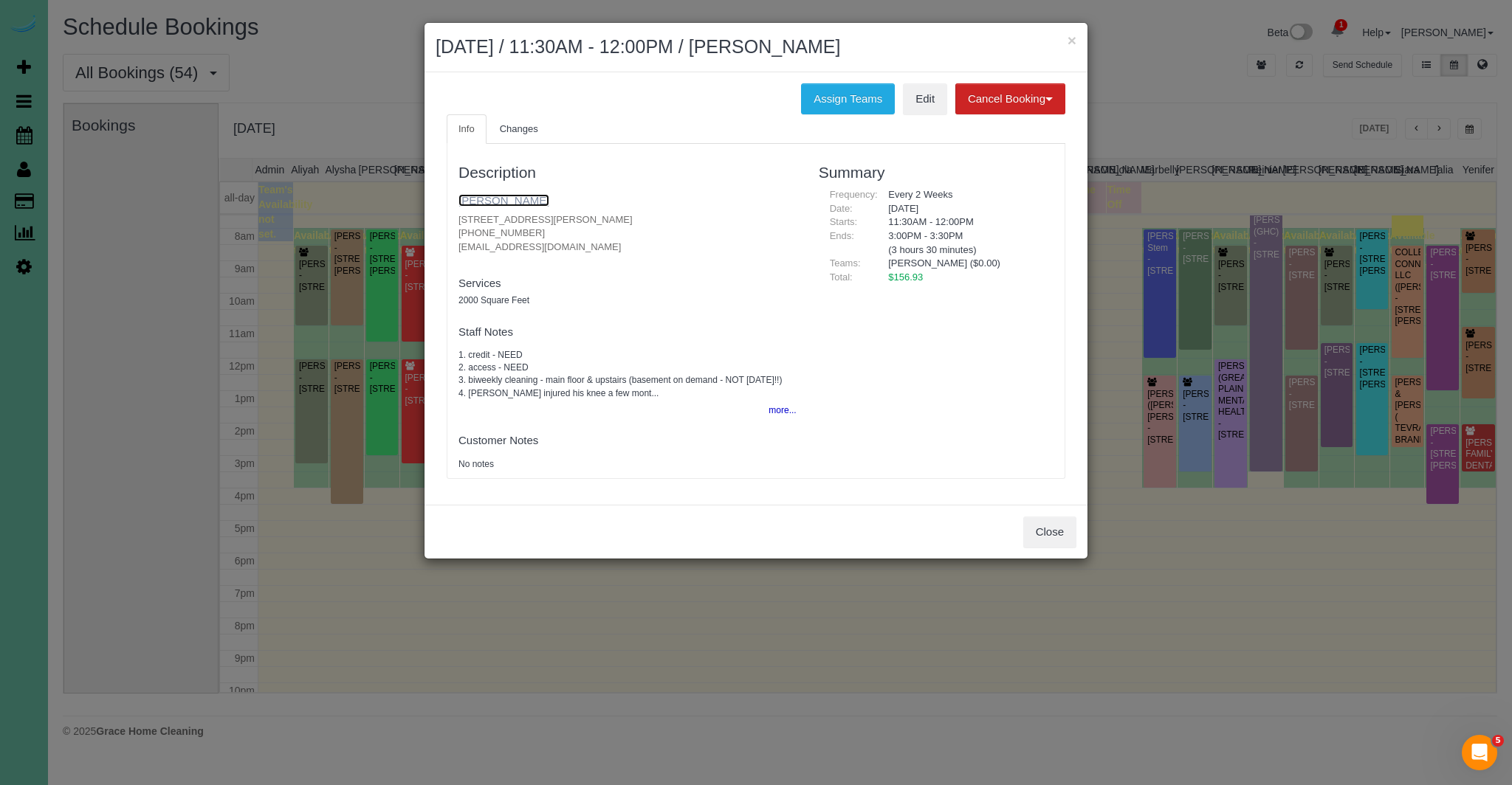
click at [538, 202] on link "Beth Vornbrock-Smith" at bounding box center [504, 200] width 91 height 12
click at [1060, 536] on button "Close" at bounding box center [1049, 531] width 53 height 31
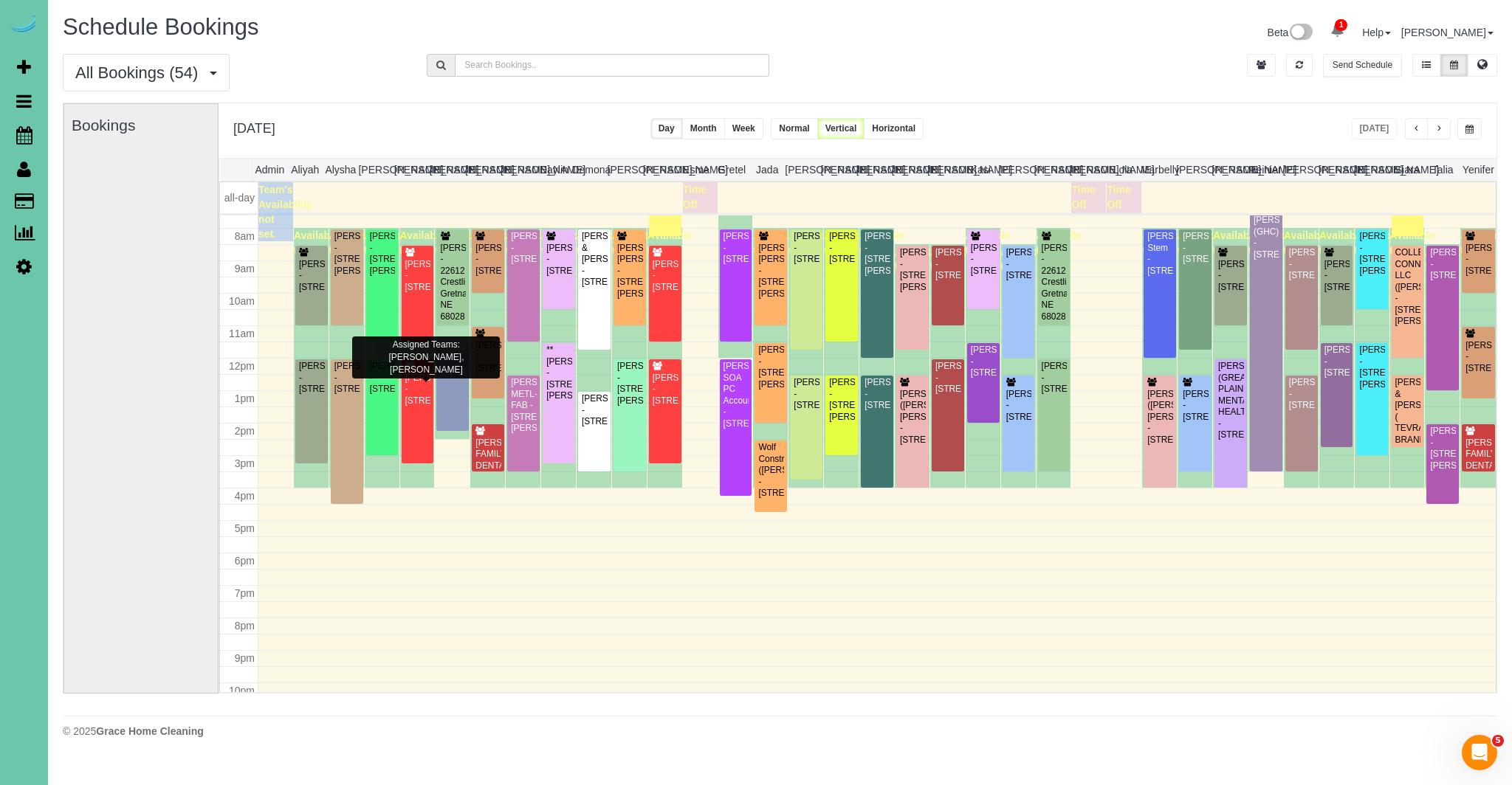
scroll to position [241, 0]
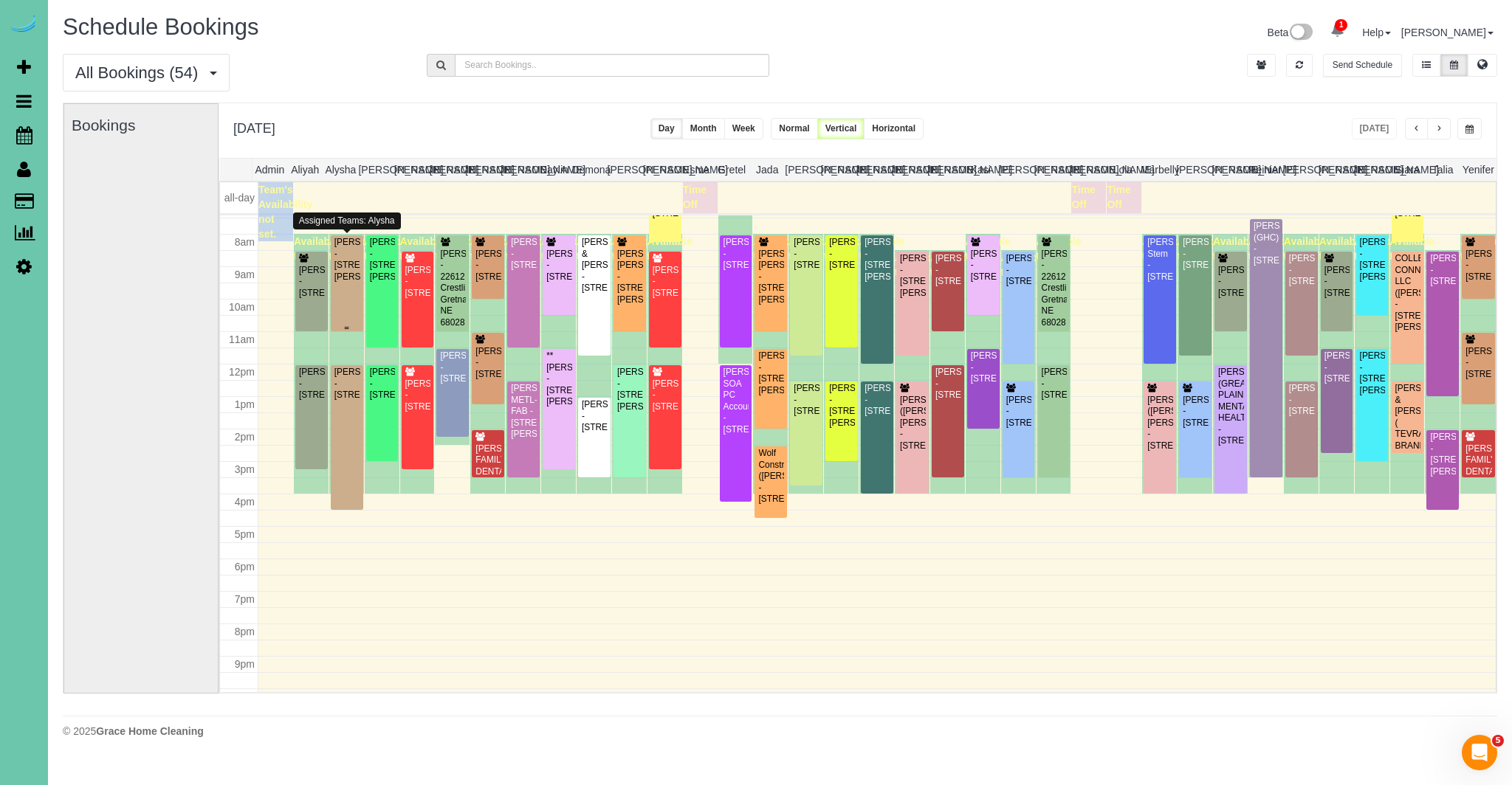
click at [345, 283] on div "Julie D'Agosto - 7429 Hascall St, Omaha, NE 68124" at bounding box center [347, 259] width 26 height 45
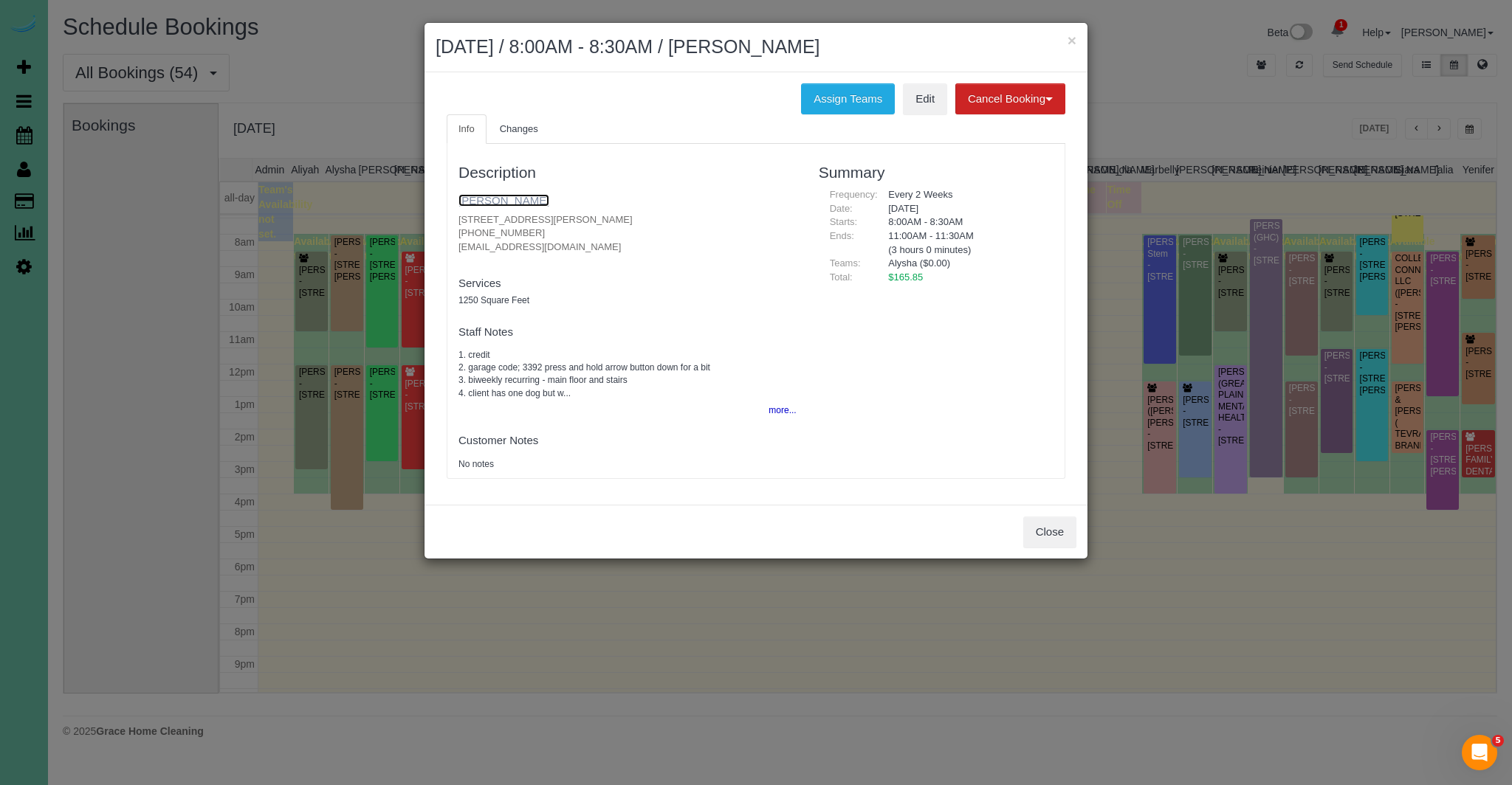
click at [511, 202] on link "[PERSON_NAME]" at bounding box center [504, 200] width 91 height 12
click at [1050, 536] on button "Close" at bounding box center [1049, 531] width 53 height 31
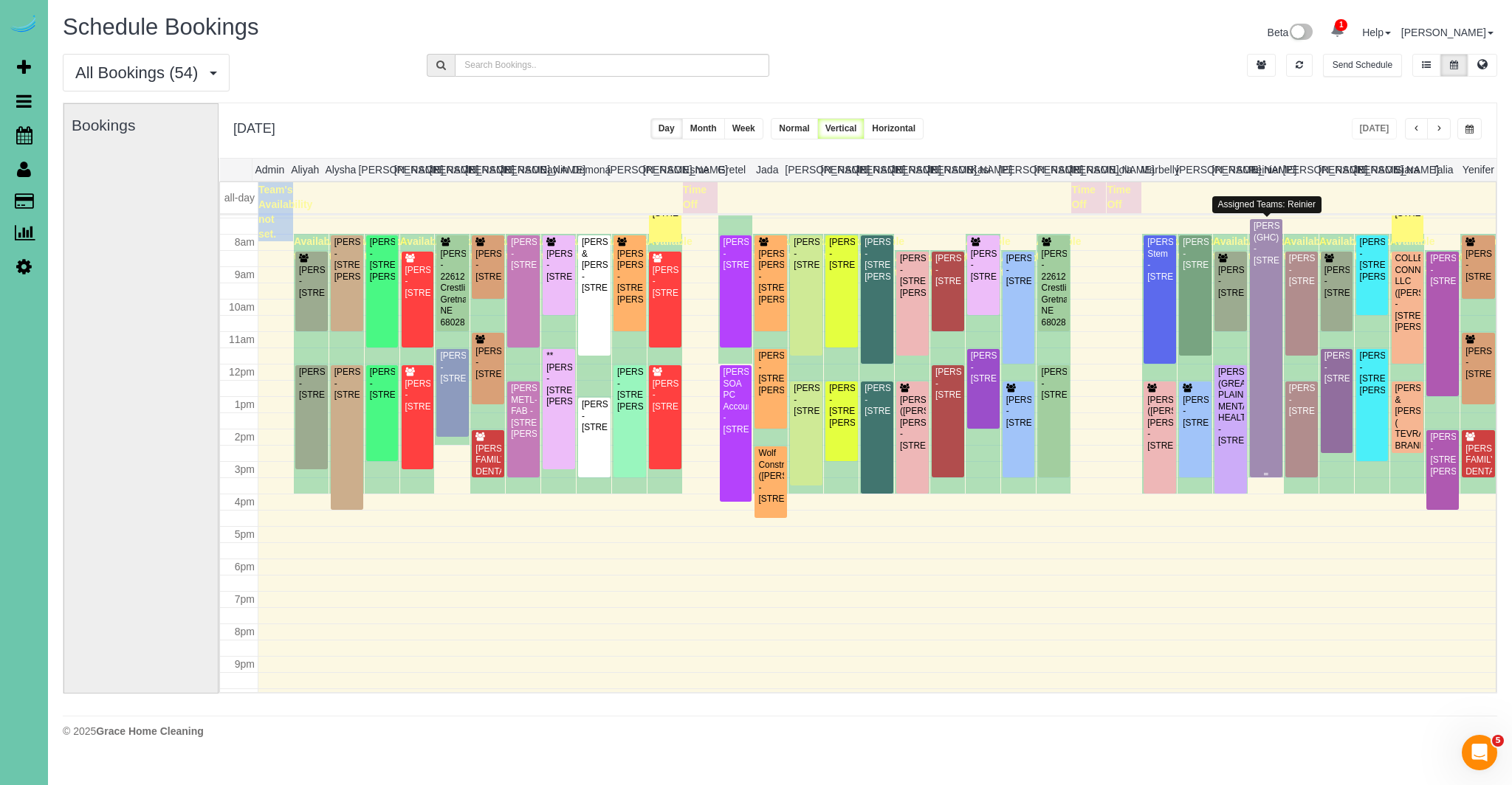
click at [1273, 266] on div "KEVIN SMITH (GHC) - 5064 S 107th Street, Omaha, NE 68127" at bounding box center [1266, 243] width 26 height 45
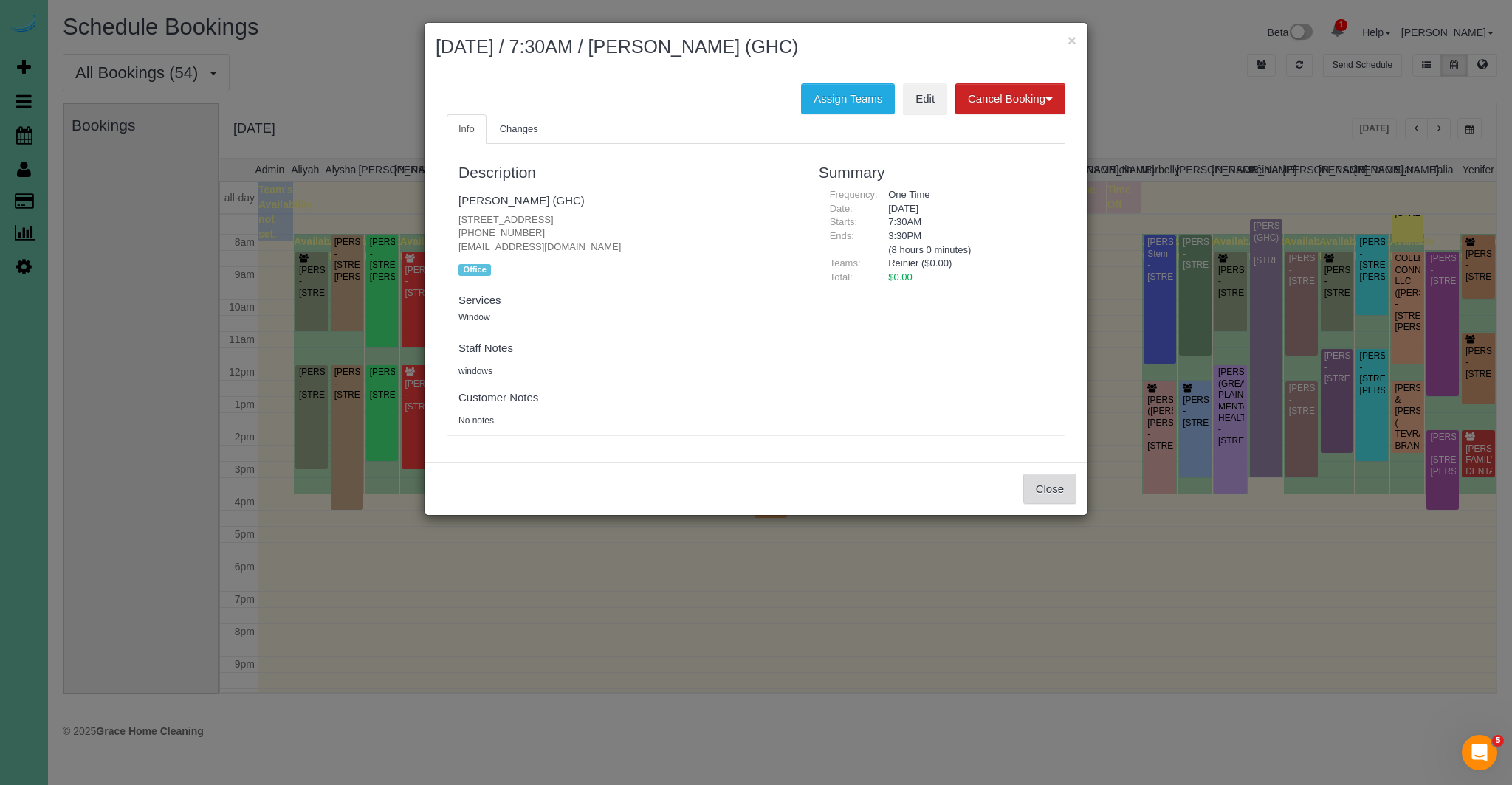
click at [1035, 491] on button "Close" at bounding box center [1049, 489] width 53 height 31
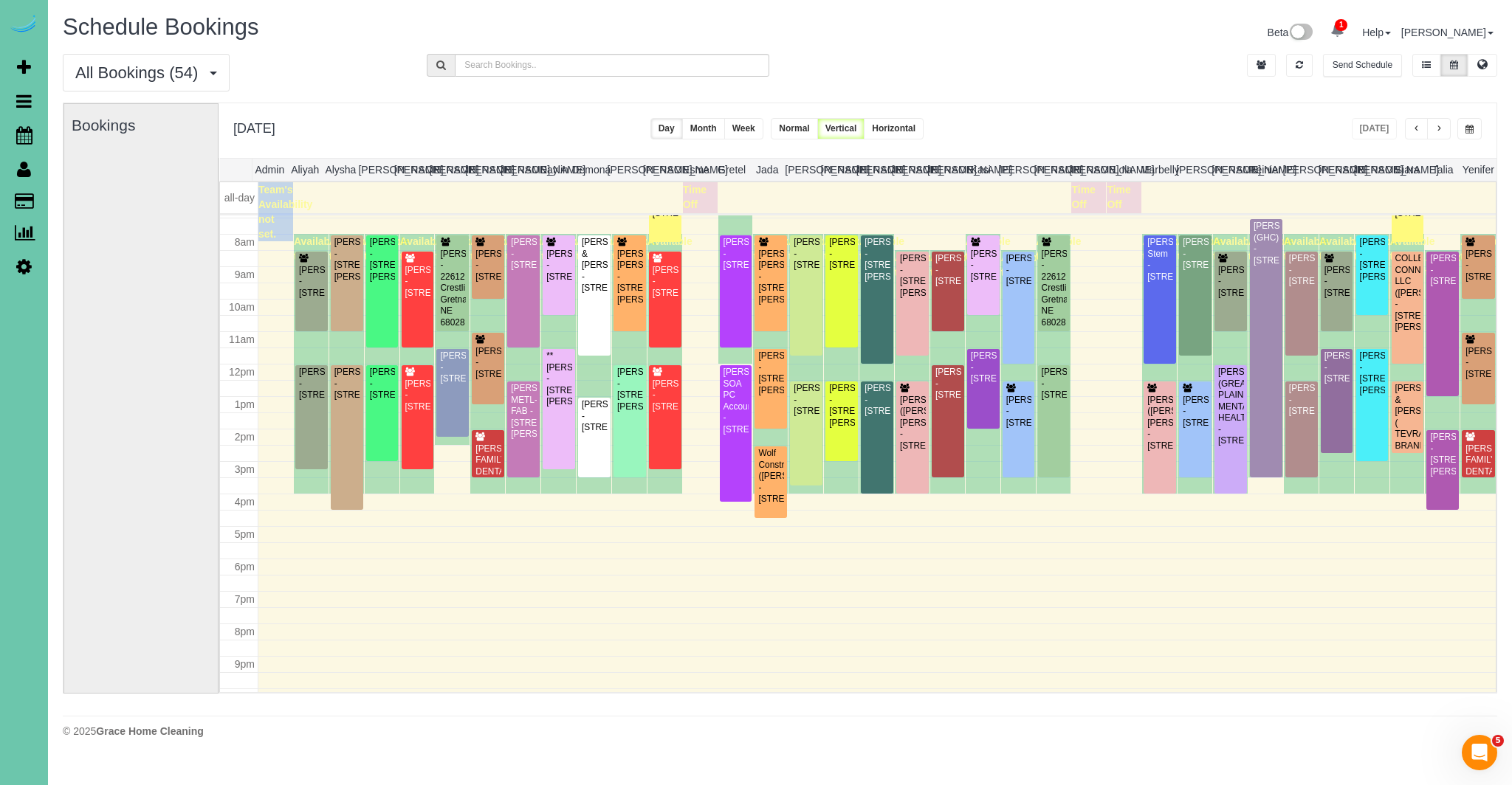
scroll to position [236, 0]
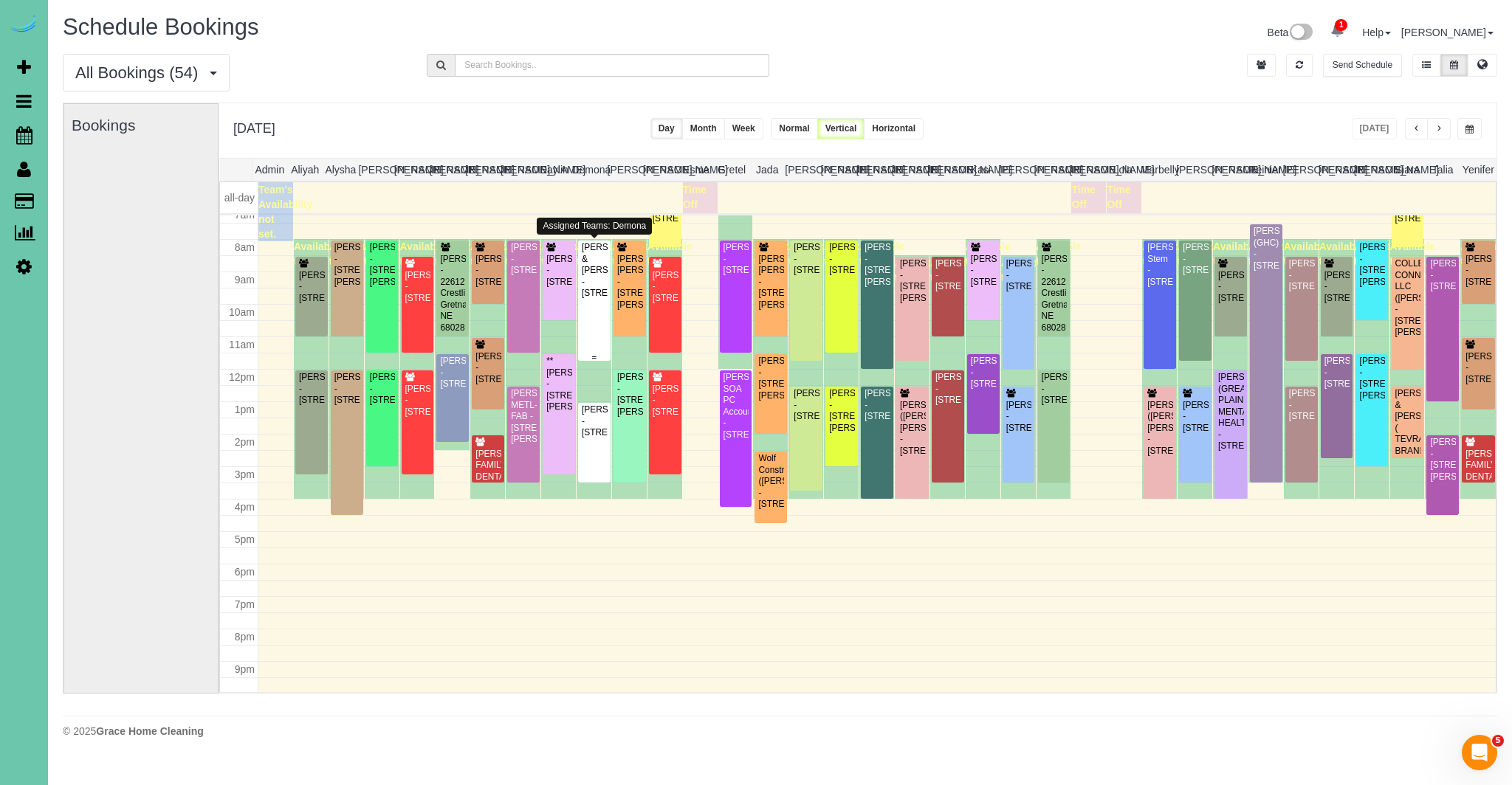
click at [590, 298] on div "Jeremy & Nick Eutsler - 2130 S 33rd Street, Omaha, NE 68105" at bounding box center [594, 270] width 26 height 57
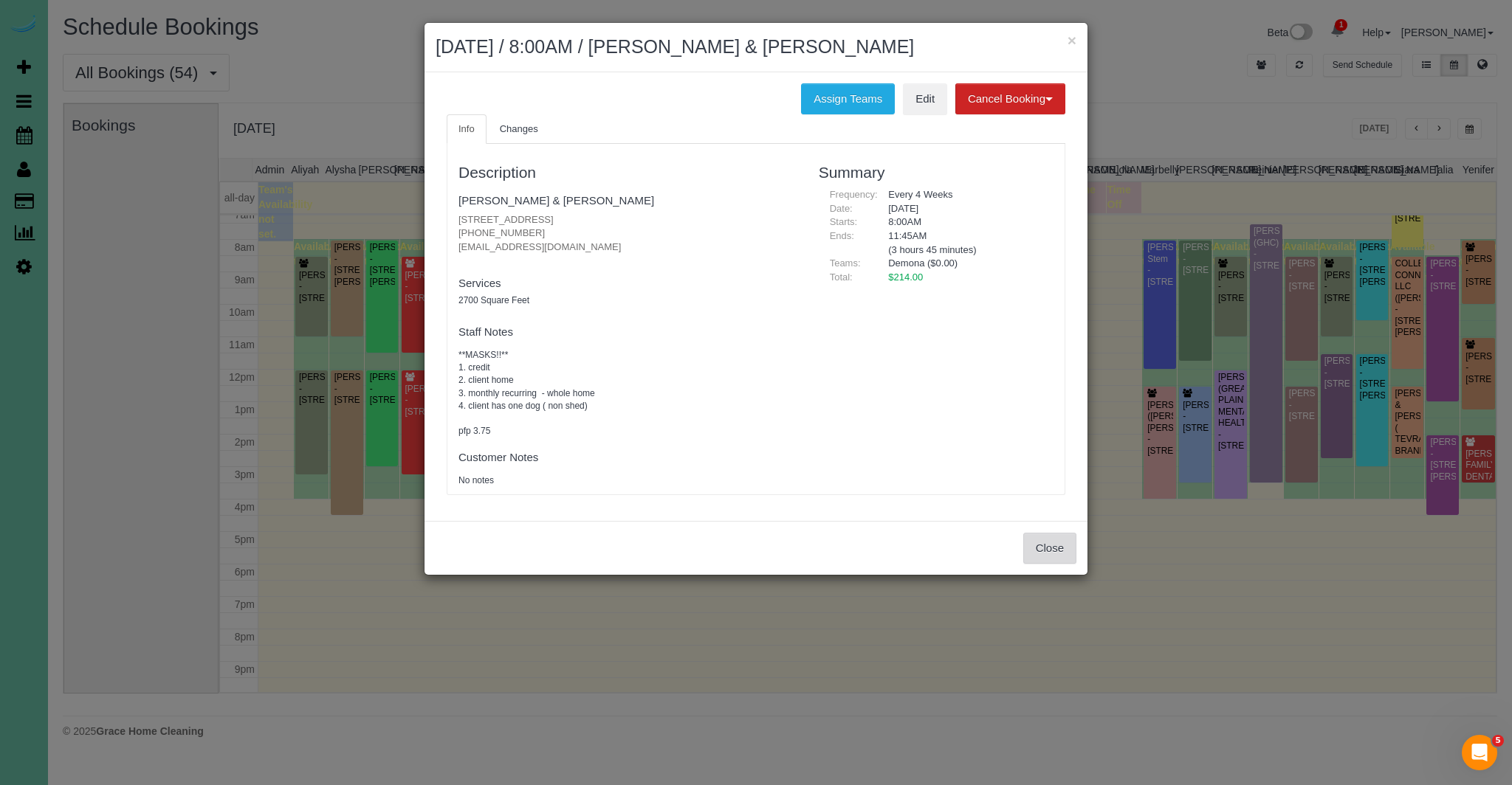
click at [1063, 545] on button "Close" at bounding box center [1049, 548] width 53 height 31
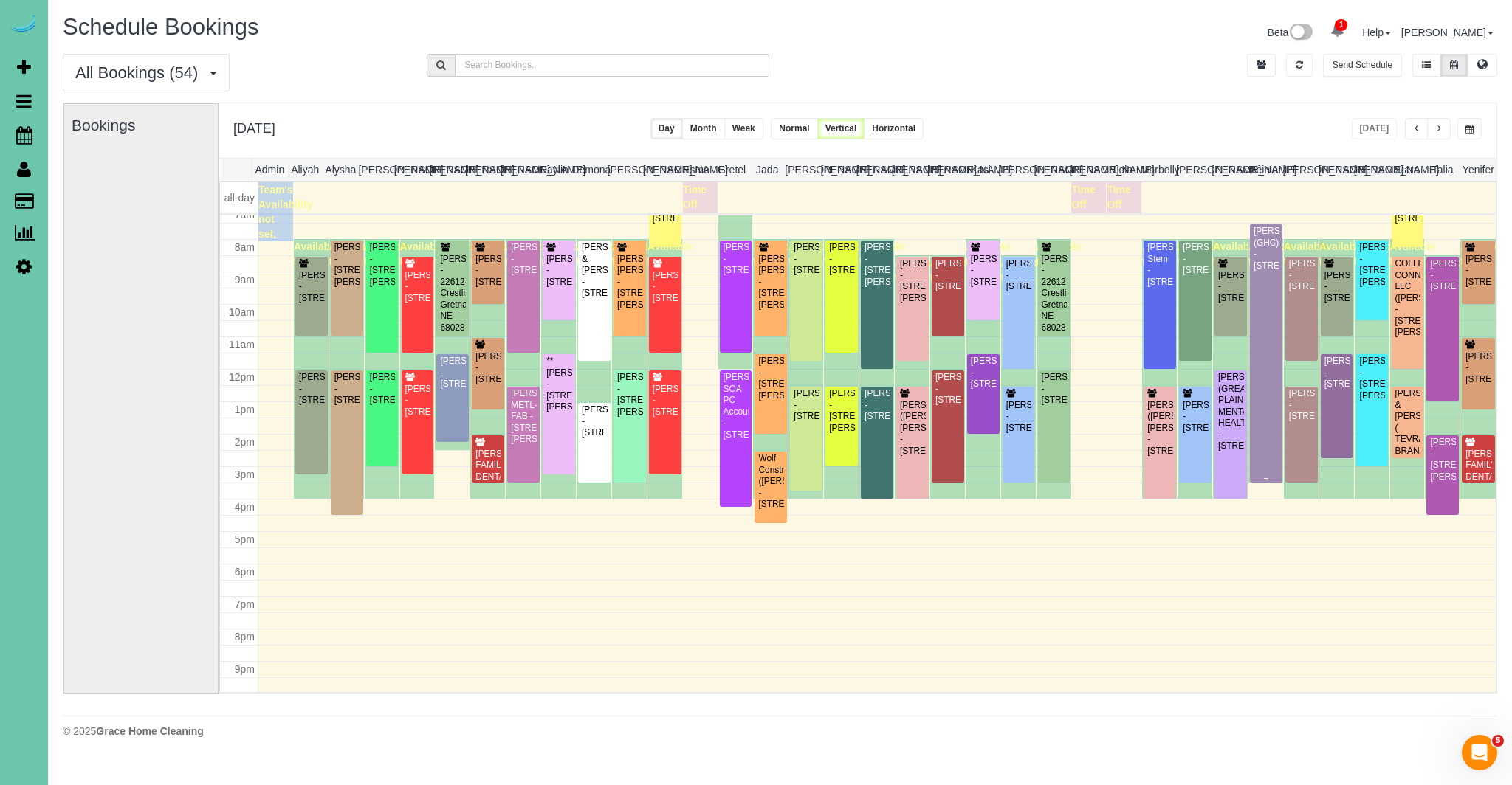
click at [1272, 271] on div "KEVIN SMITH (GHC) - 5064 S 107th Street, Omaha, NE 68127" at bounding box center [1266, 248] width 26 height 45
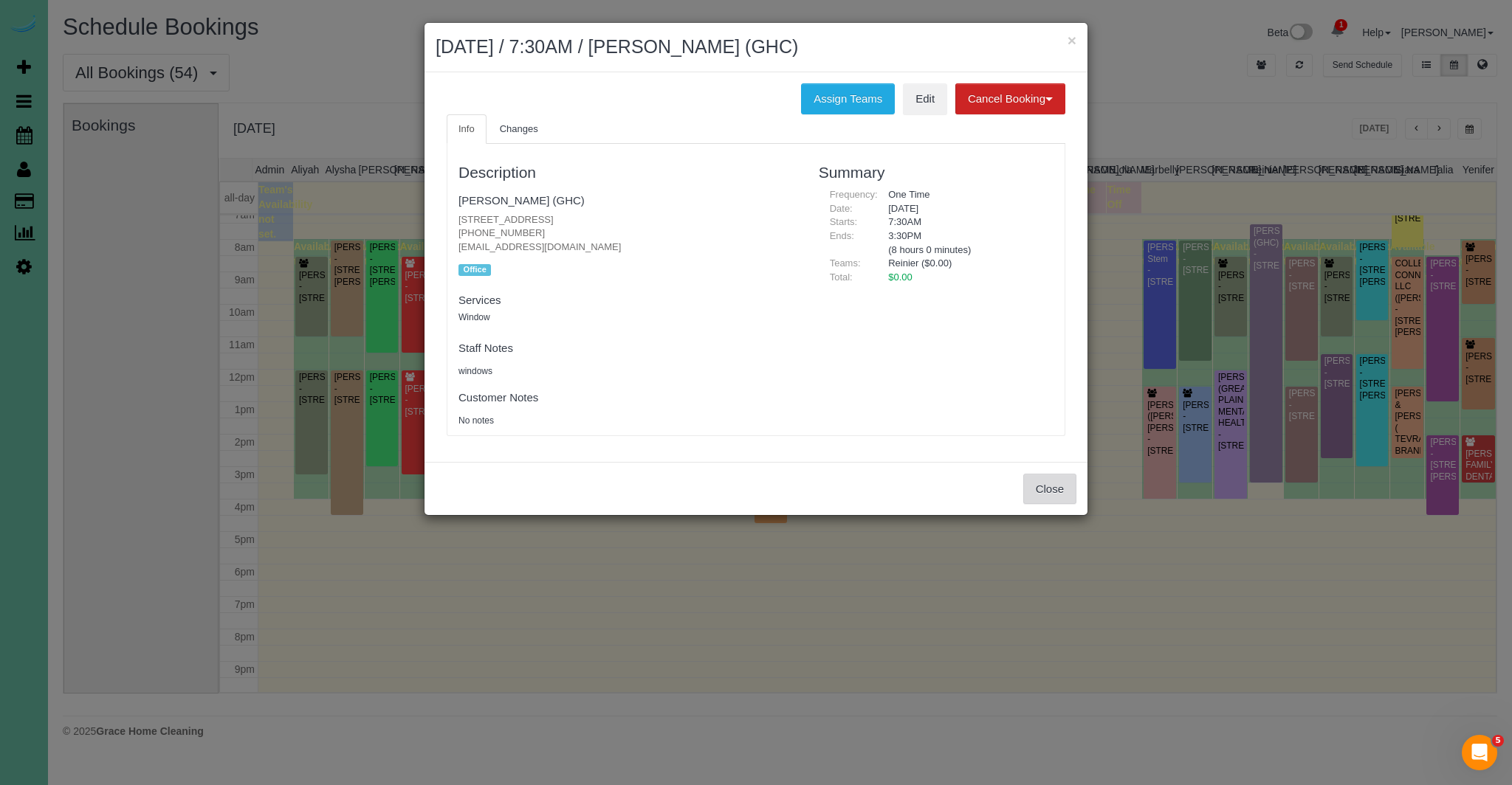
click at [1044, 489] on button "Close" at bounding box center [1049, 489] width 53 height 31
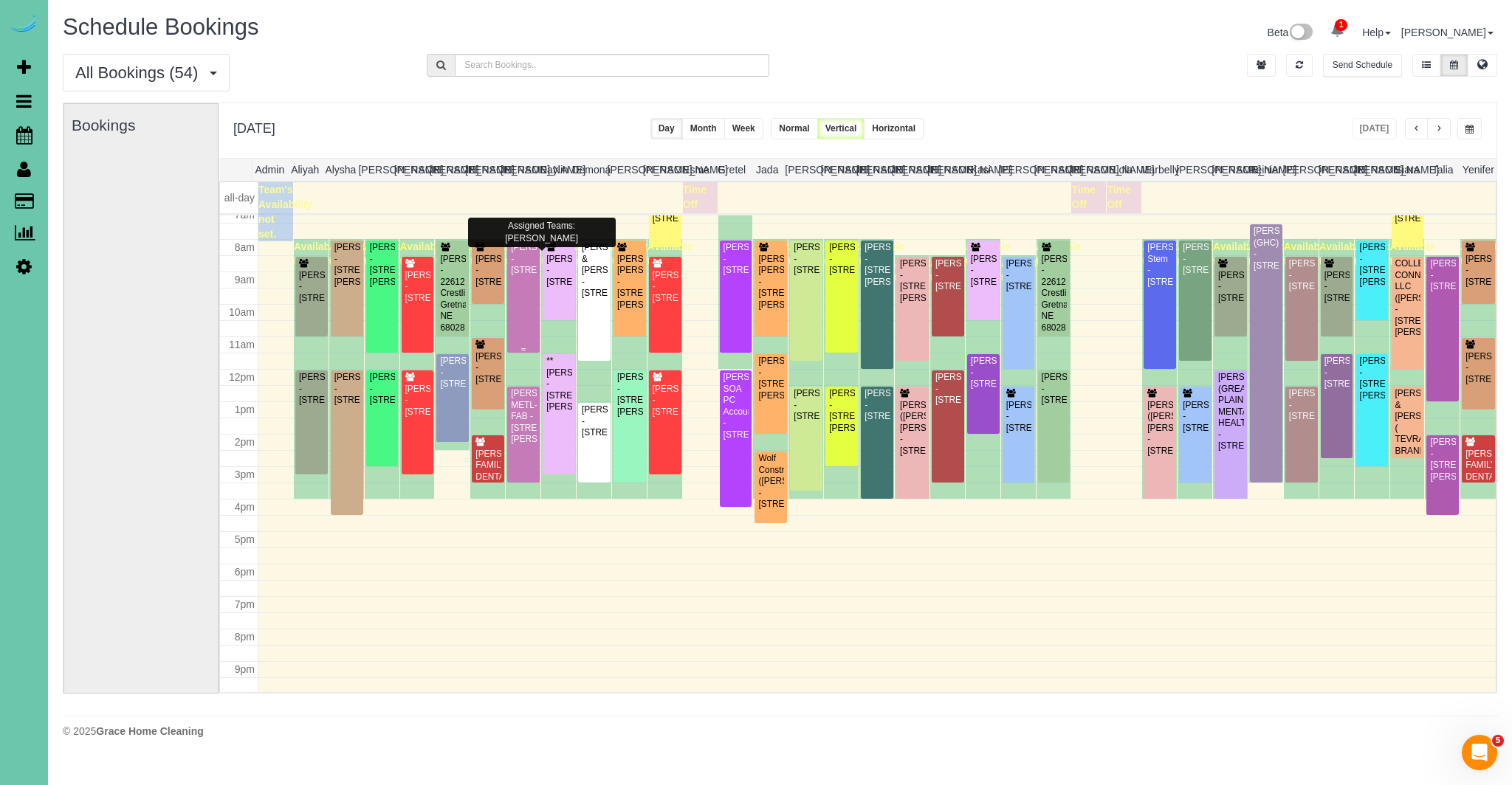
click at [516, 276] on div "Kate Johansen - 308 S 50th Ave, Omaha, NE 68132" at bounding box center [523, 259] width 26 height 34
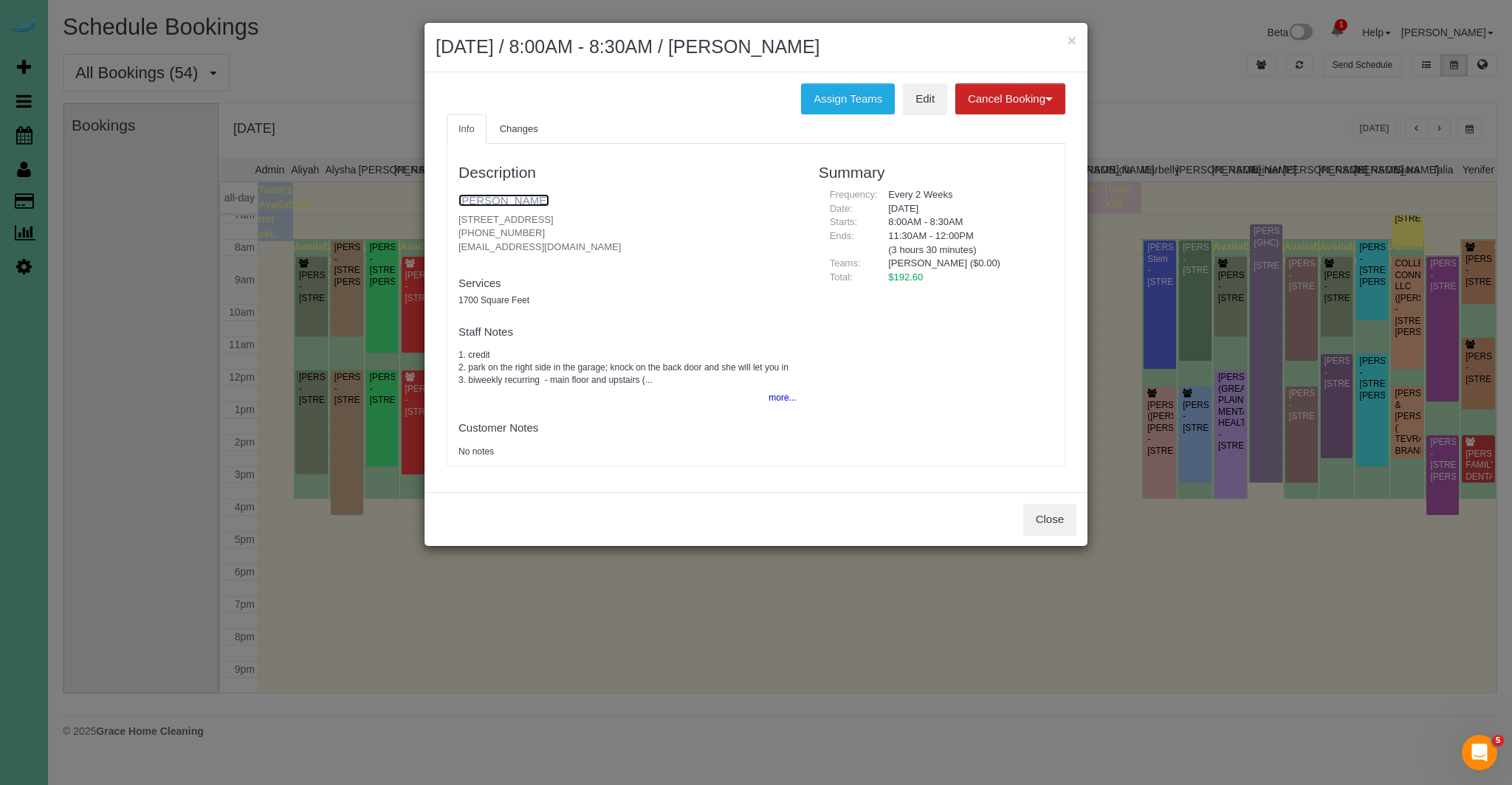
click at [506, 198] on link "Kate Johansen" at bounding box center [504, 200] width 91 height 12
click at [1050, 522] on button "Close" at bounding box center [1049, 519] width 53 height 31
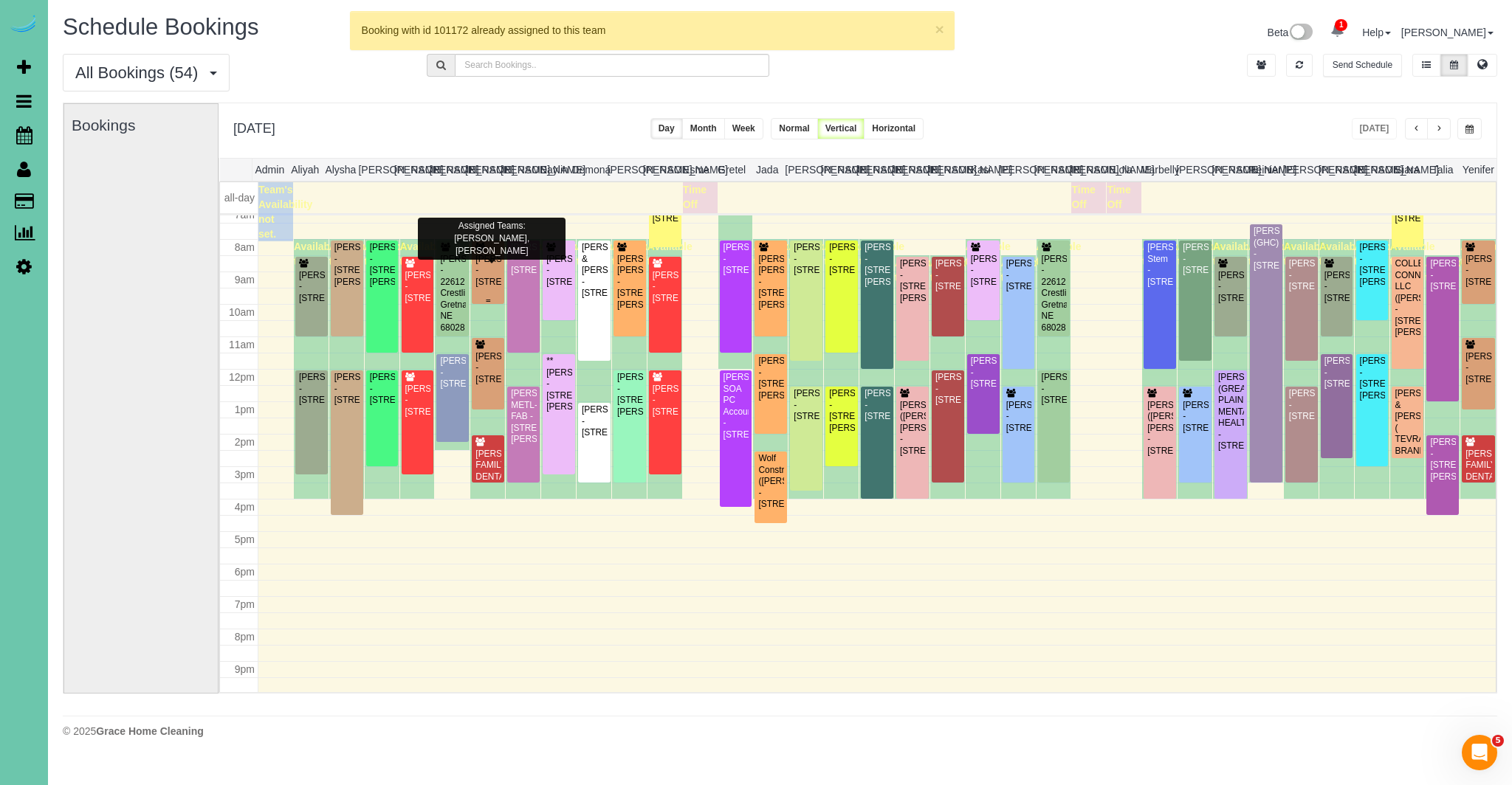
scroll to position [235, 0]
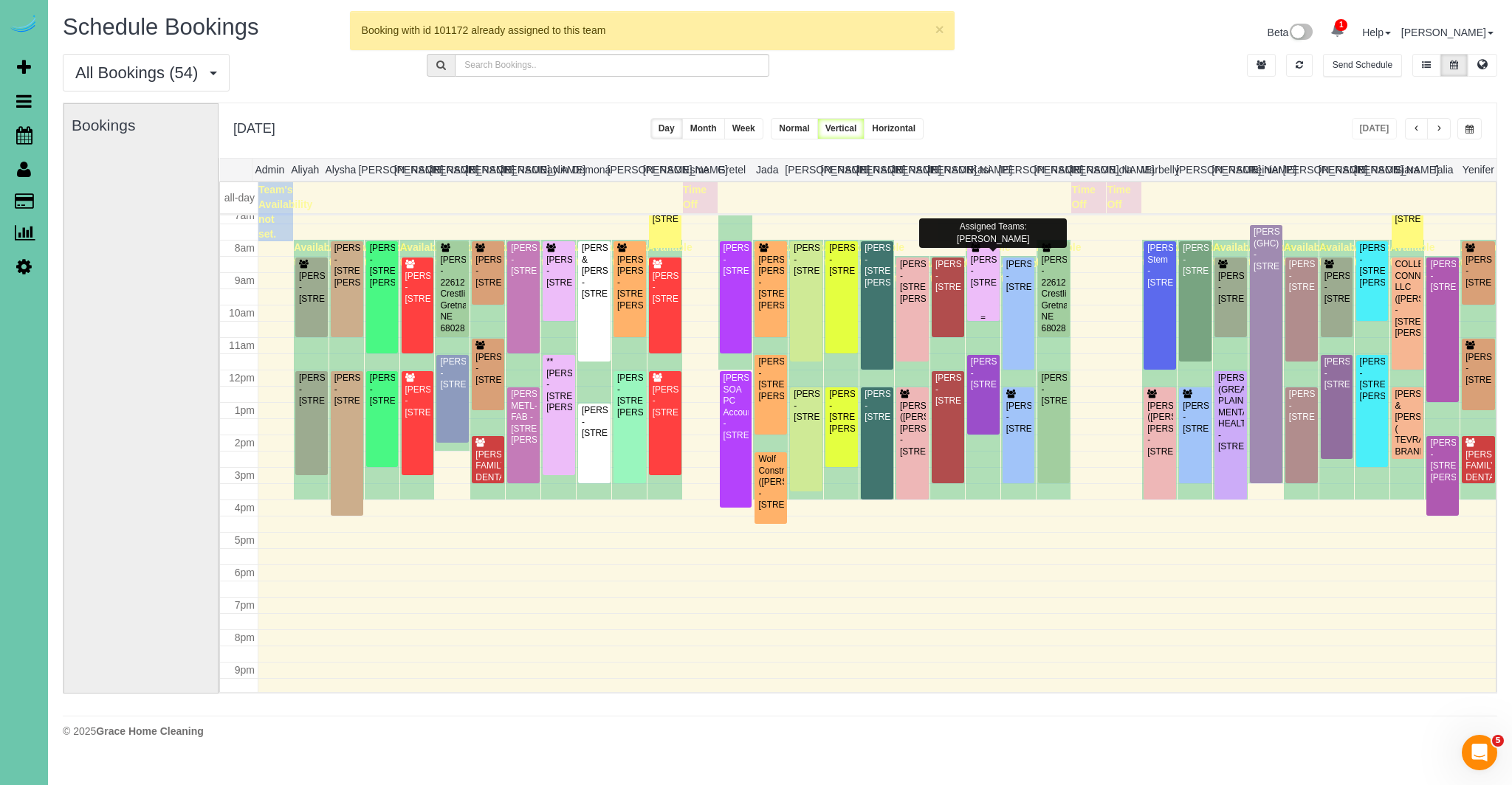
click at [986, 260] on div "Nicole Wiese - 9303 S 177th St, Omaha, NE 68136" at bounding box center [983, 271] width 26 height 34
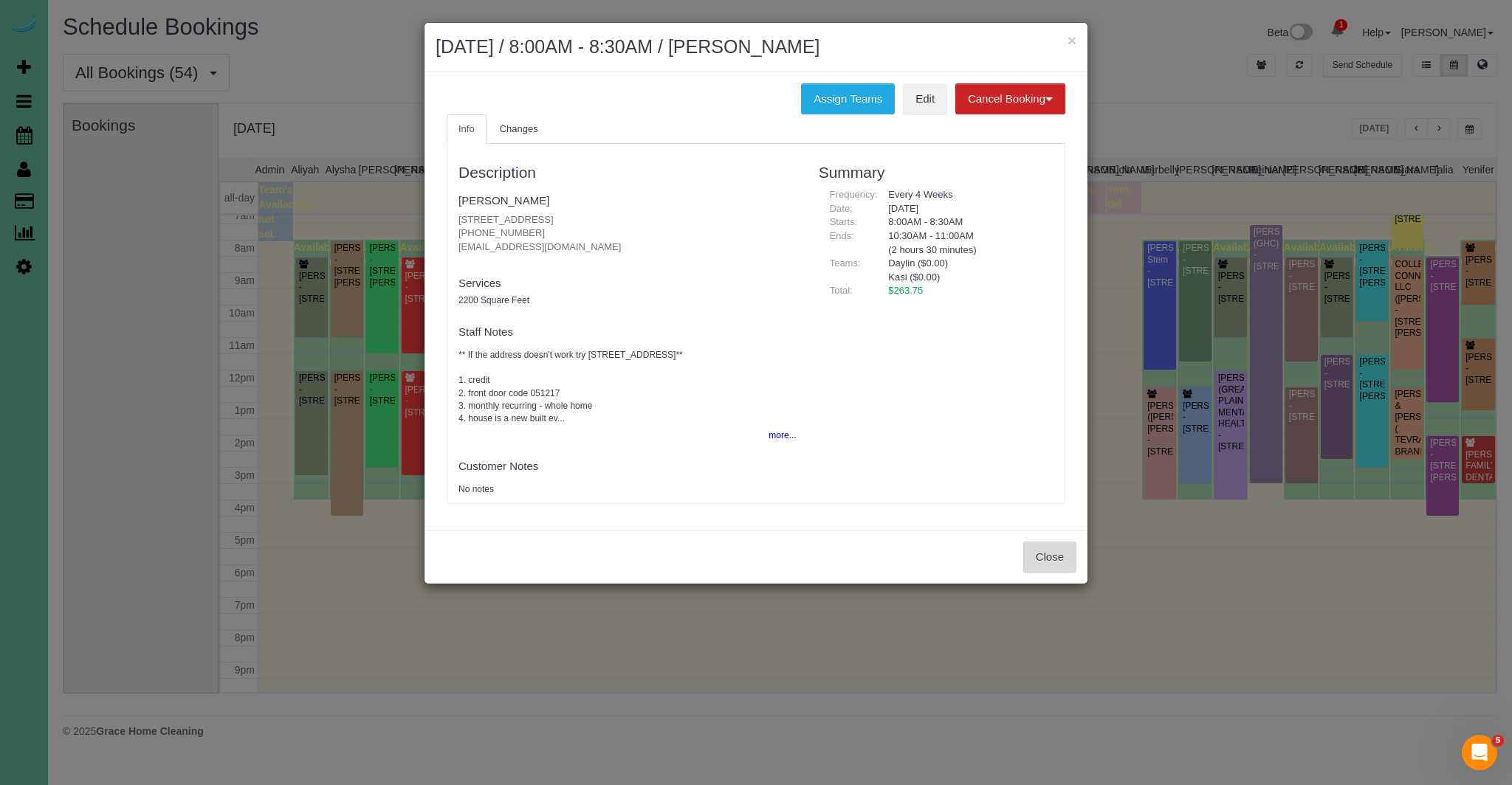
click at [1061, 568] on button "Close" at bounding box center [1049, 557] width 53 height 31
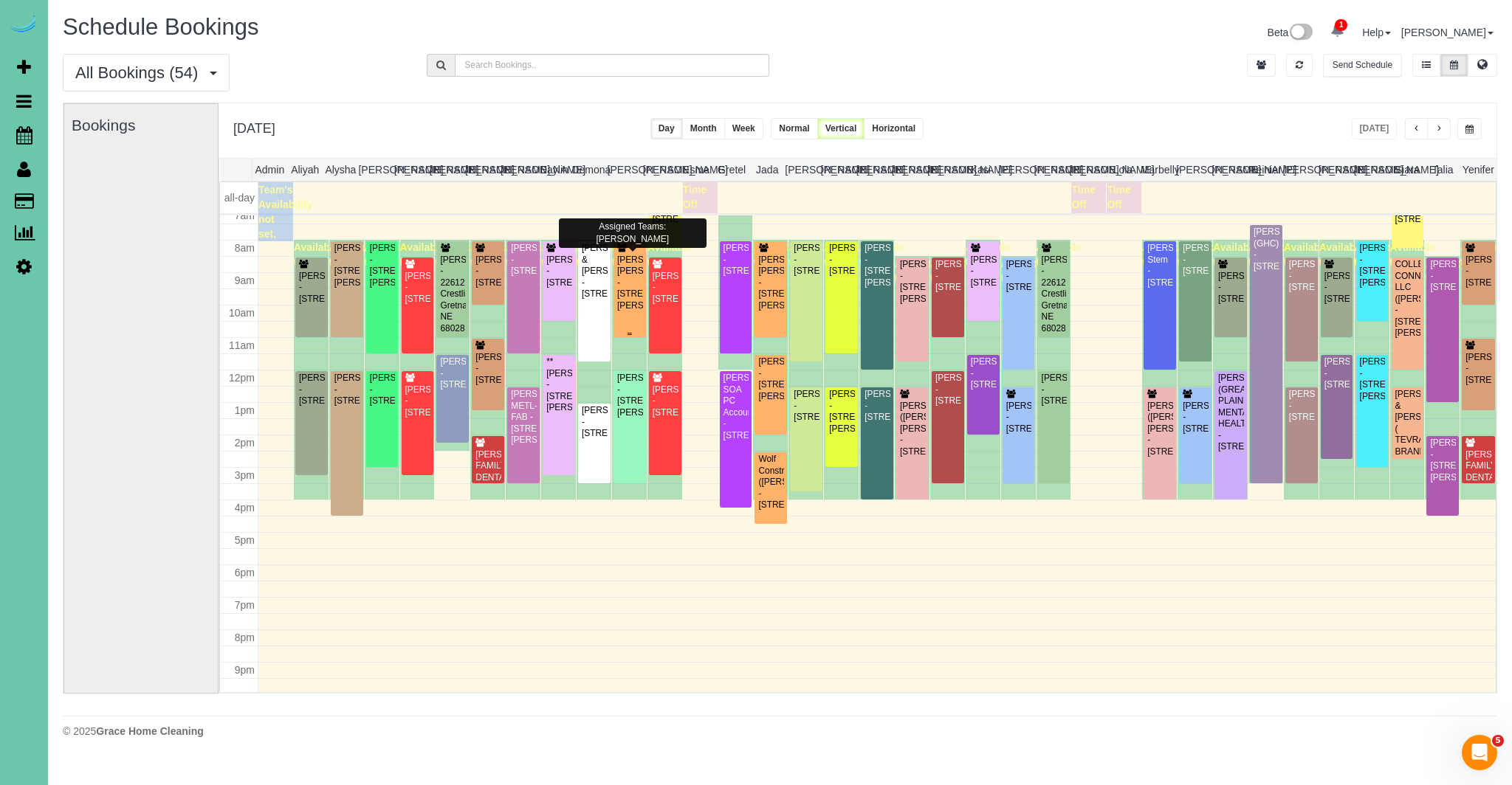
click at [629, 285] on div "Jennifer Clements Dorothy - 15753 Burt Street, Omaha, NE 68118" at bounding box center [630, 283] width 26 height 57
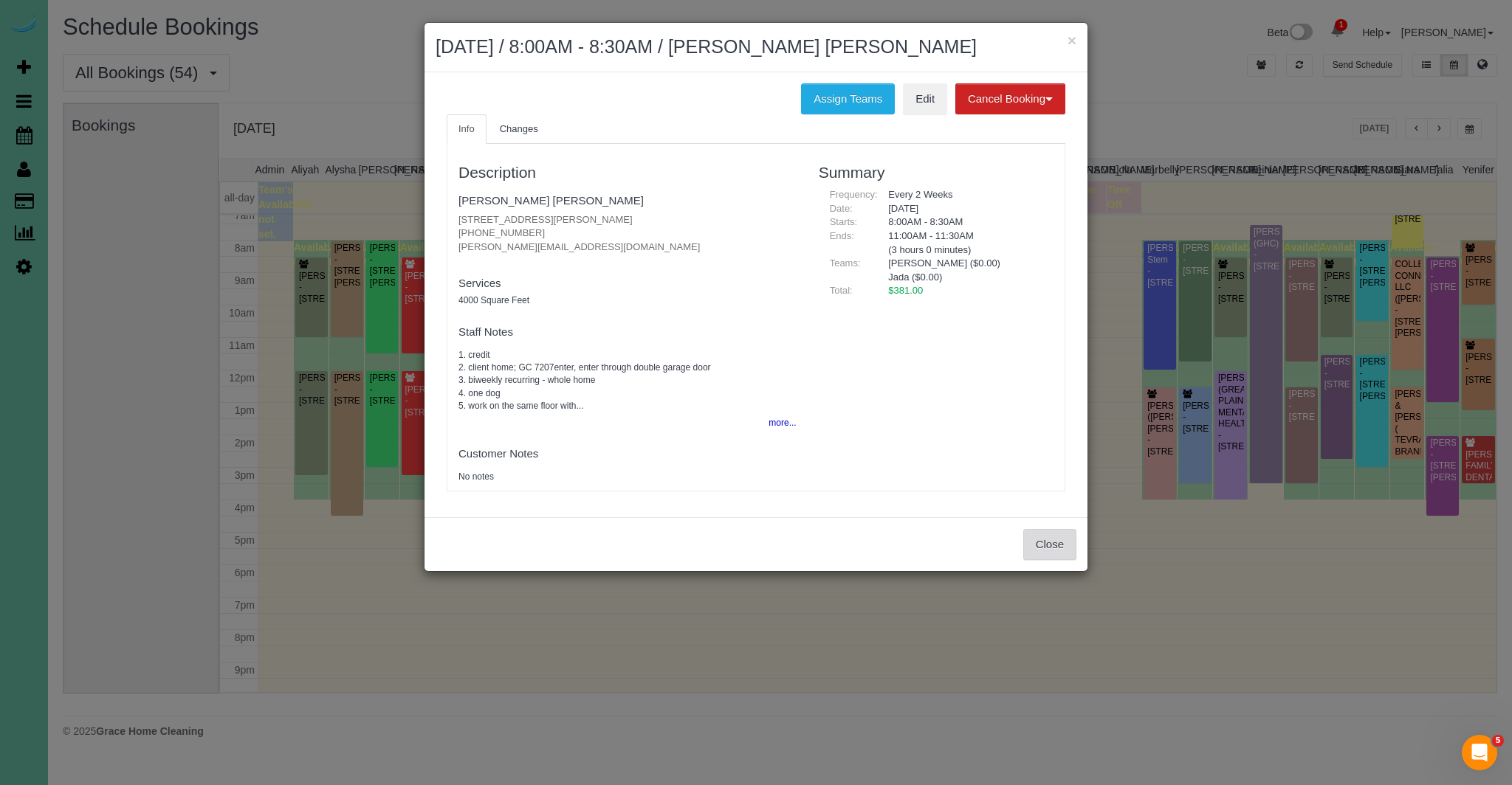
drag, startPoint x: 1078, startPoint y: 558, endPoint x: 1052, endPoint y: 544, distance: 29.5
click at [1076, 557] on div "Close" at bounding box center [756, 543] width 663 height 54
click at [1052, 544] on button "Close" at bounding box center [1049, 544] width 53 height 31
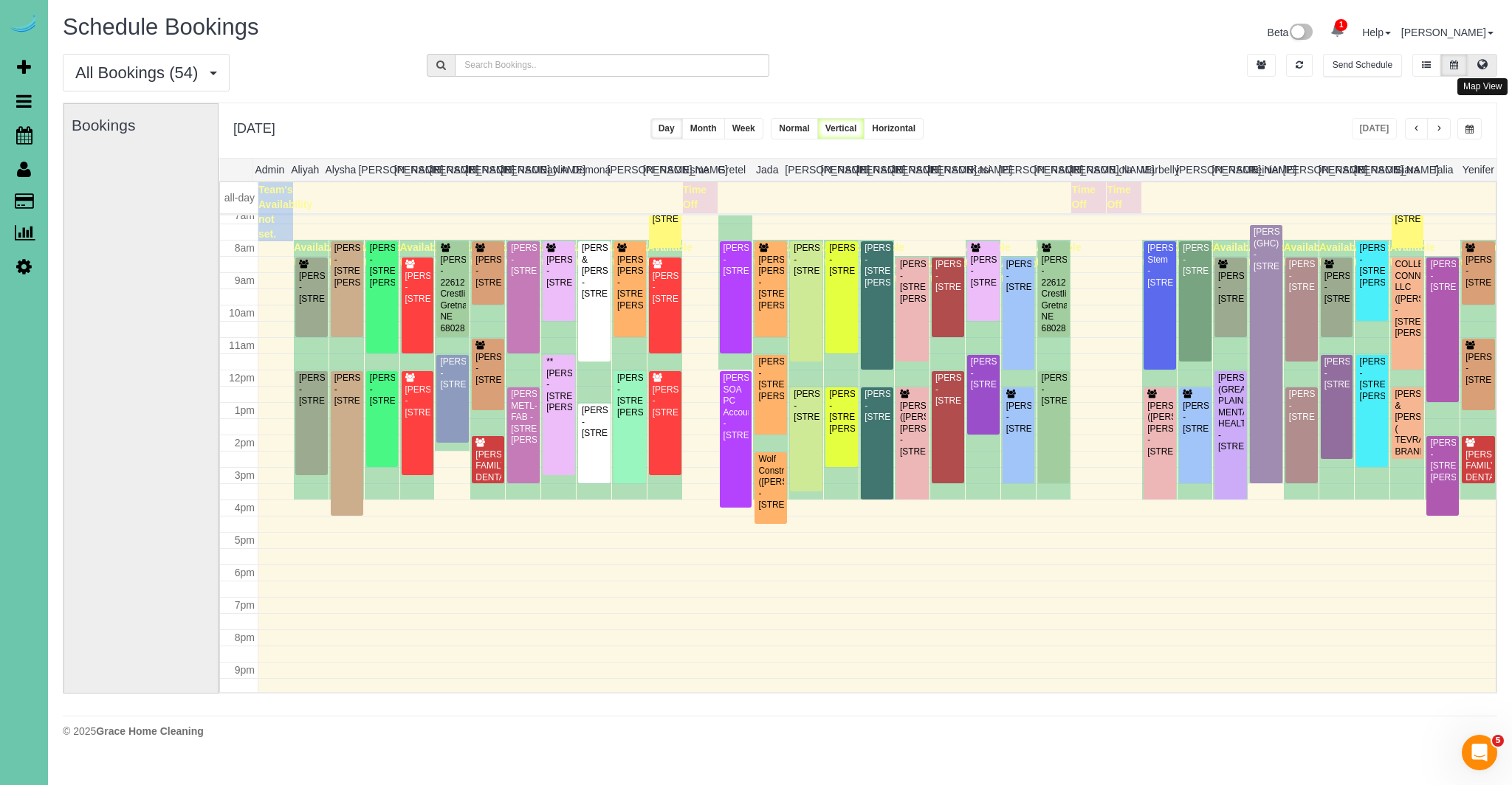
click at [1487, 63] on icon at bounding box center [1482, 64] width 10 height 9
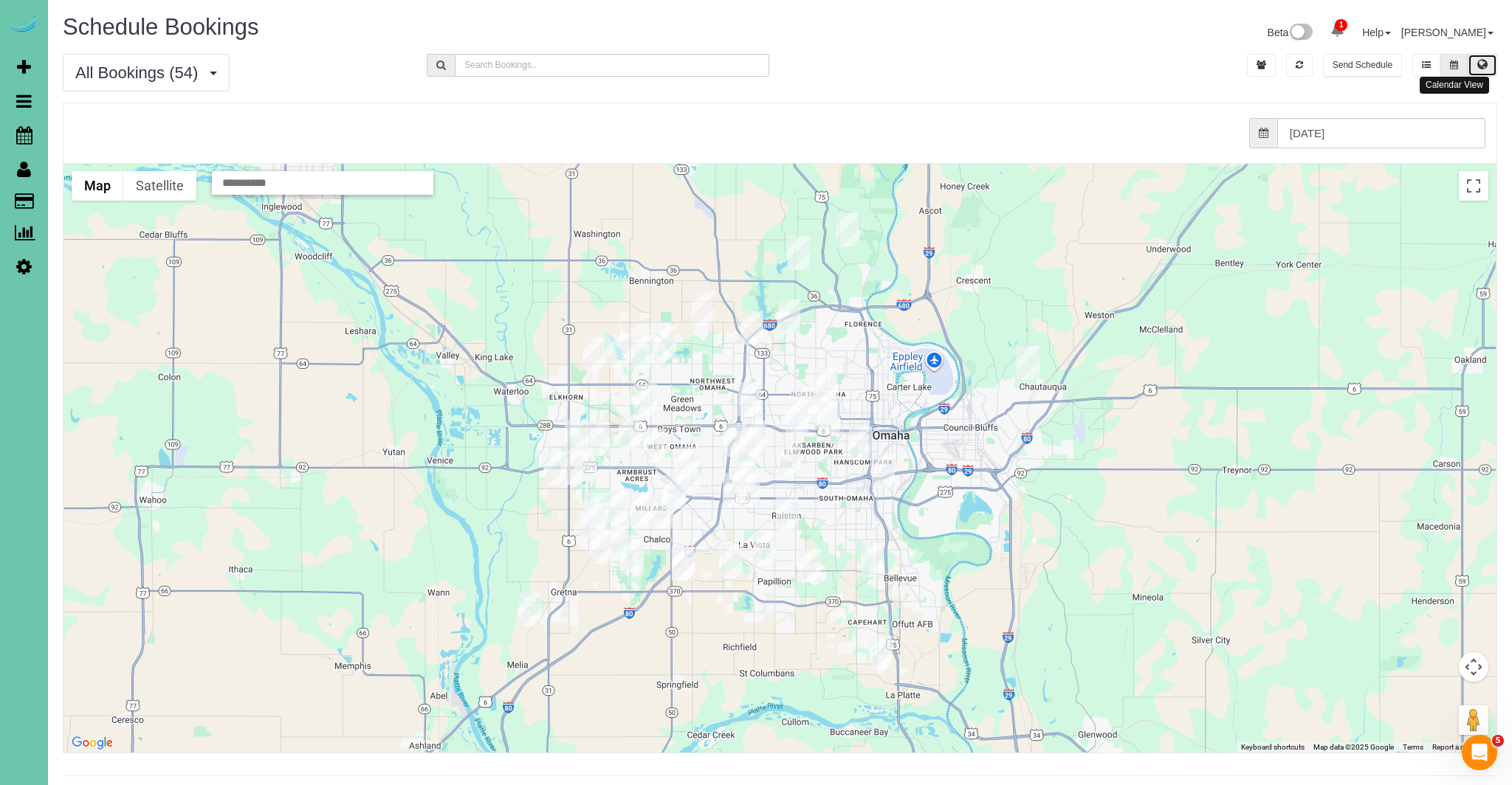
click at [1454, 65] on button at bounding box center [1453, 65] width 27 height 23
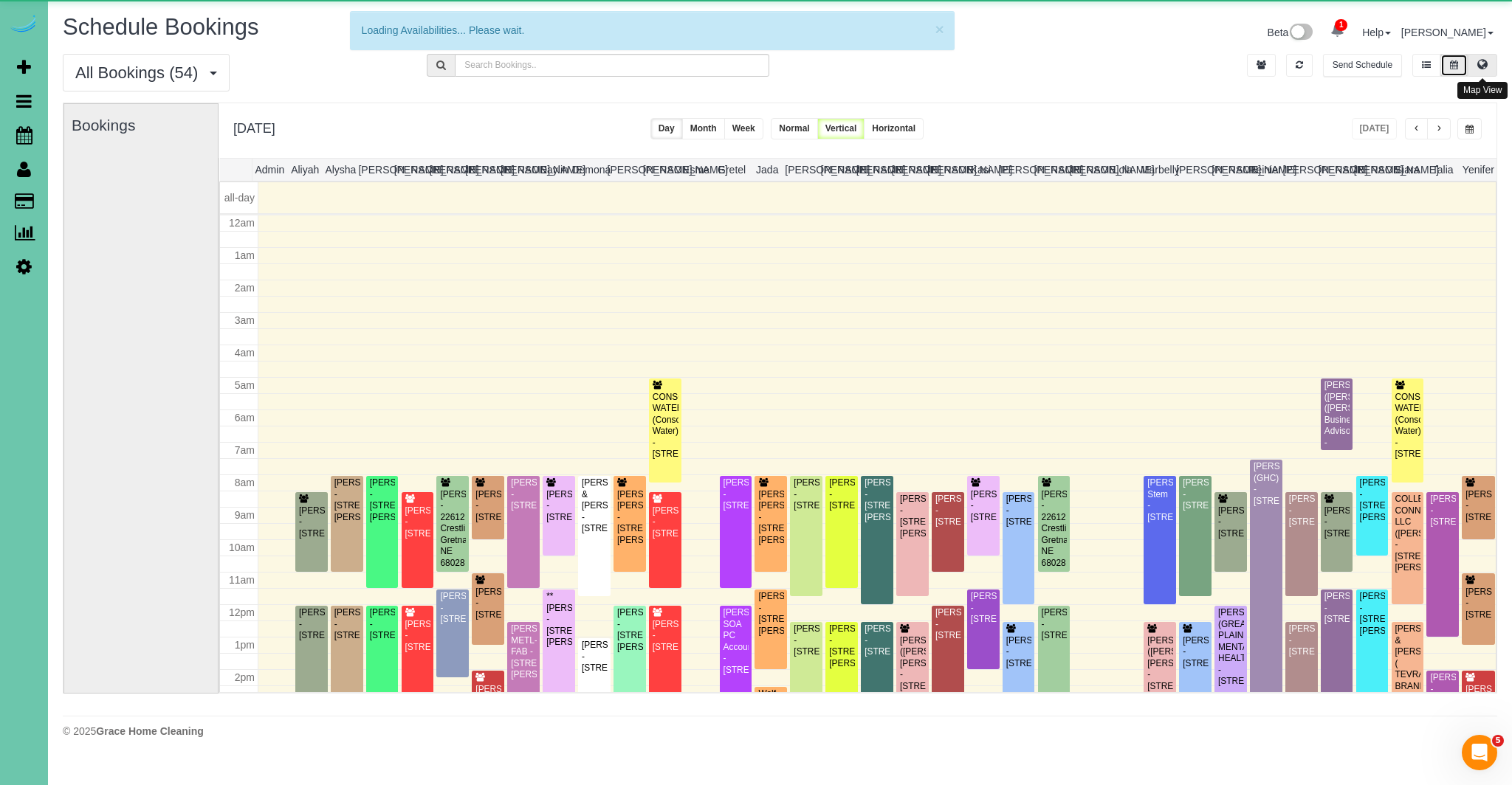
scroll to position [195, 0]
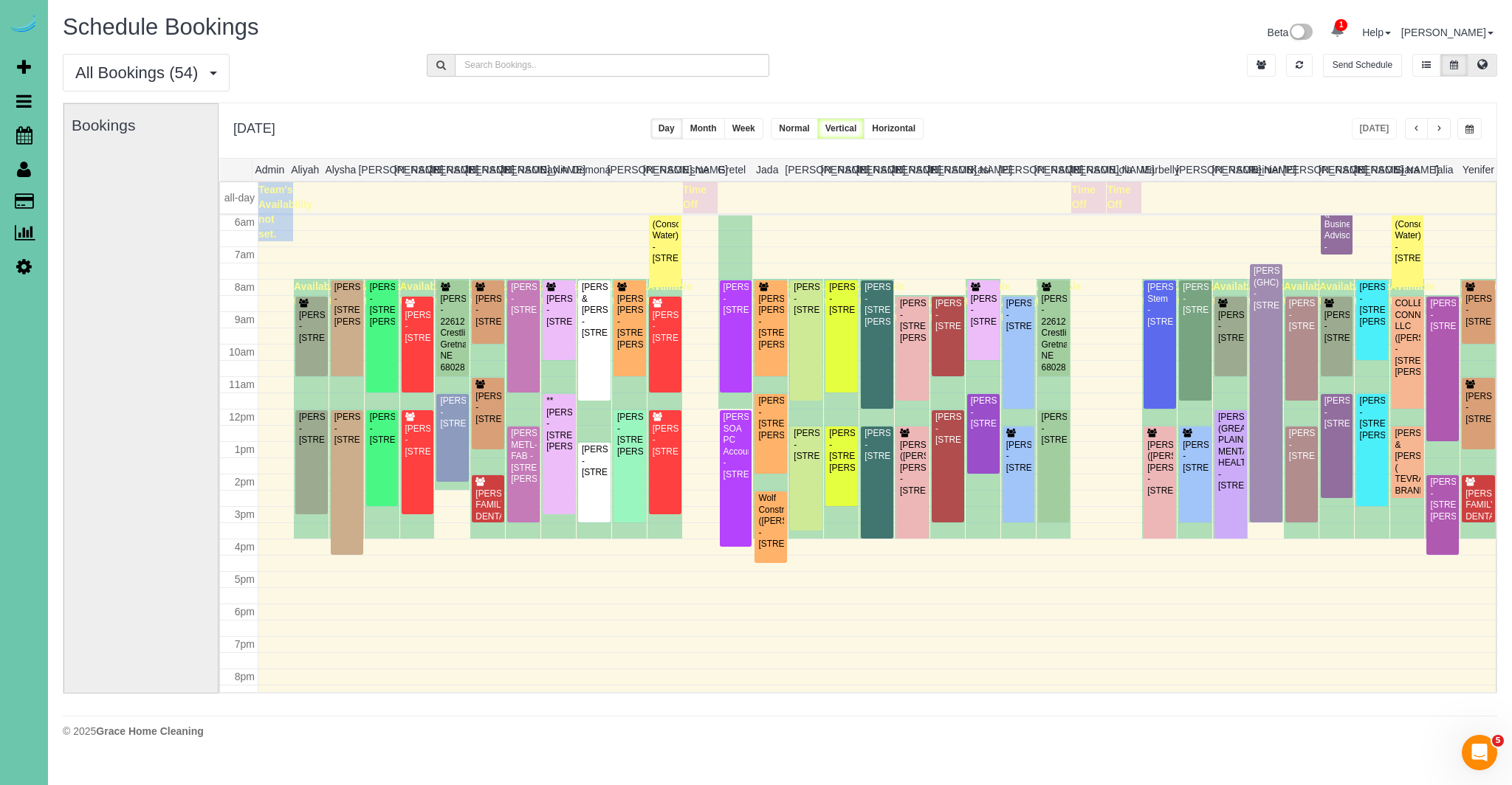
click at [1488, 63] on button at bounding box center [1482, 65] width 30 height 23
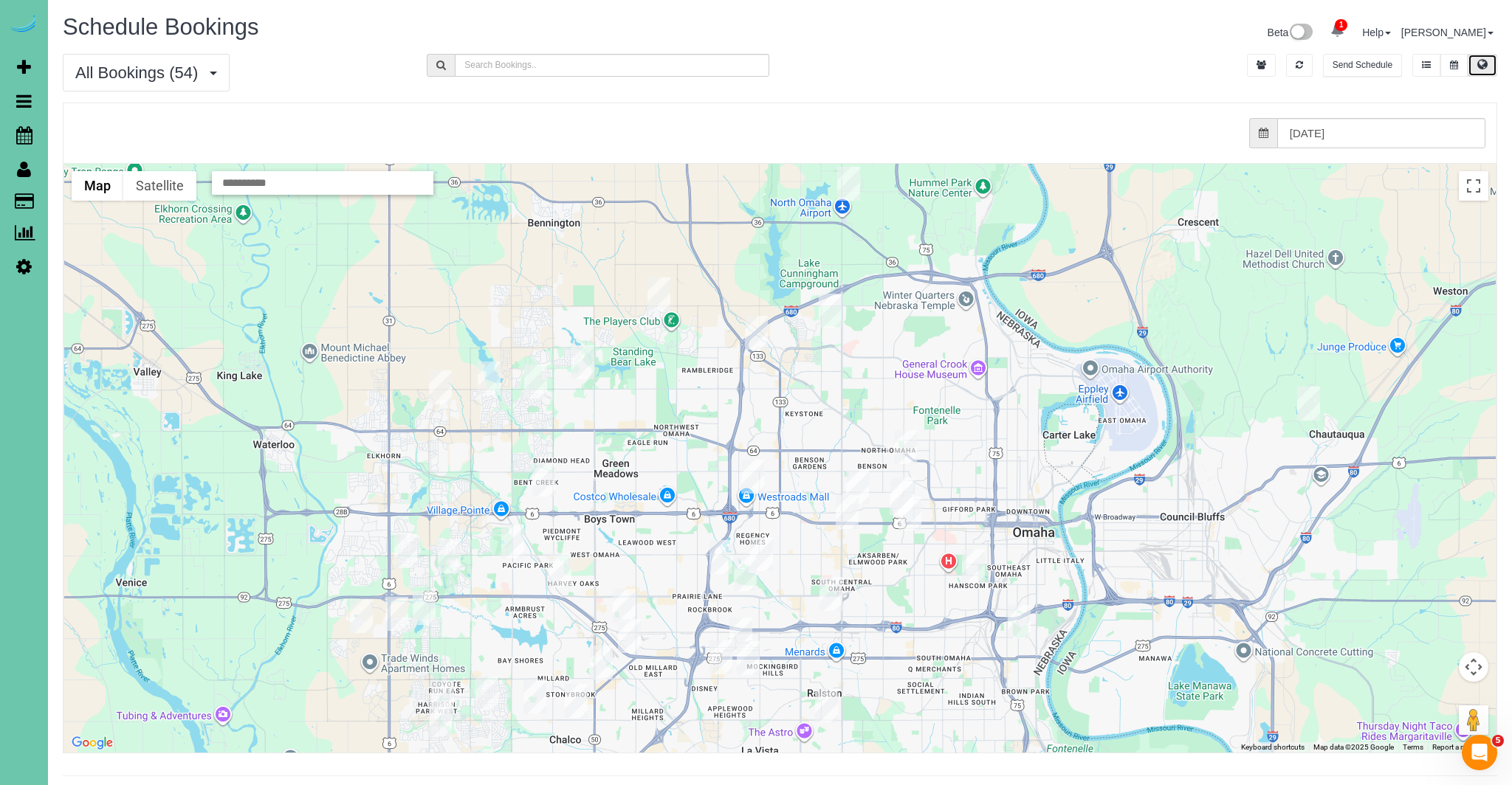
click at [831, 581] on img "09/12/2025 8:00AM - Julie D'Agosto - 7429 Hascall St, Omaha, NE 68124" at bounding box center [831, 594] width 23 height 34
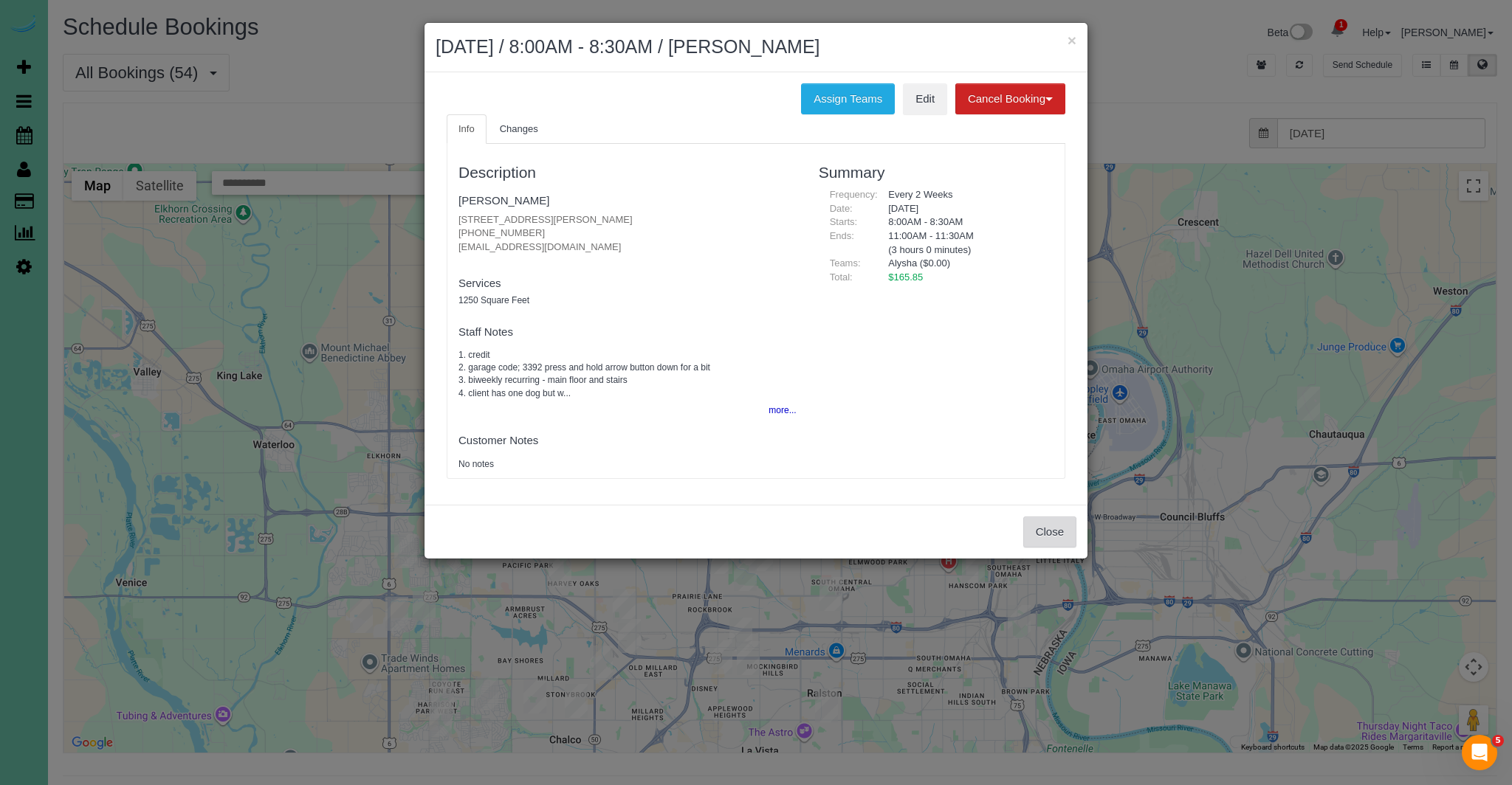
click at [1053, 528] on button "Close" at bounding box center [1049, 531] width 53 height 31
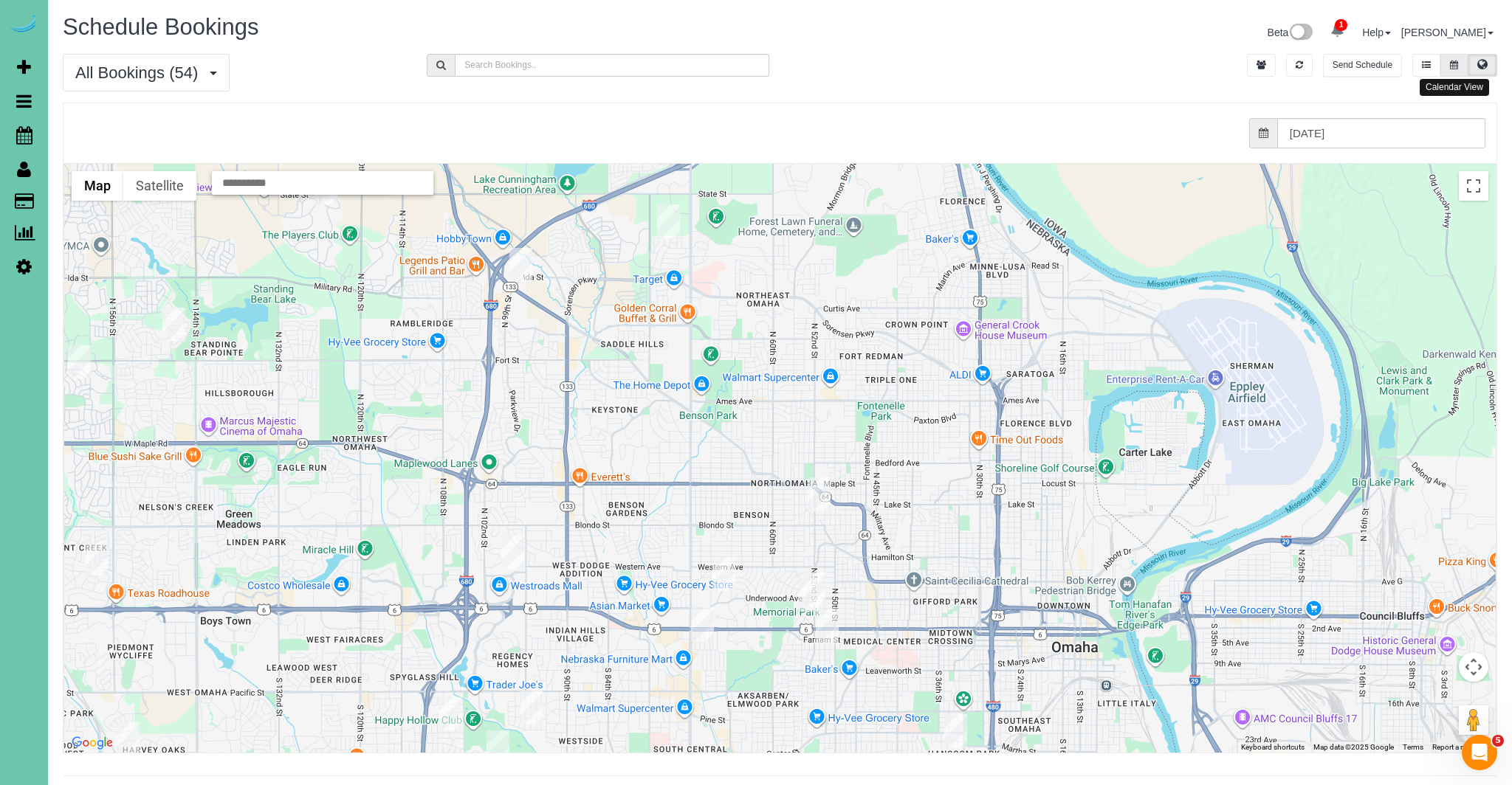
click at [1452, 65] on icon at bounding box center [1454, 65] width 8 height 9
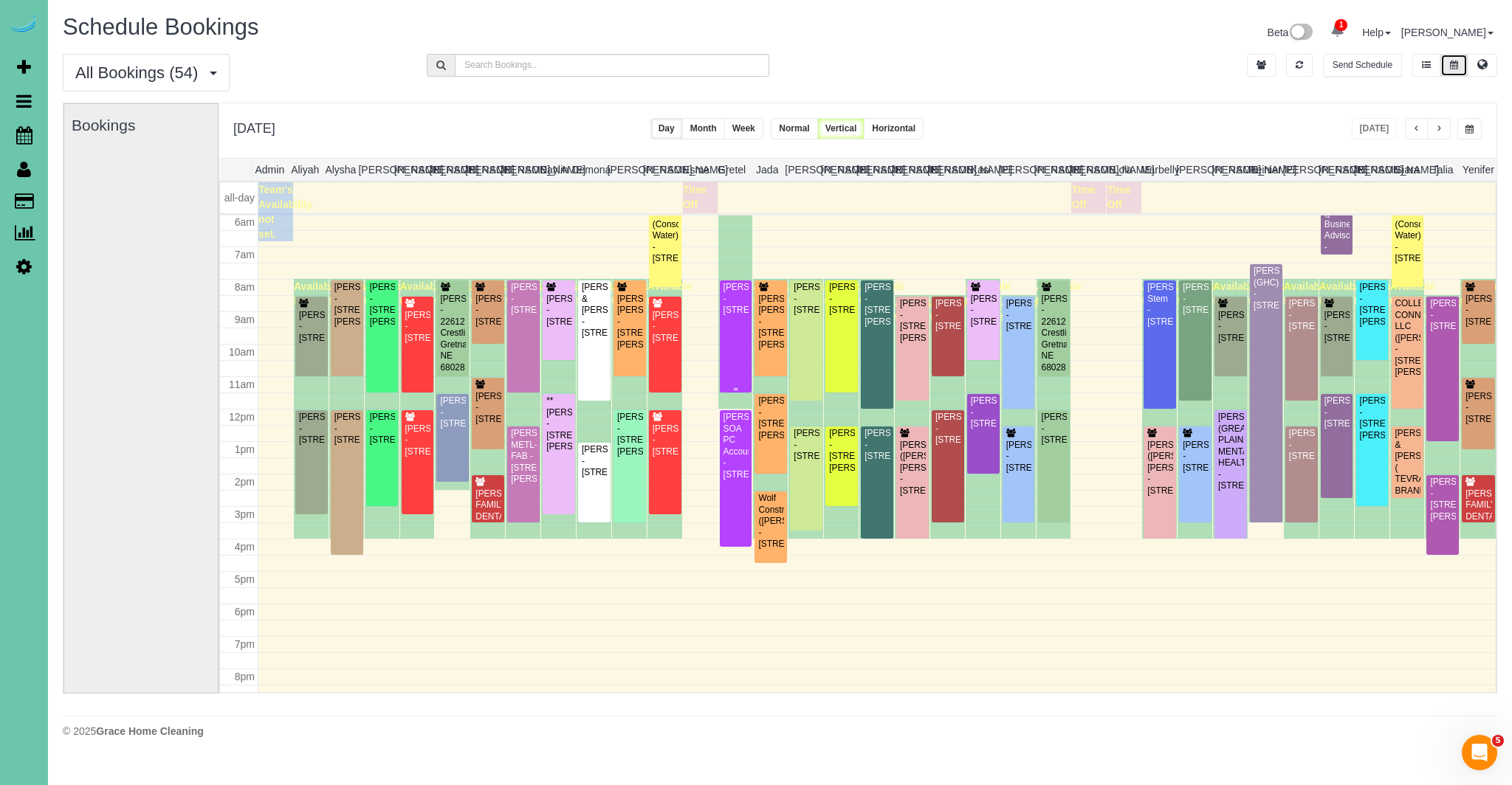
click at [735, 316] on div "Jennifer Adams - 2502 S 99th Ave, Omaha, NE 68124" at bounding box center [736, 299] width 26 height 34
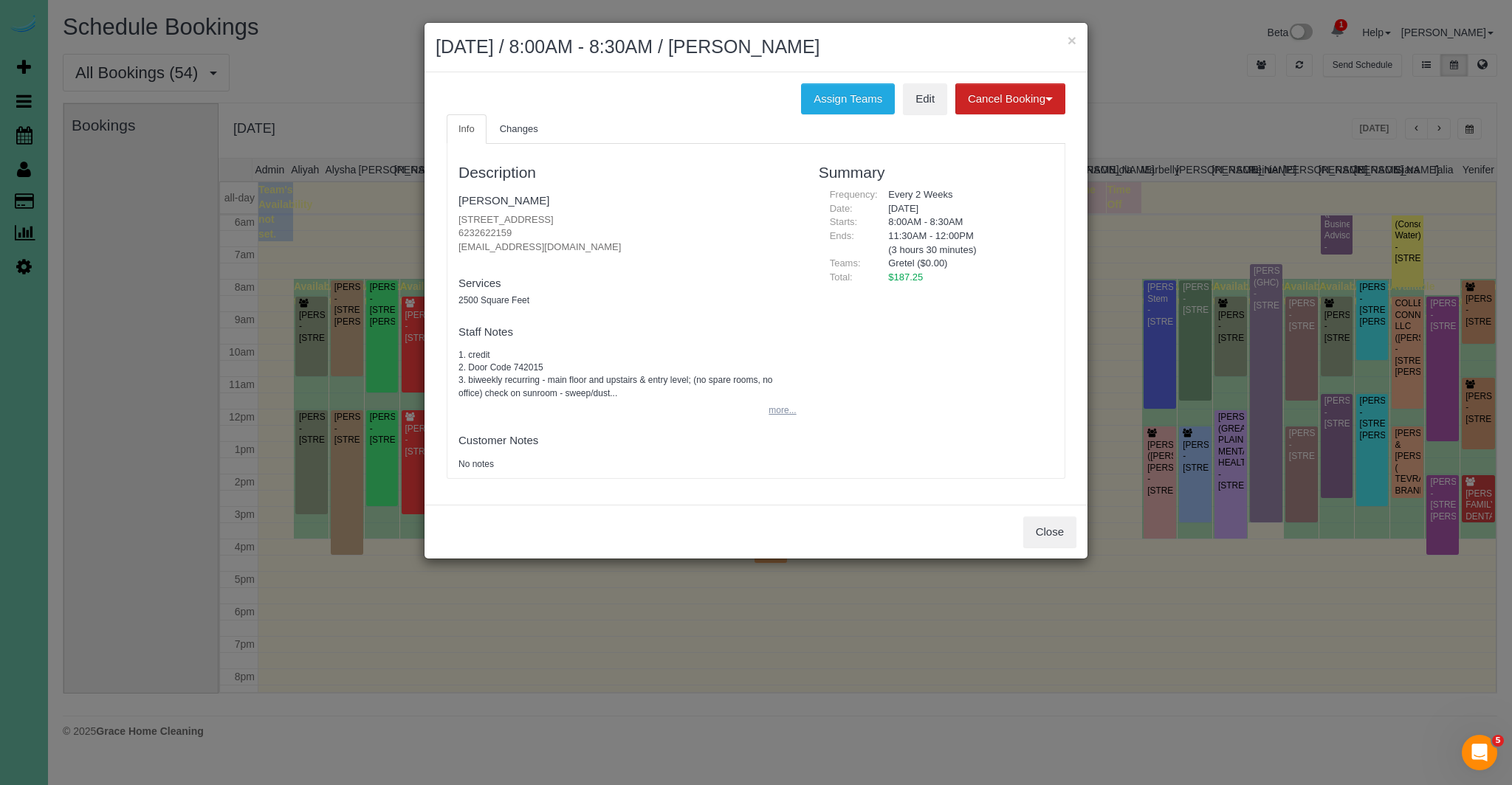
click at [783, 413] on button "more..." at bounding box center [778, 411] width 36 height 22
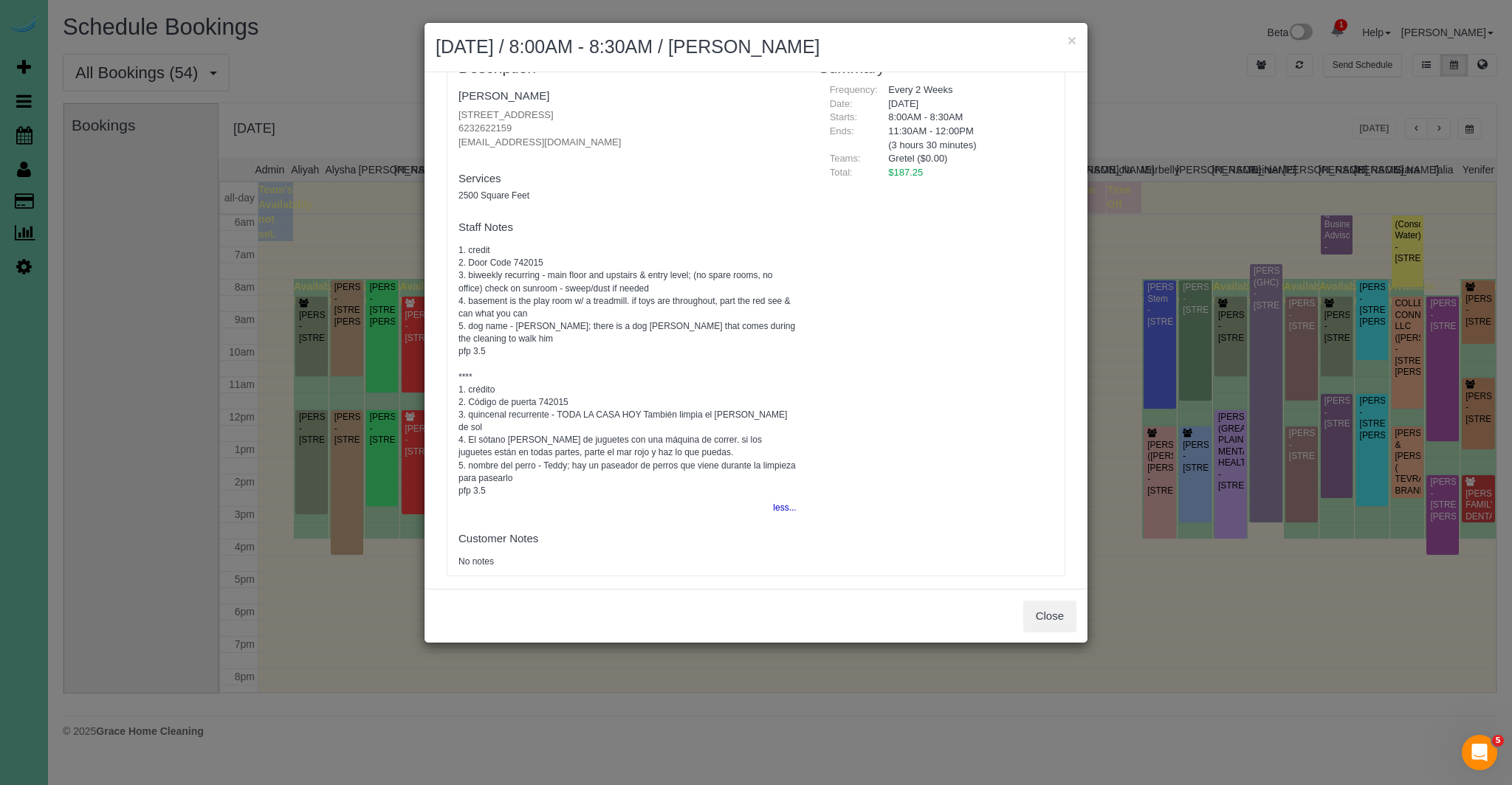
scroll to position [55, 0]
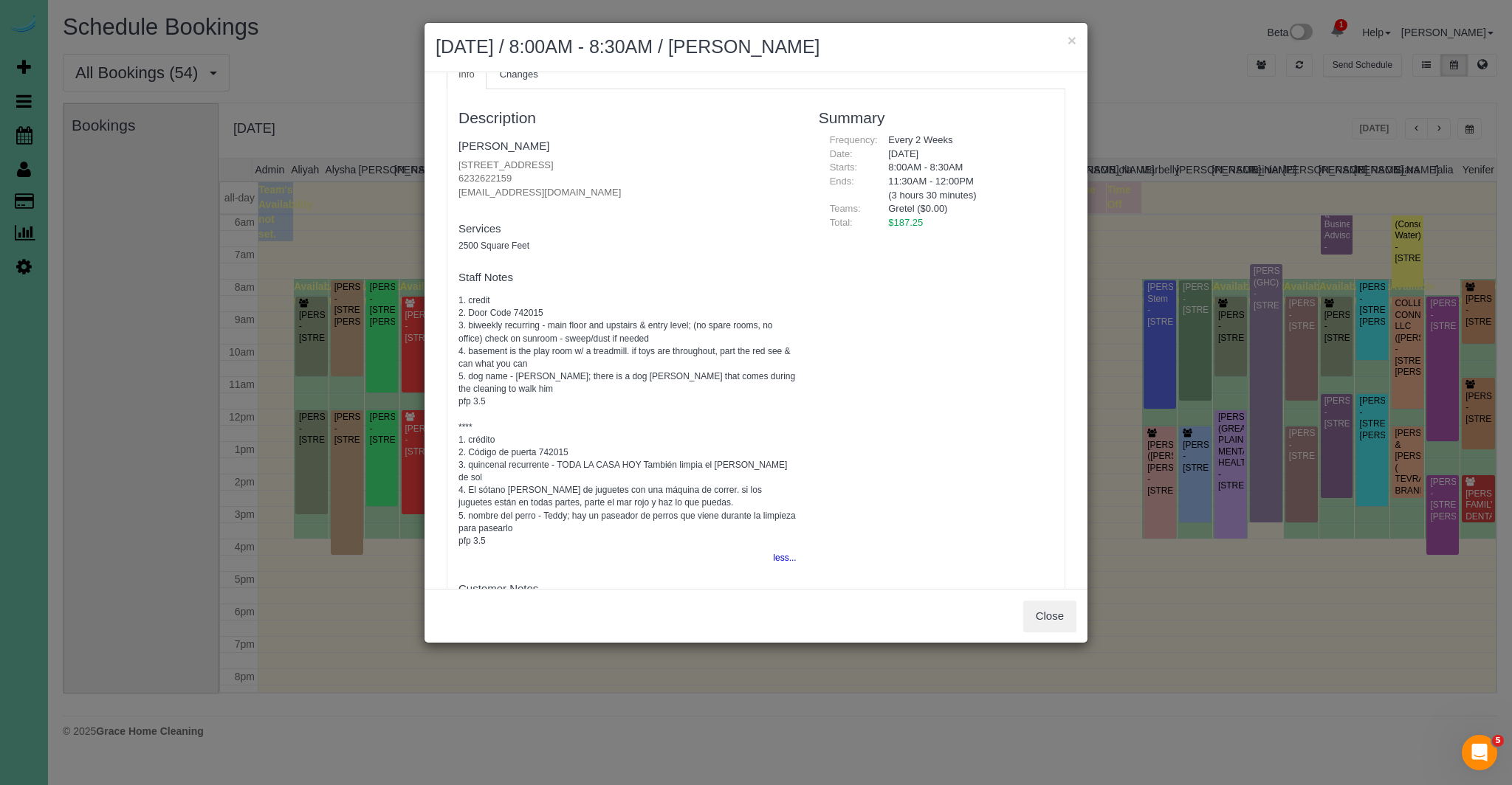
drag, startPoint x: 628, startPoint y: 156, endPoint x: 612, endPoint y: 160, distance: 16.5
click at [612, 160] on fieldset "Jennifer Adams 2502 S 99th Ave, Omaha, NE 68124 6232622159 jadamsderm@gmail.com…" at bounding box center [627, 171] width 338 height 76
copy p "2502 S 99th Ave, Omaha, NE 68124"
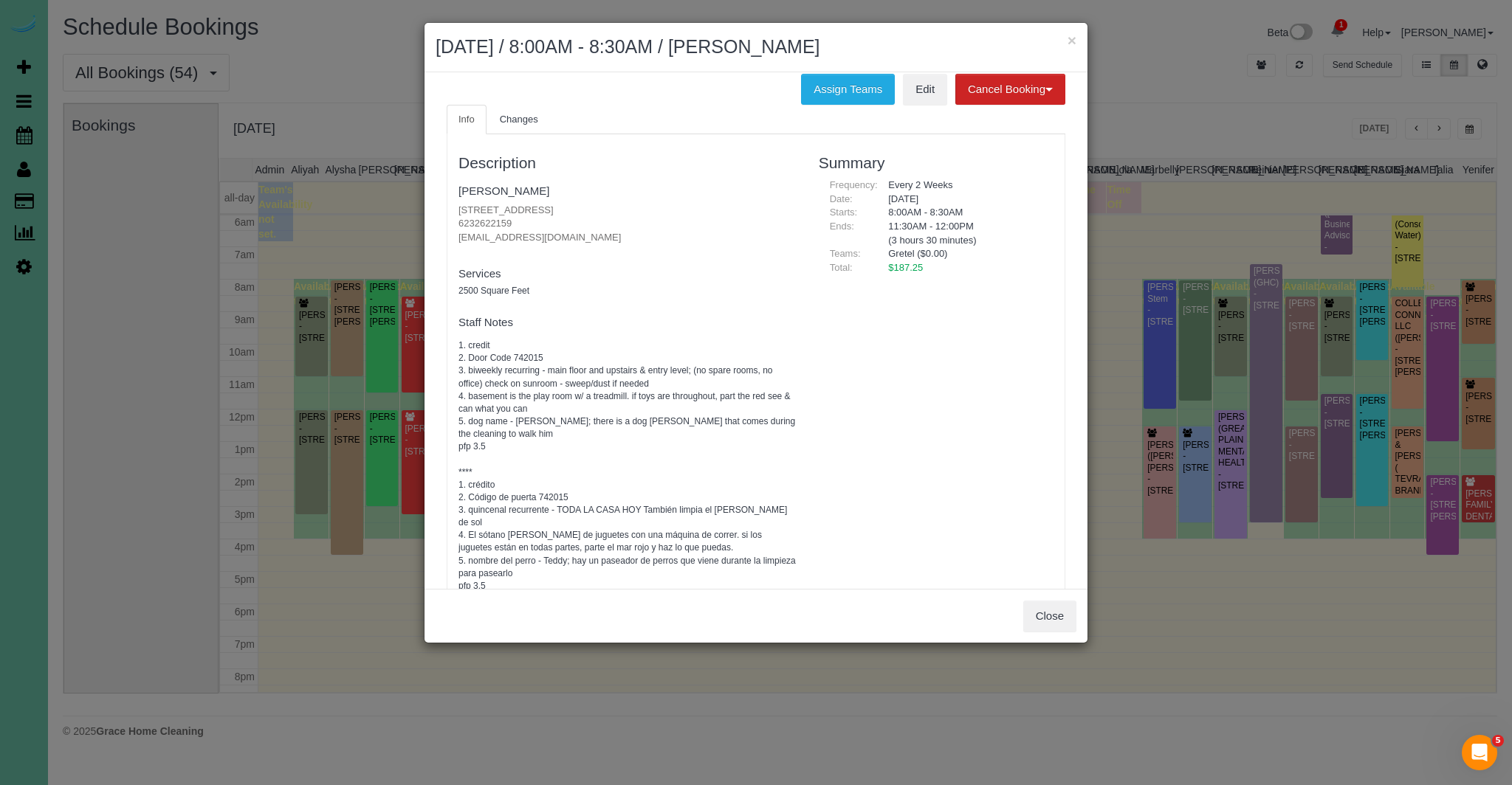
scroll to position [0, 0]
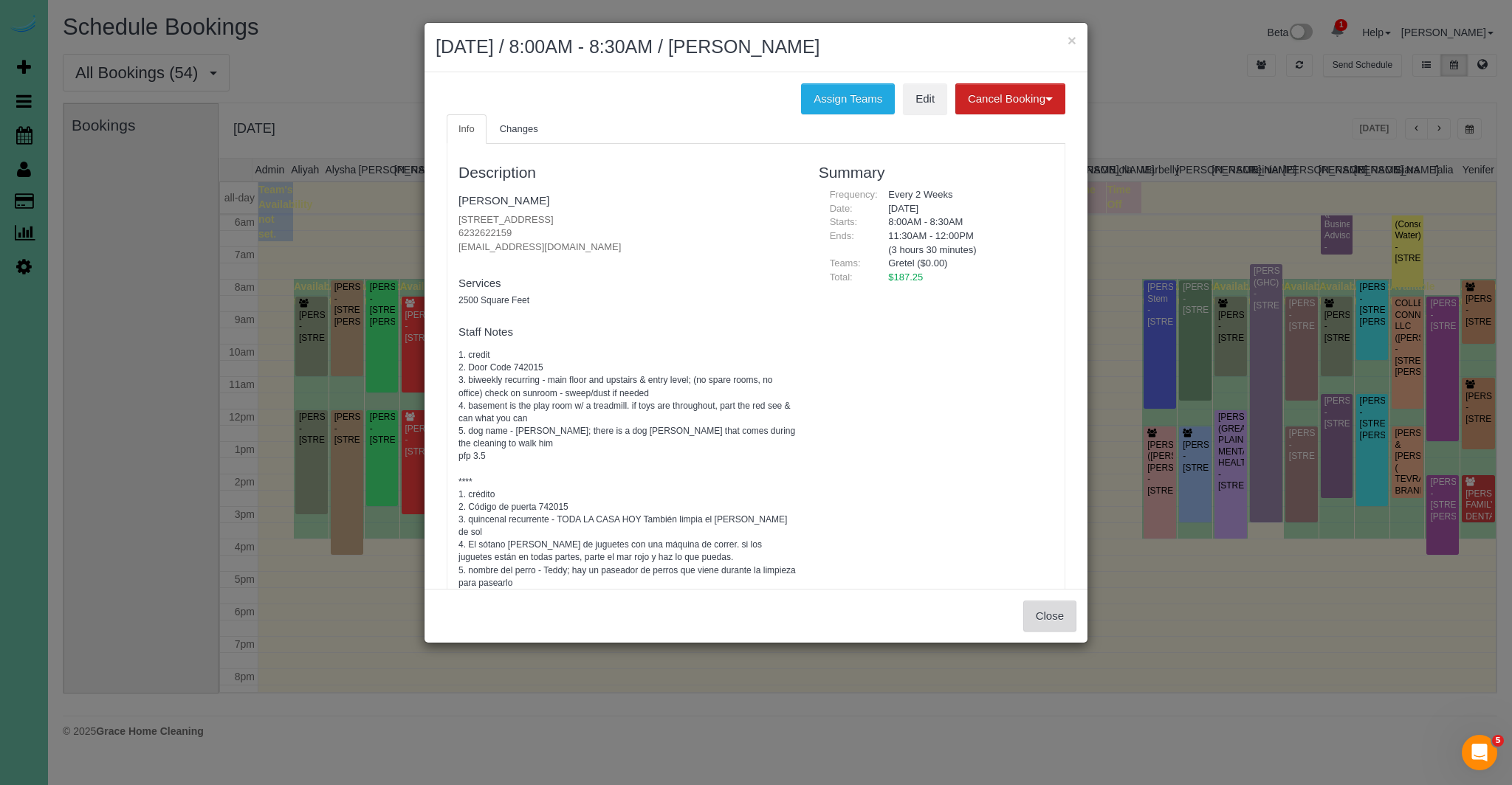
click at [1044, 630] on button "Close" at bounding box center [1049, 615] width 53 height 31
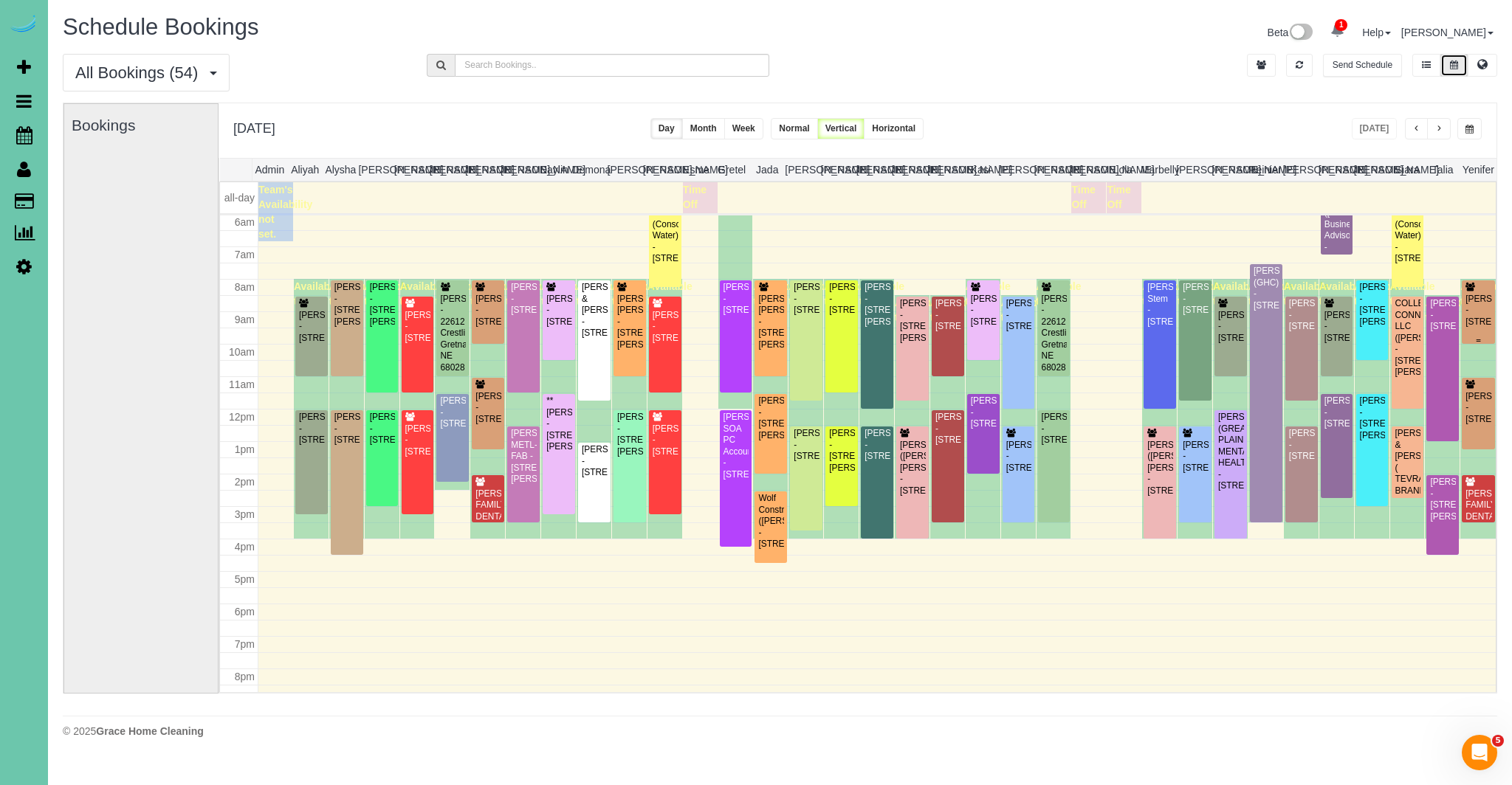
click at [1479, 314] on div "Ryan Nelson - 3805 S 202nd Street, Omaha, NE 68130" at bounding box center [1478, 310] width 27 height 34
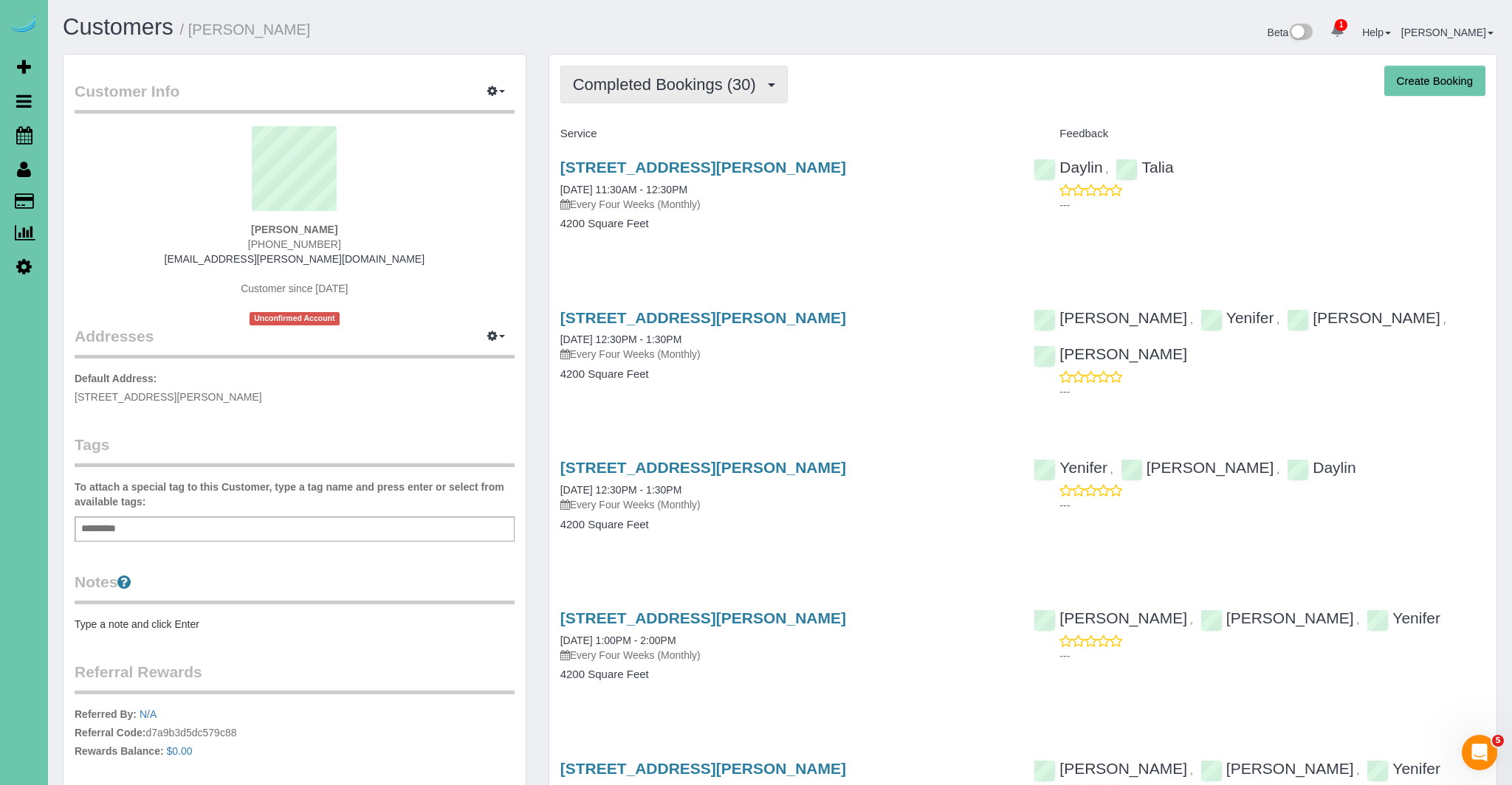
click at [714, 65] on button "Completed Bookings (30)" at bounding box center [674, 84] width 228 height 37
click at [712, 73] on button "Completed Bookings (30)" at bounding box center [674, 84] width 228 height 37
click at [710, 88] on span "Completed Bookings (30)" at bounding box center [668, 84] width 190 height 18
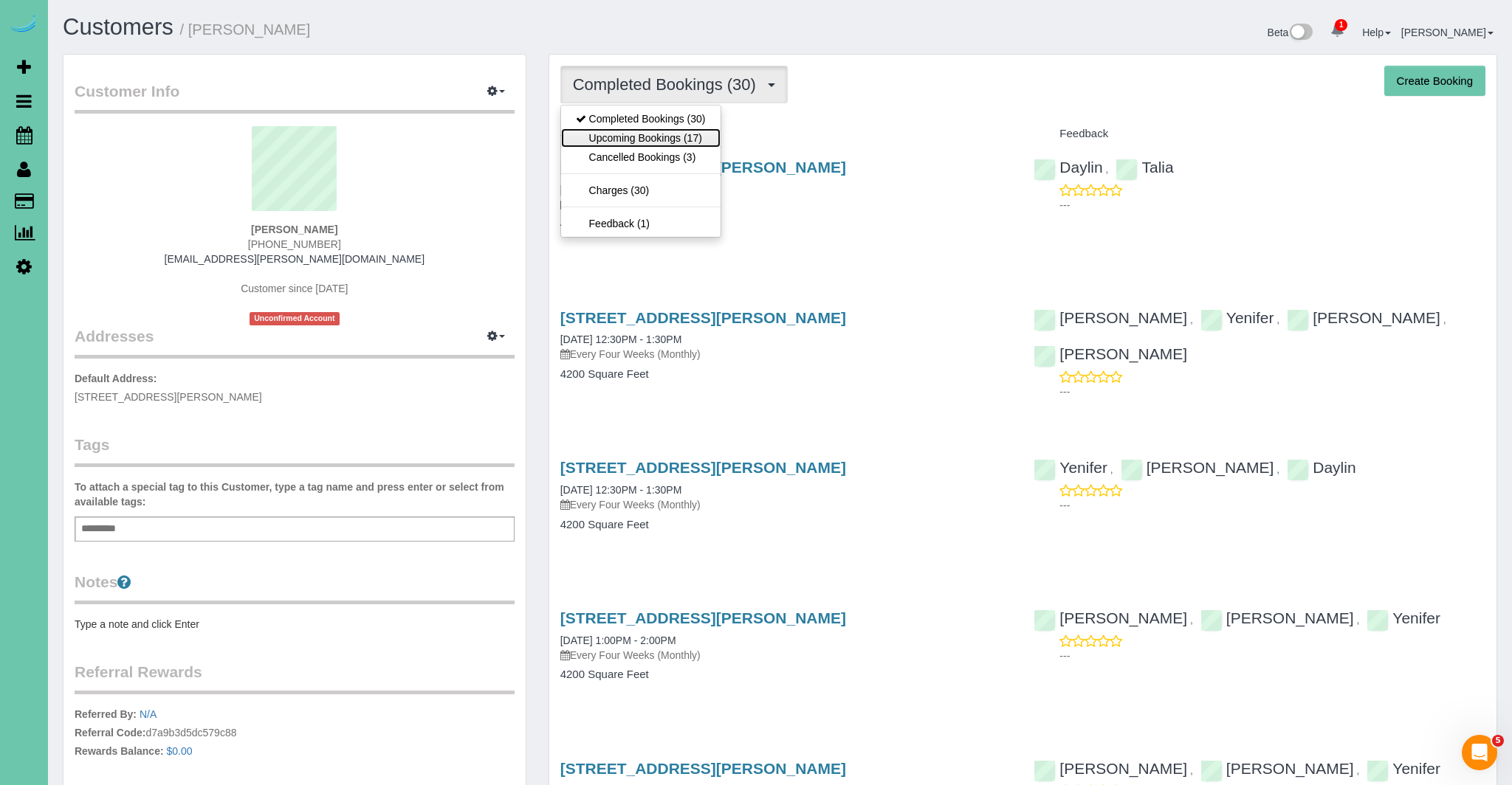
click at [674, 142] on link "Upcoming Bookings (17)" at bounding box center [641, 137] width 160 height 19
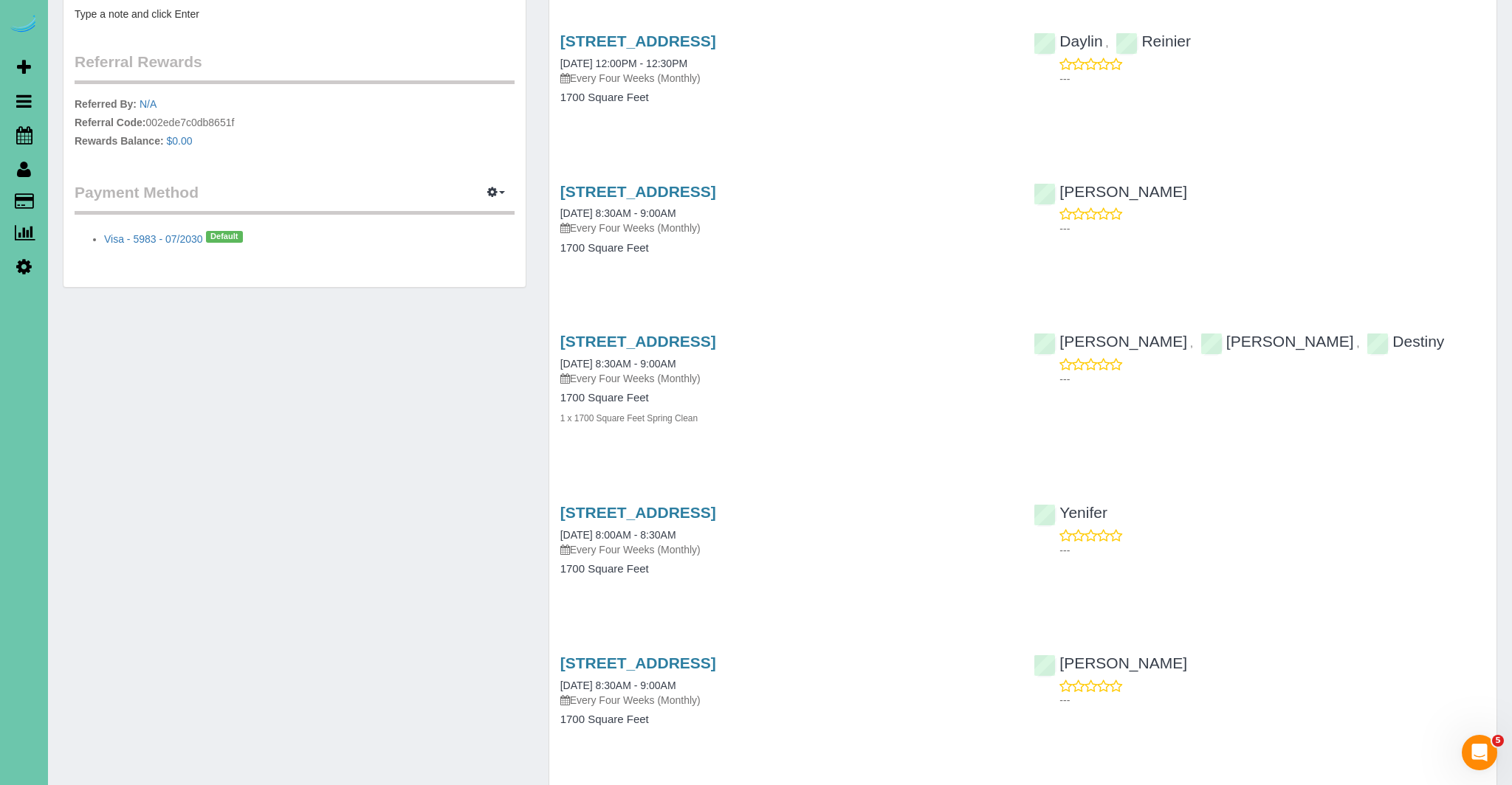
scroll to position [582, 0]
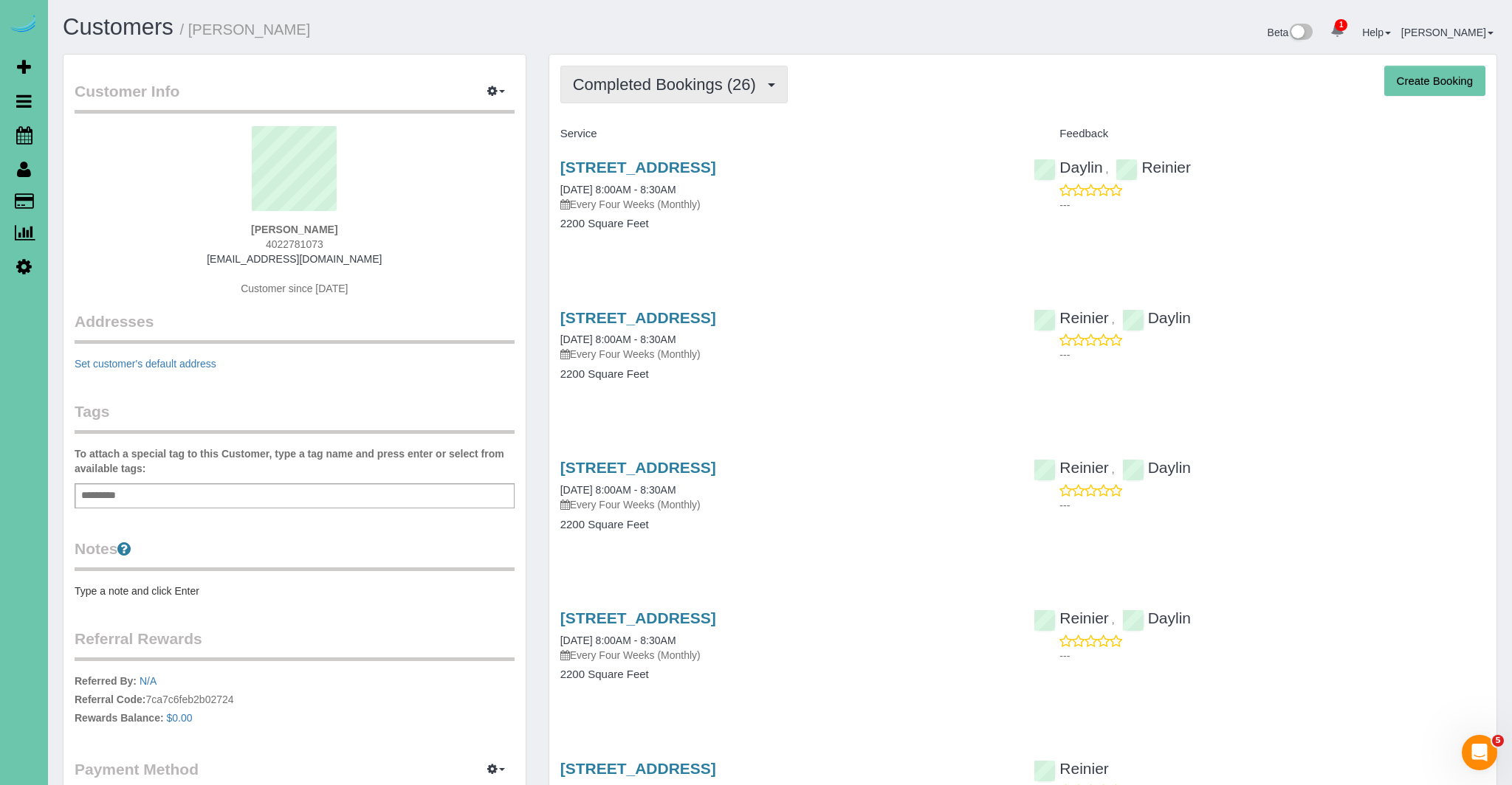
click at [722, 89] on span "Completed Bookings (26)" at bounding box center [668, 84] width 190 height 18
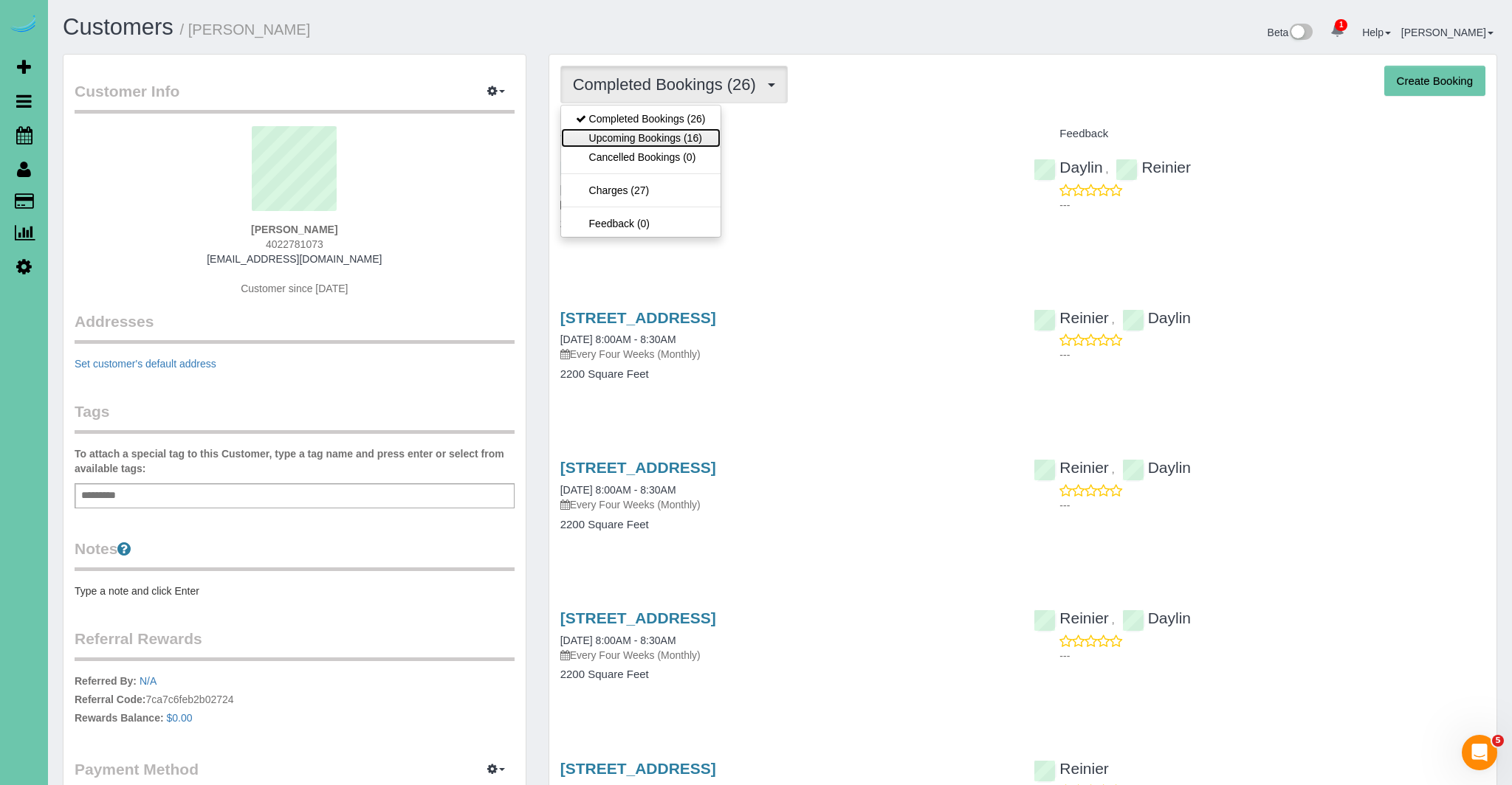
click at [676, 140] on link "Upcoming Bookings (16)" at bounding box center [641, 137] width 160 height 19
